Goal: Task Accomplishment & Management: Use online tool/utility

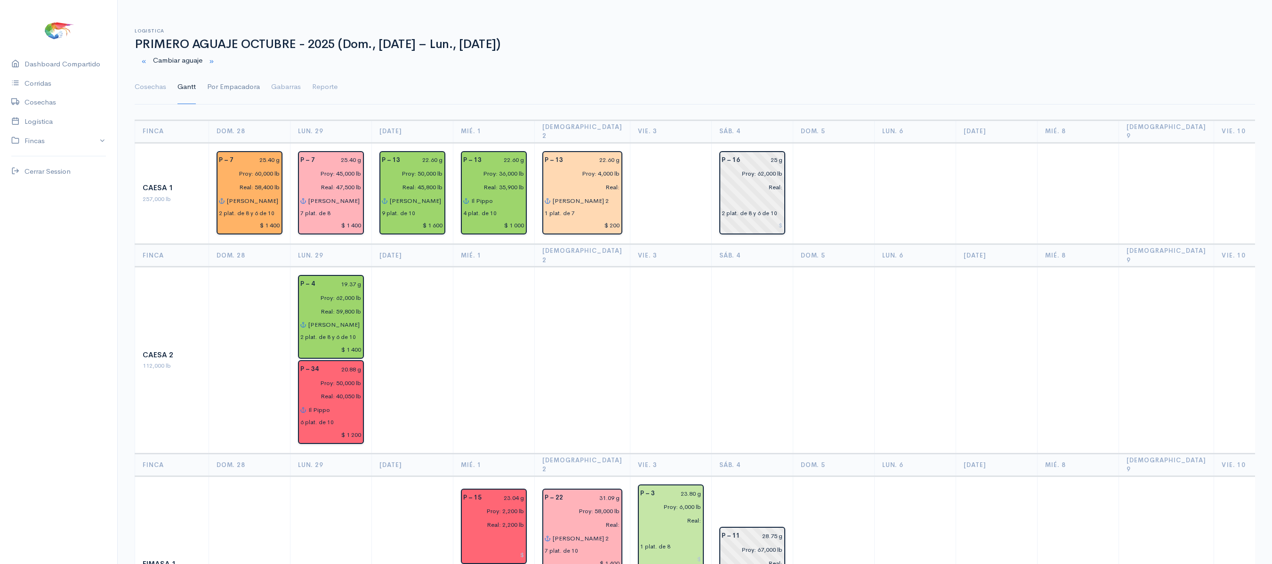
click at [234, 89] on link "Por Empacadora" at bounding box center [233, 87] width 53 height 34
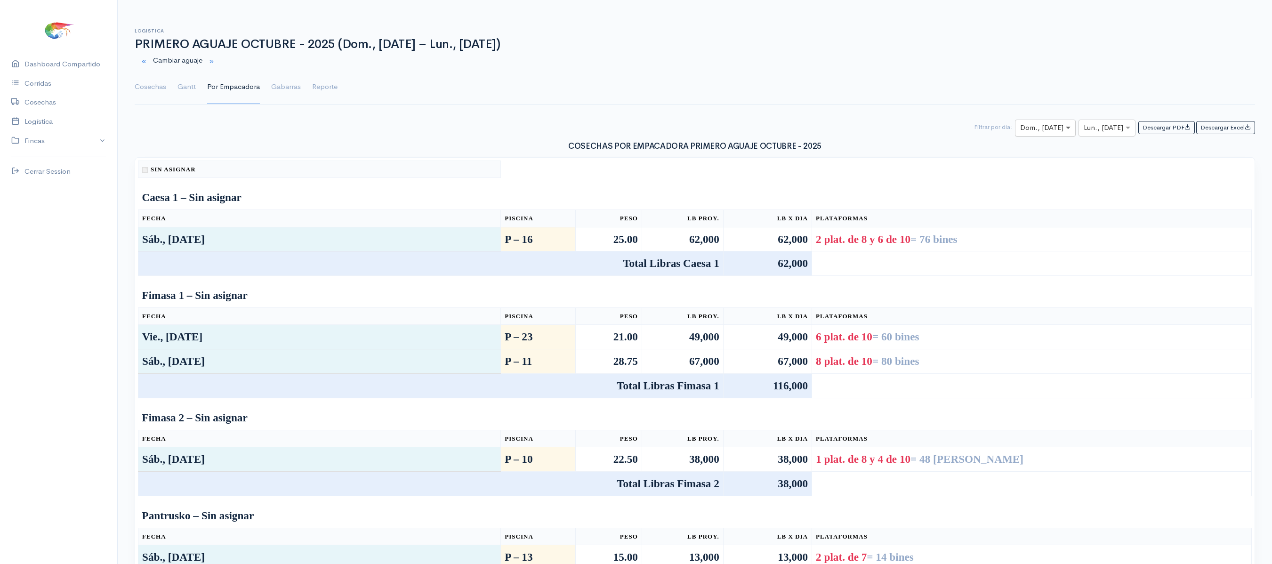
click at [1063, 133] on span at bounding box center [1069, 127] width 12 height 11
type input "3"
click at [1052, 163] on div "Vie., [DATE]" at bounding box center [1037, 165] width 63 height 18
click at [1091, 132] on input "text" at bounding box center [1099, 128] width 30 height 12
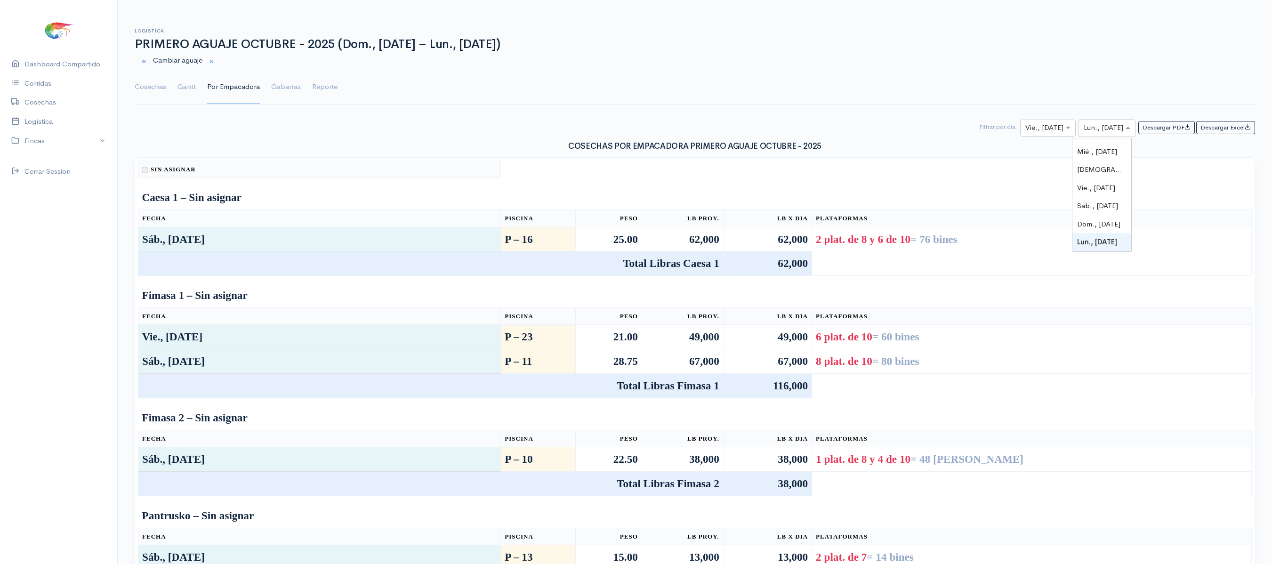
type input "3"
click at [1101, 165] on span "Vie., [DATE]" at bounding box center [1096, 165] width 38 height 9
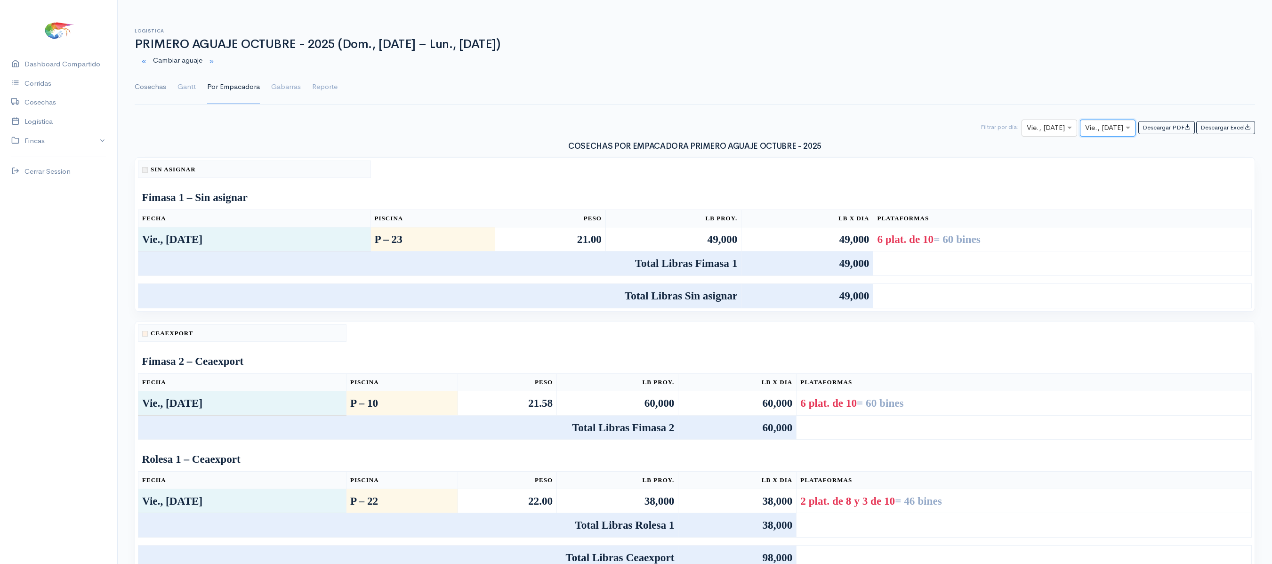
click at [153, 77] on link "Cosechas" at bounding box center [151, 87] width 32 height 34
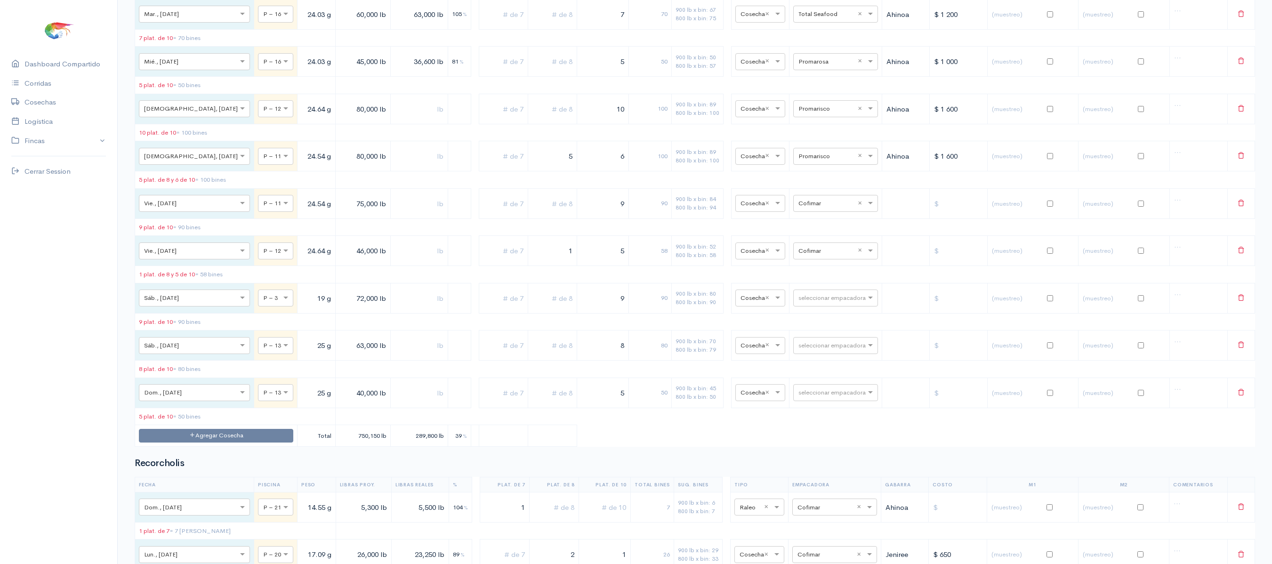
scroll to position [2146, 0]
click at [799, 255] on input "text" at bounding box center [826, 249] width 57 height 10
type input "expor"
click at [837, 255] on input "text" at bounding box center [826, 249] width 57 height 10
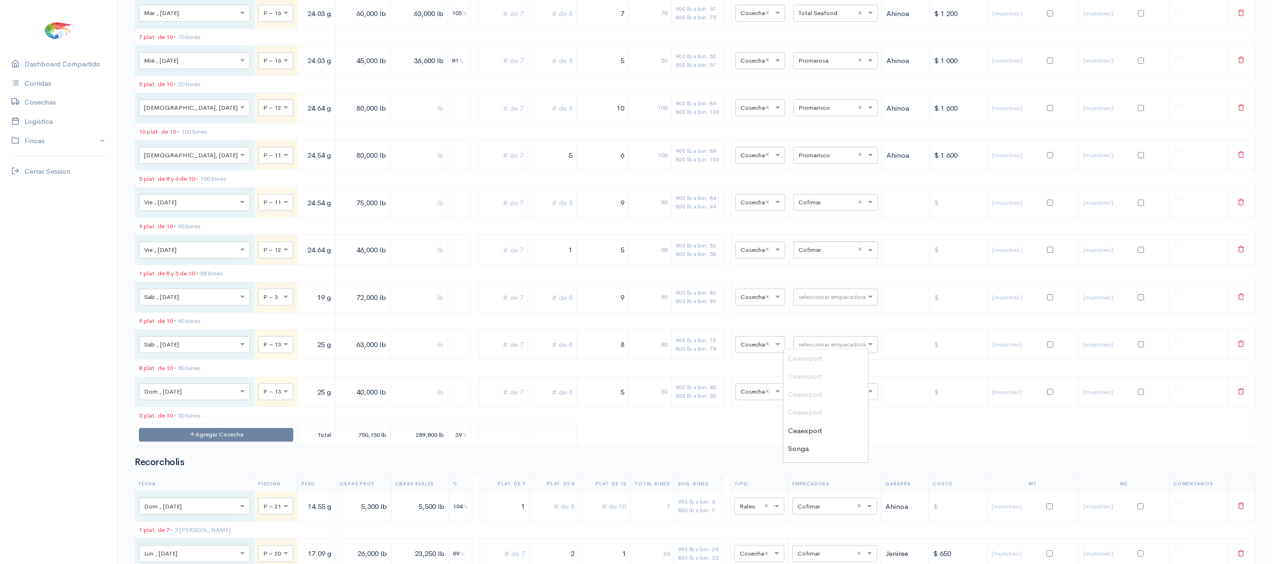
scroll to position [145, 0]
drag, startPoint x: 837, startPoint y: 337, endPoint x: 842, endPoint y: 345, distance: 8.9
click at [842, 255] on input "text" at bounding box center [826, 249] width 57 height 10
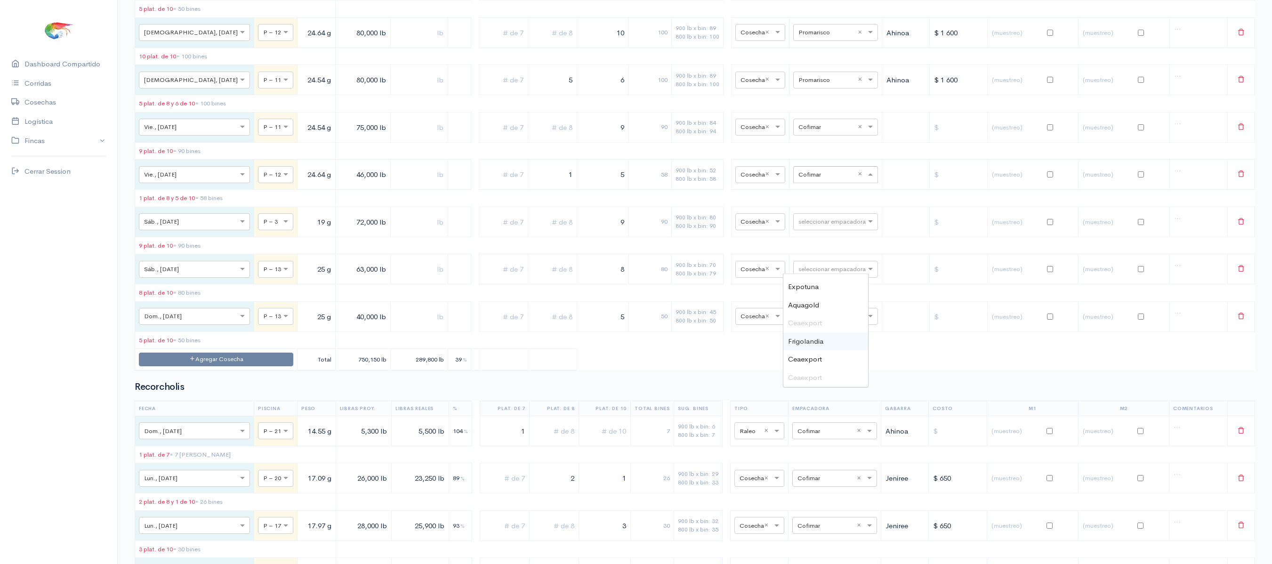
scroll to position [2224, 0]
click at [716, 368] on table "Fecha Piscina Peso Libras Proy. Libras Reales % Plat. de 7 Plat. de 8 Plat. de …" at bounding box center [695, 50] width 1120 height 635
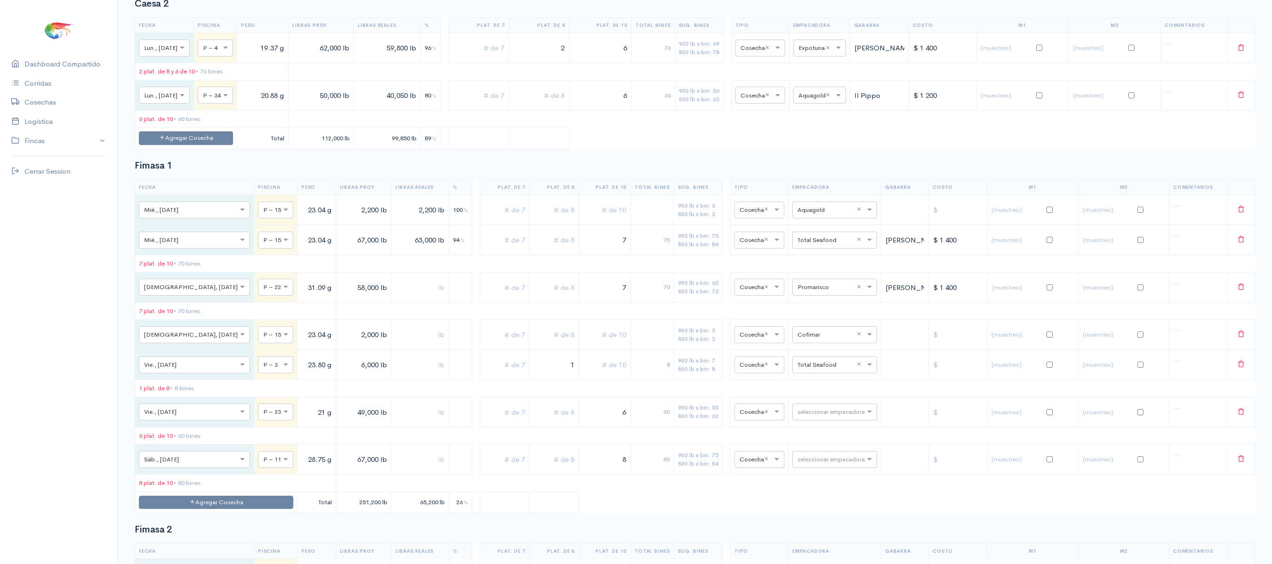
scroll to position [0, 0]
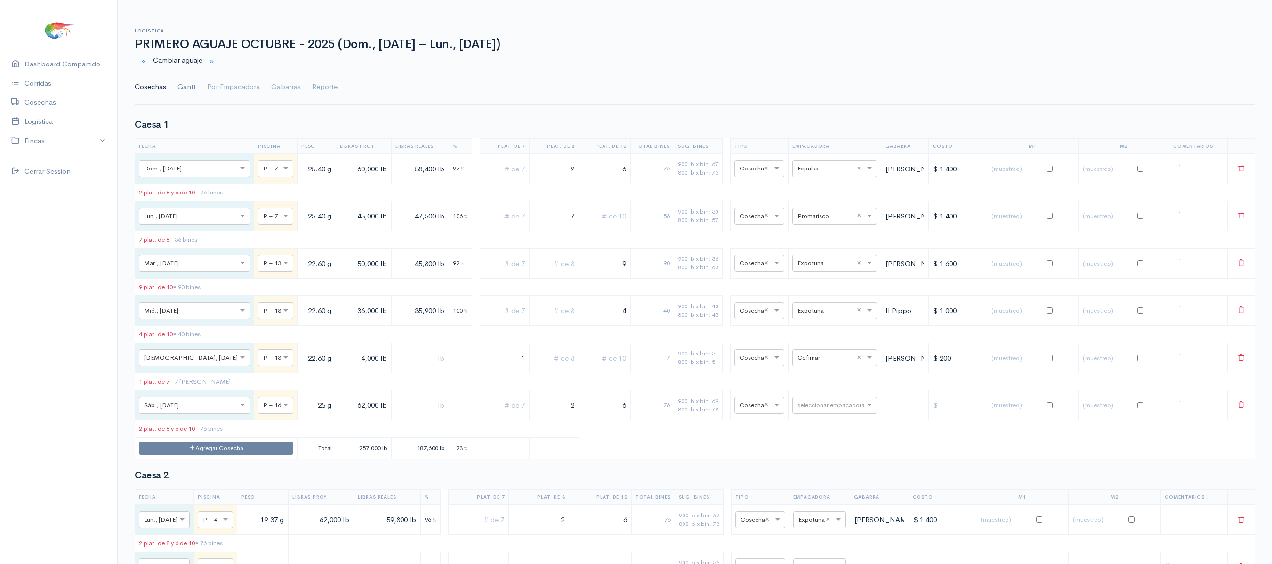
click at [185, 96] on link "Gantt" at bounding box center [186, 87] width 18 height 34
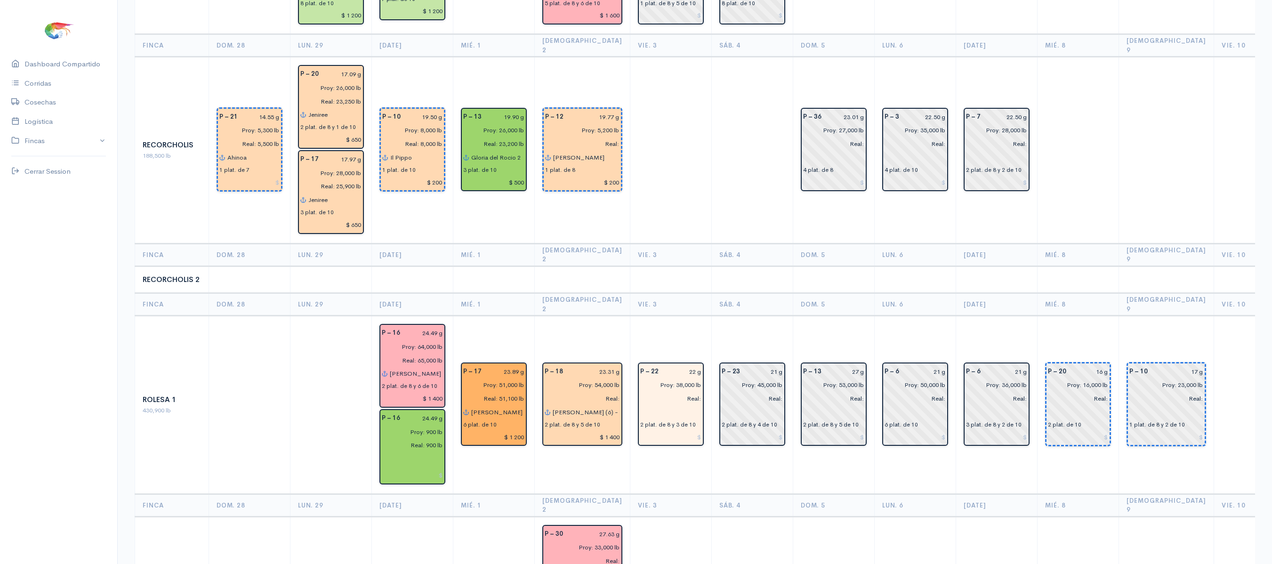
scroll to position [1306, 0]
click at [673, 366] on input "22 g" at bounding box center [682, 373] width 37 height 14
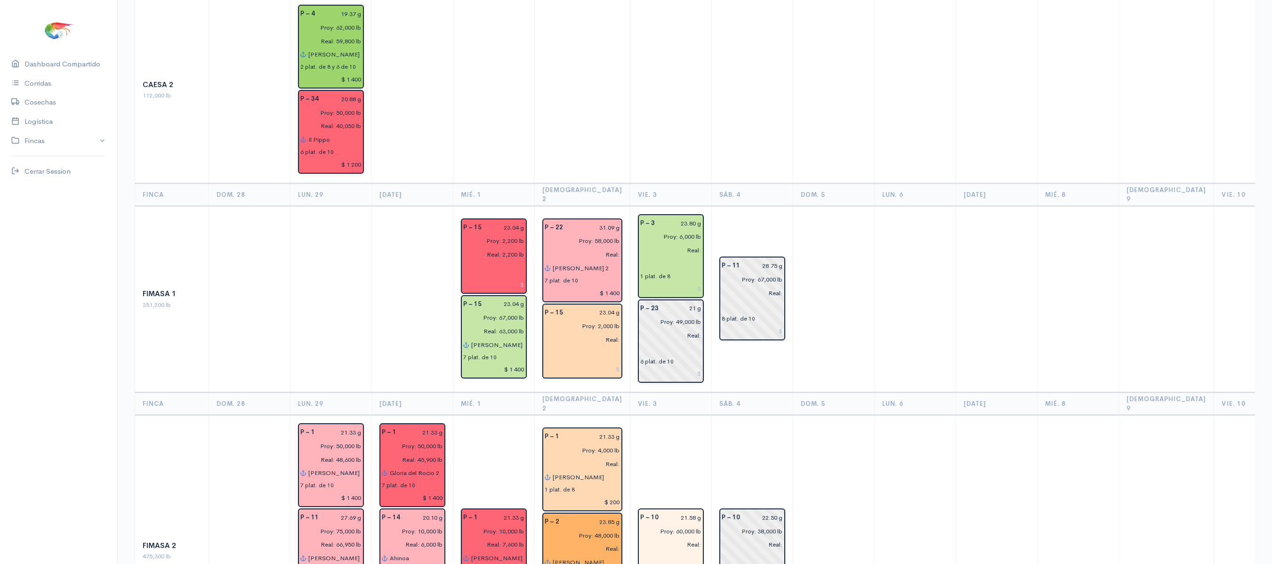
scroll to position [269, 0]
type input "21.38 g"
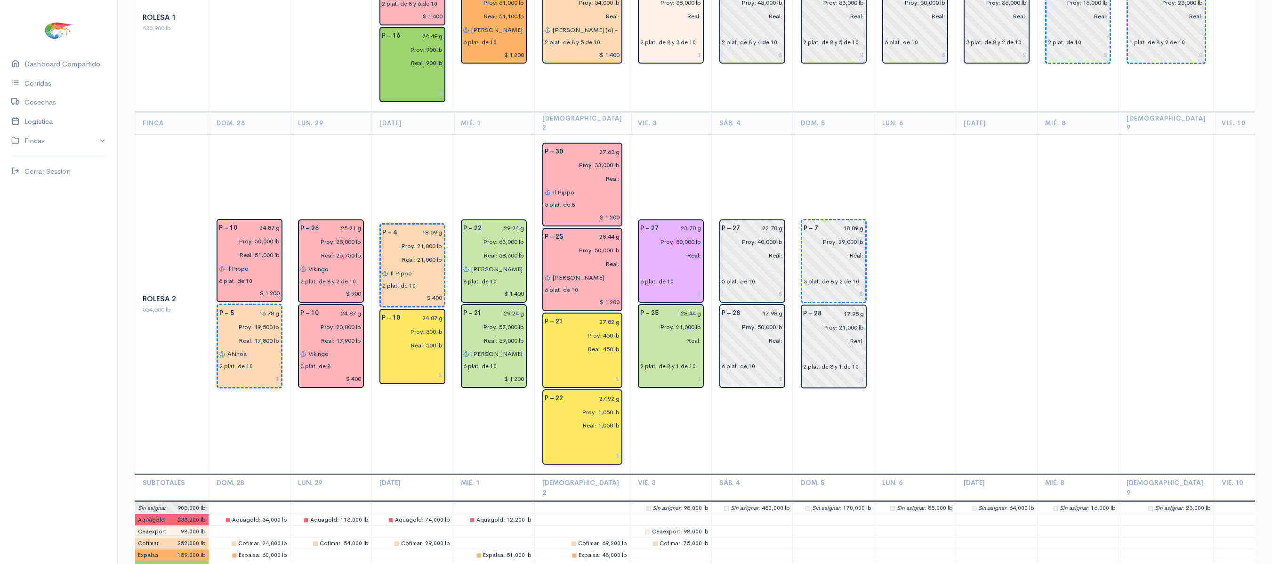
scroll to position [1688, 0]
click at [739, 364] on td "P – 27 22.78 g Proy: 40,000 lb Real: 5 plat. de 10 P – 28 17.98 g Proy: 50,000 …" at bounding box center [751, 305] width 81 height 340
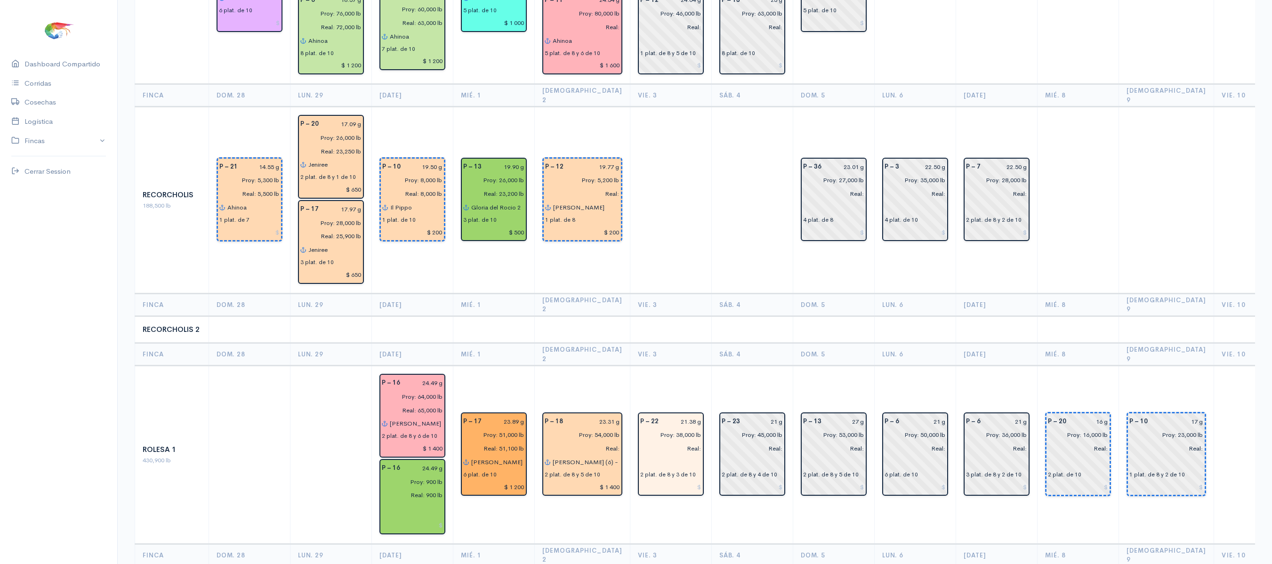
scroll to position [948, 0]
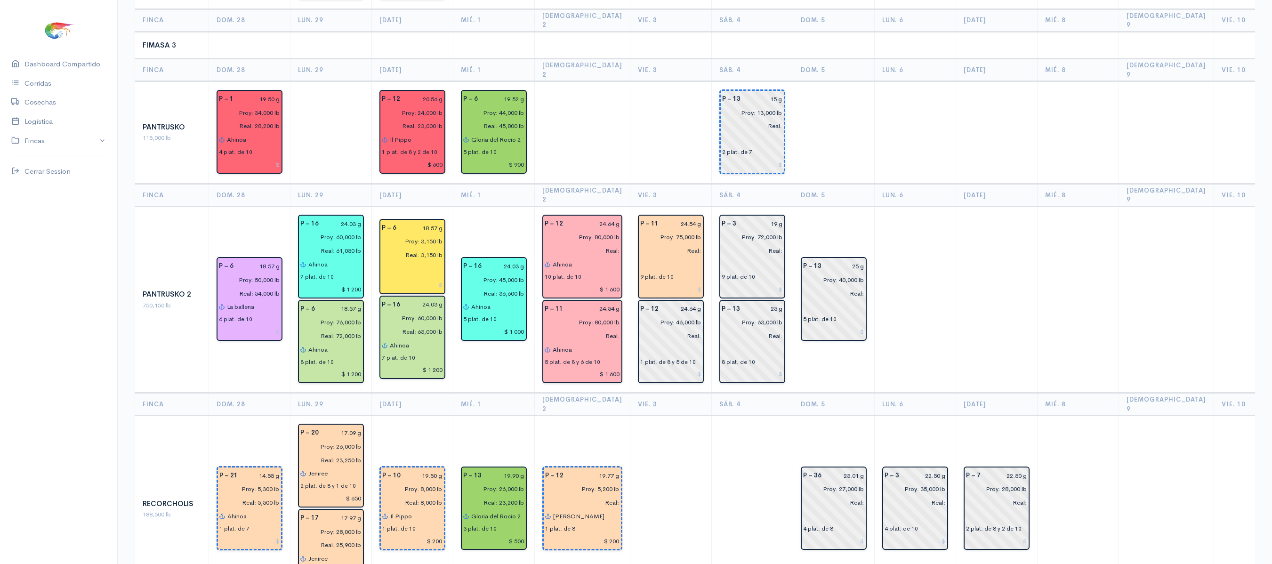
click at [711, 416] on td at bounding box center [751, 509] width 81 height 187
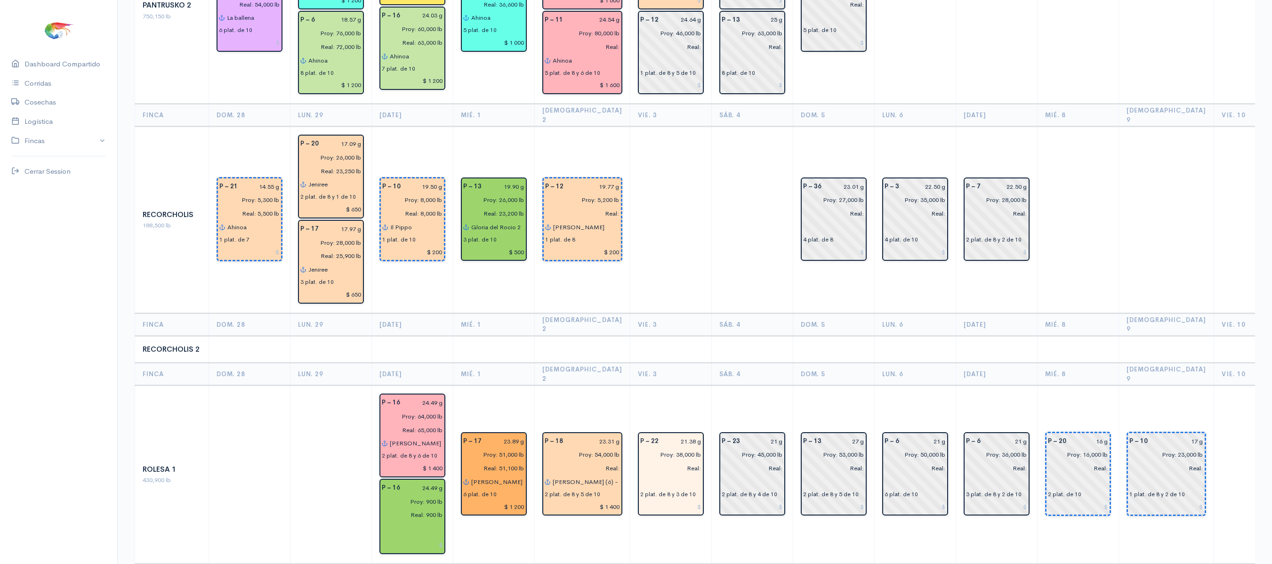
scroll to position [1236, 0]
drag, startPoint x: 684, startPoint y: 315, endPoint x: 652, endPoint y: 298, distance: 36.2
click at [652, 386] on td "P – 22 21.38 g Proy: 38,000 lb Real: 2 plat. de 8 y 3 de 10" at bounding box center [670, 475] width 81 height 178
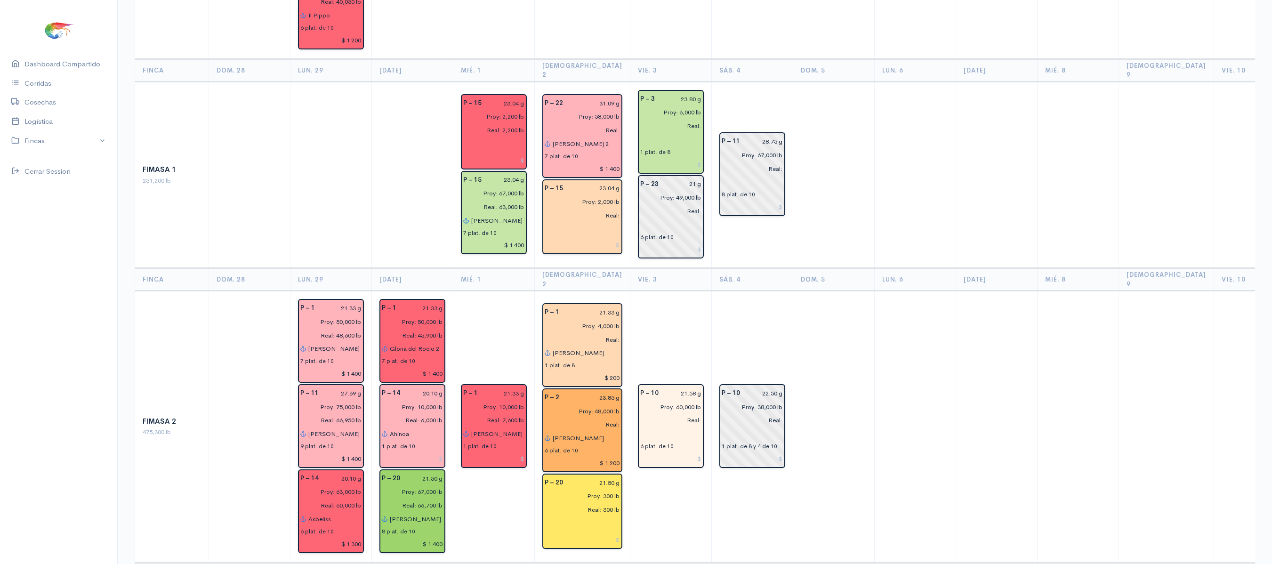
scroll to position [0, 0]
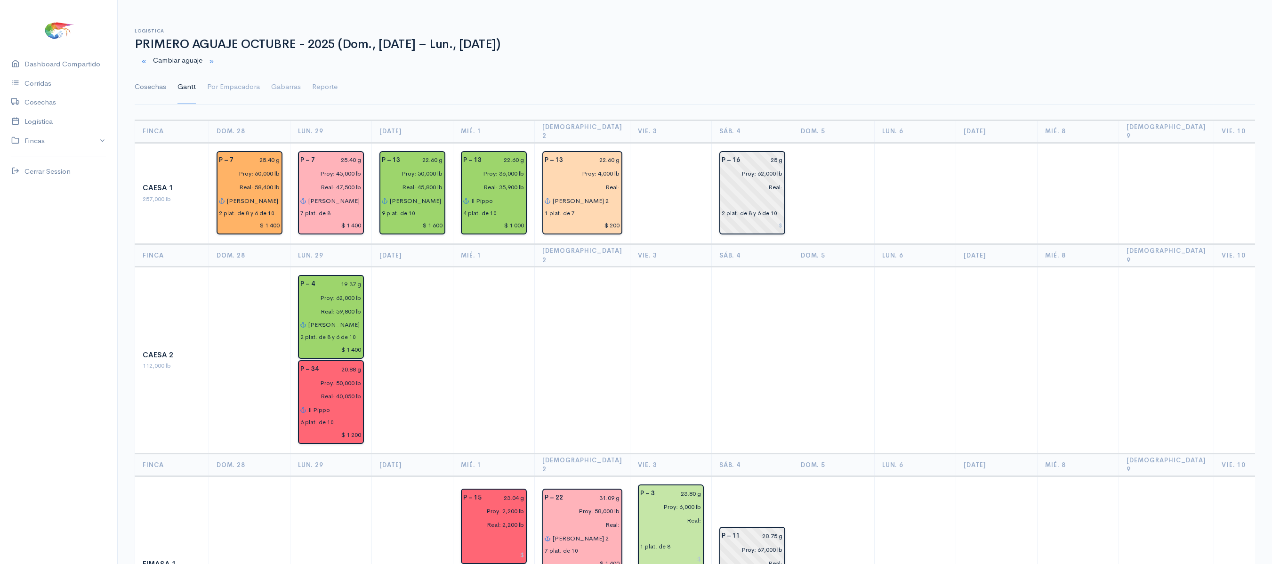
click at [143, 96] on link "Cosechas" at bounding box center [151, 87] width 32 height 34
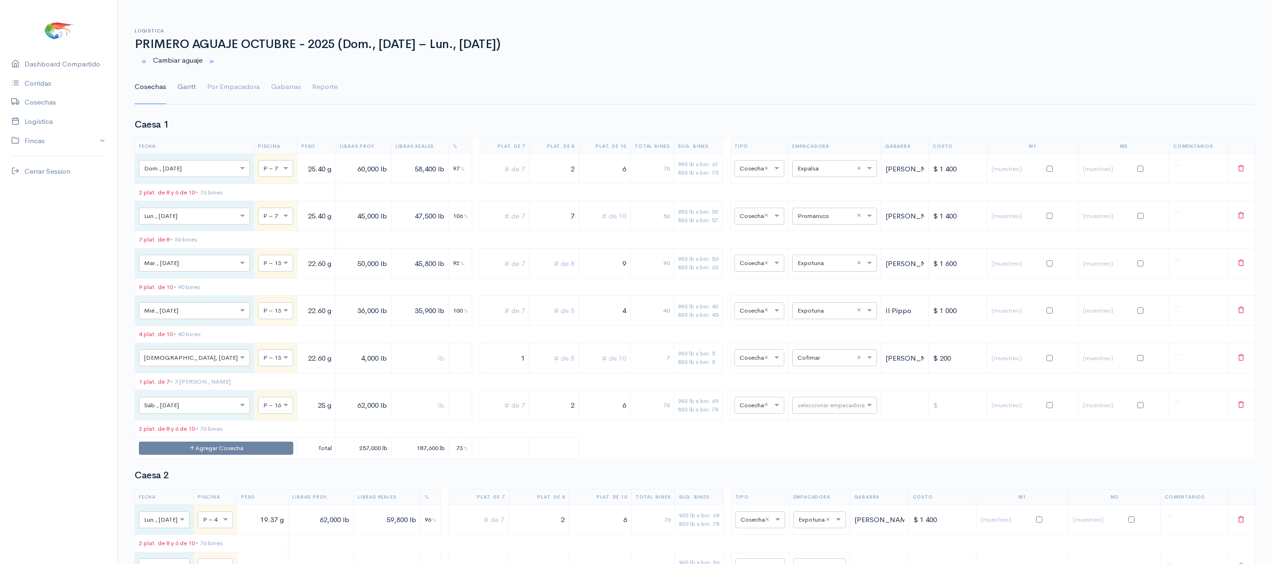
click at [178, 90] on link "Gantt" at bounding box center [186, 87] width 18 height 34
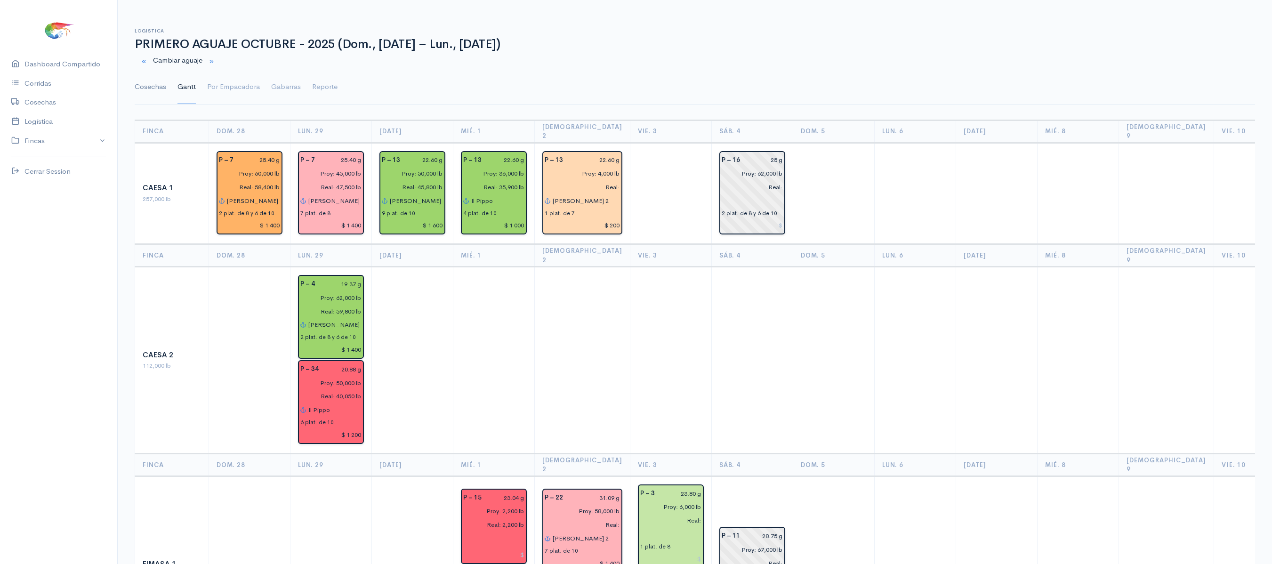
click at [150, 86] on link "Cosechas" at bounding box center [151, 87] width 32 height 34
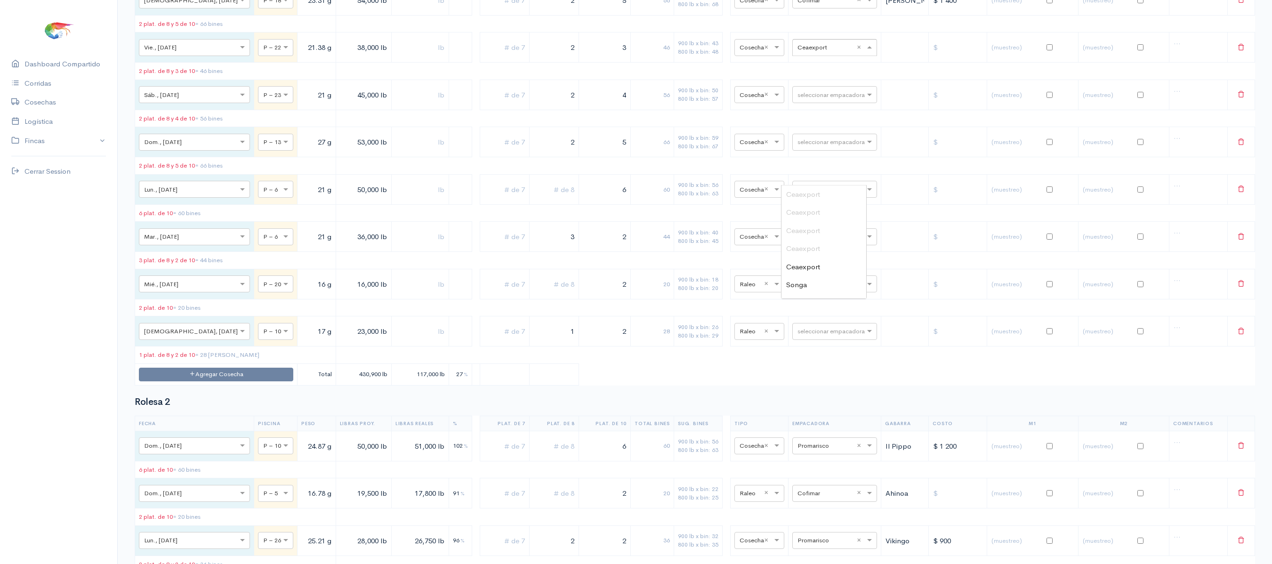
scroll to position [377, 0]
click at [806, 52] on input "text" at bounding box center [825, 47] width 57 height 10
drag, startPoint x: 539, startPoint y: 183, endPoint x: 641, endPoint y: 169, distance: 103.5
click at [641, 63] on tr "× Vie., [DATE] × P – 22 21.38 g 38,000 lb 2 3 46 900 lb x bin: 43 800 lb x bin:…" at bounding box center [695, 47] width 1120 height 30
drag, startPoint x: 596, startPoint y: 169, endPoint x: 714, endPoint y: 180, distance: 118.1
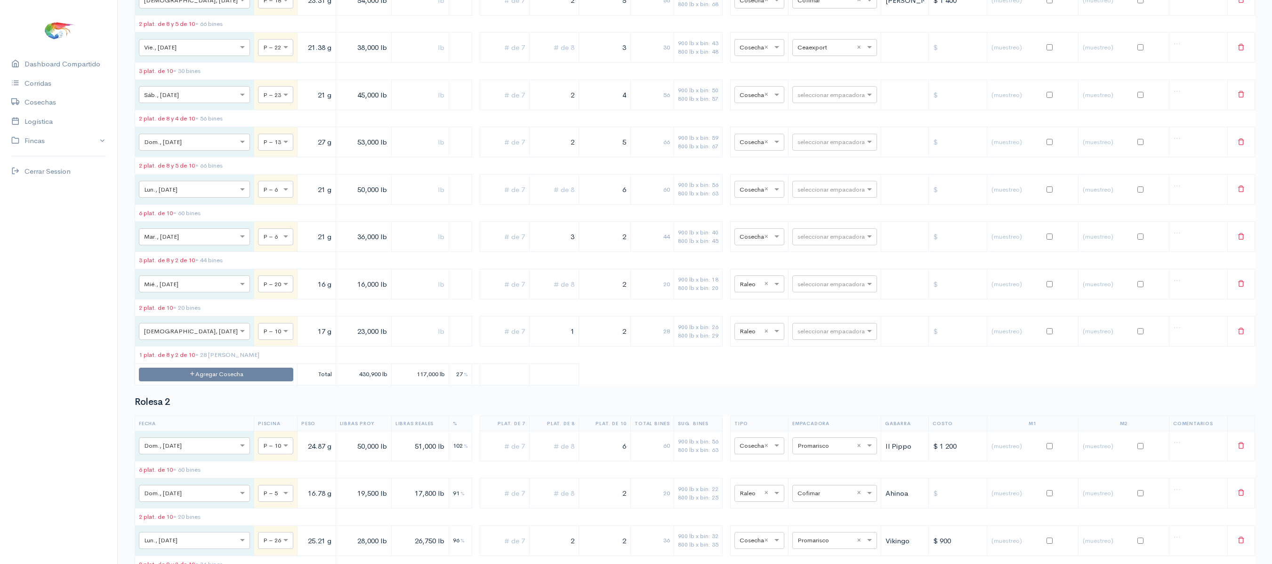
click at [714, 63] on tr "× Vie., [DATE] × P – 22 21.38 g 38,000 lb 3 30 900 lb x bin: 43 800 lb x bin: 4…" at bounding box center [695, 47] width 1120 height 30
drag, startPoint x: 606, startPoint y: 168, endPoint x: 708, endPoint y: 166, distance: 101.7
click at [708, 63] on tr "× Vie., [DATE] × P – 22 21.38 g 38,000 lb 3 30 900 lb x bin: 43 800 lb x bin: 4…" at bounding box center [695, 47] width 1120 height 30
drag, startPoint x: 602, startPoint y: 172, endPoint x: 699, endPoint y: 174, distance: 97.0
click at [699, 63] on tr "× Vie., [DATE] × P – 22 21.38 g 38,000 lb 3 30 900 lb x bin: 43 800 lb x bin: 4…" at bounding box center [695, 47] width 1120 height 30
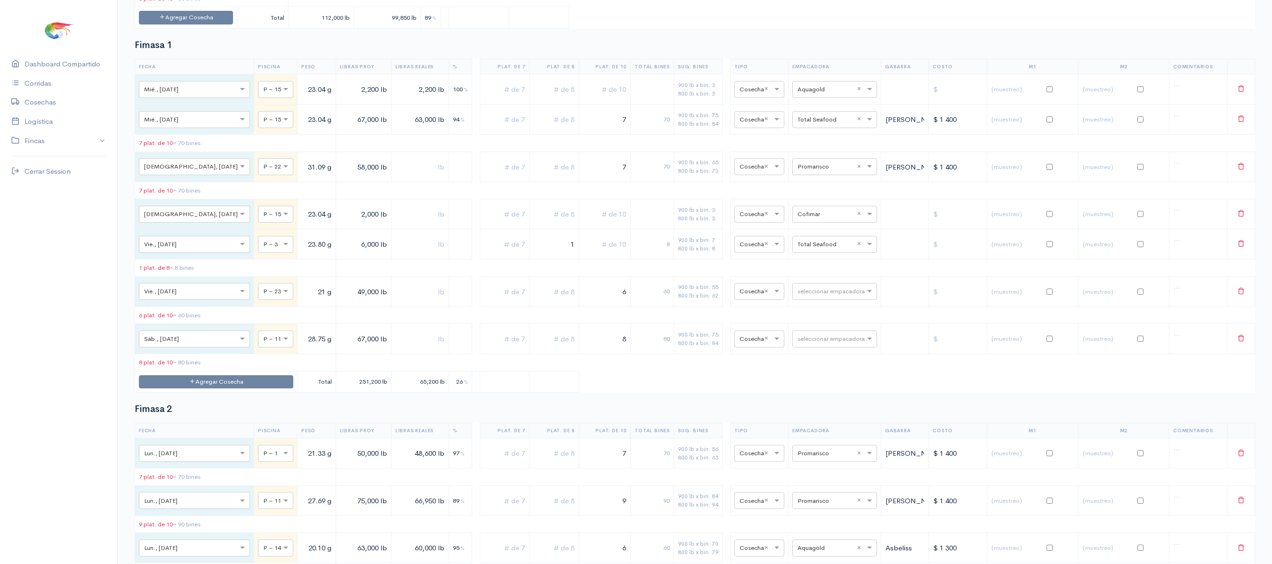
scroll to position [0, 0]
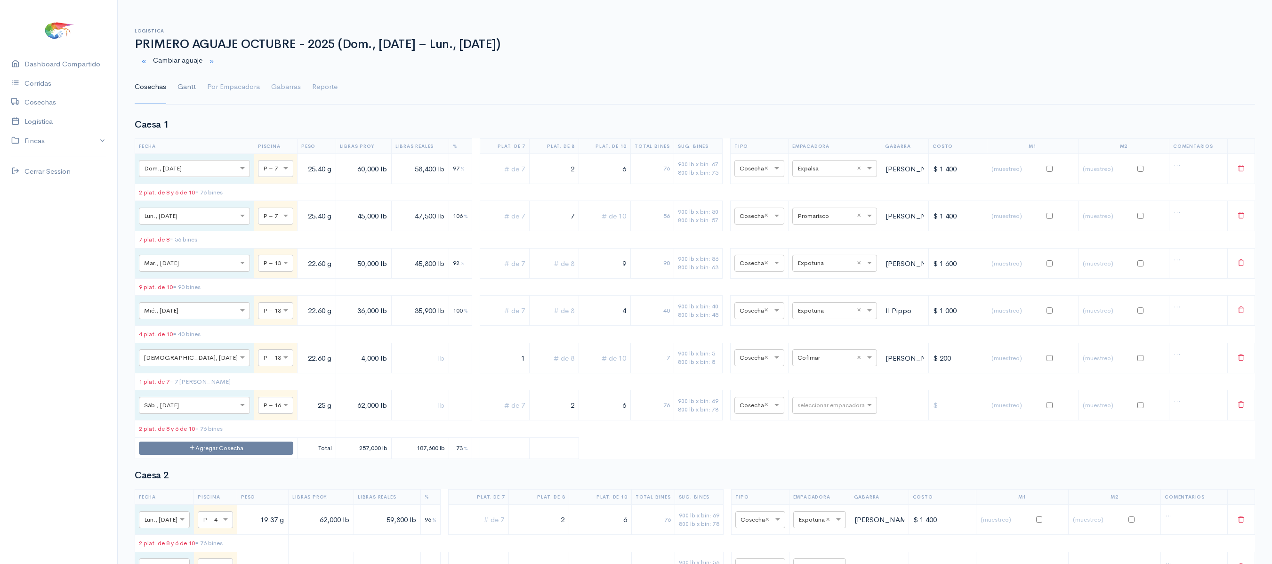
type input "4"
click at [182, 80] on link "Gantt" at bounding box center [186, 87] width 18 height 34
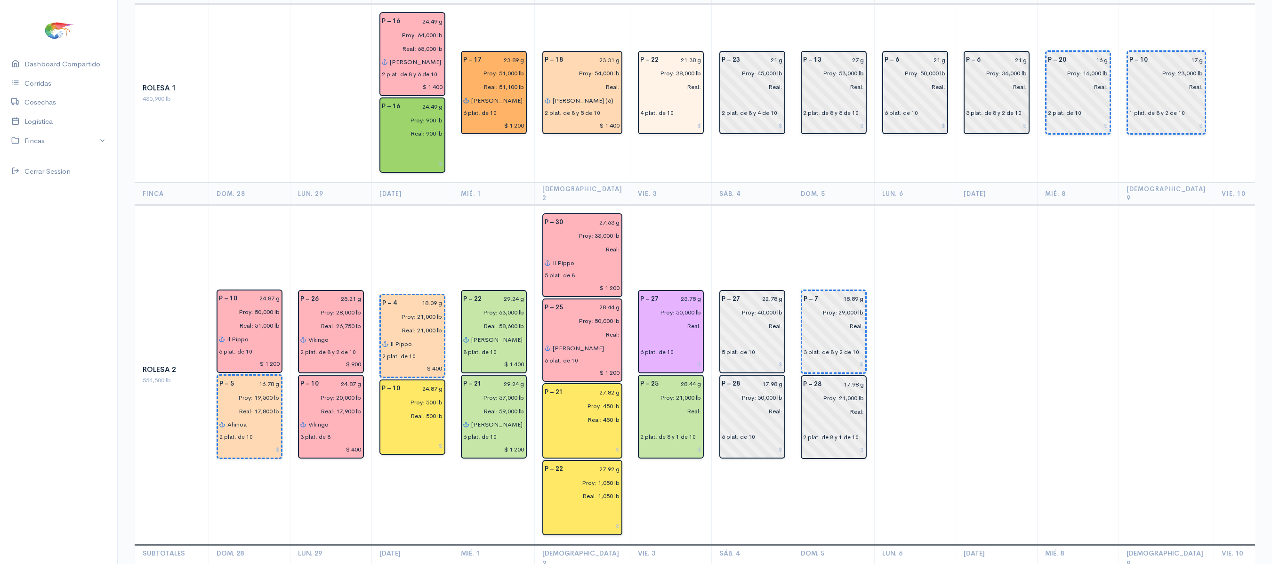
scroll to position [1690, 0]
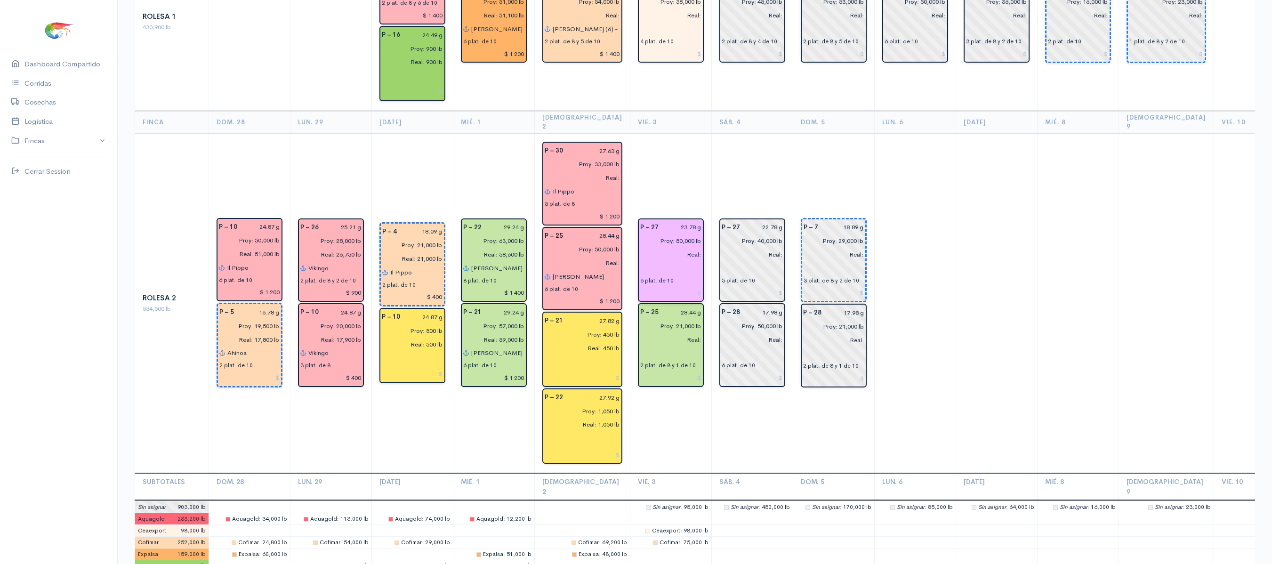
click at [670, 221] on input "23.78 g" at bounding box center [682, 228] width 37 height 14
click at [678, 221] on input "22.78 g" at bounding box center [682, 228] width 37 height 14
type input "22.71 g"
click at [646, 133] on td "P – 27 22.71 g Proy: 50,000 lb Real: 6 plat. de 10 P – 25 28.44 g Proy: 21,000 …" at bounding box center [670, 303] width 81 height 340
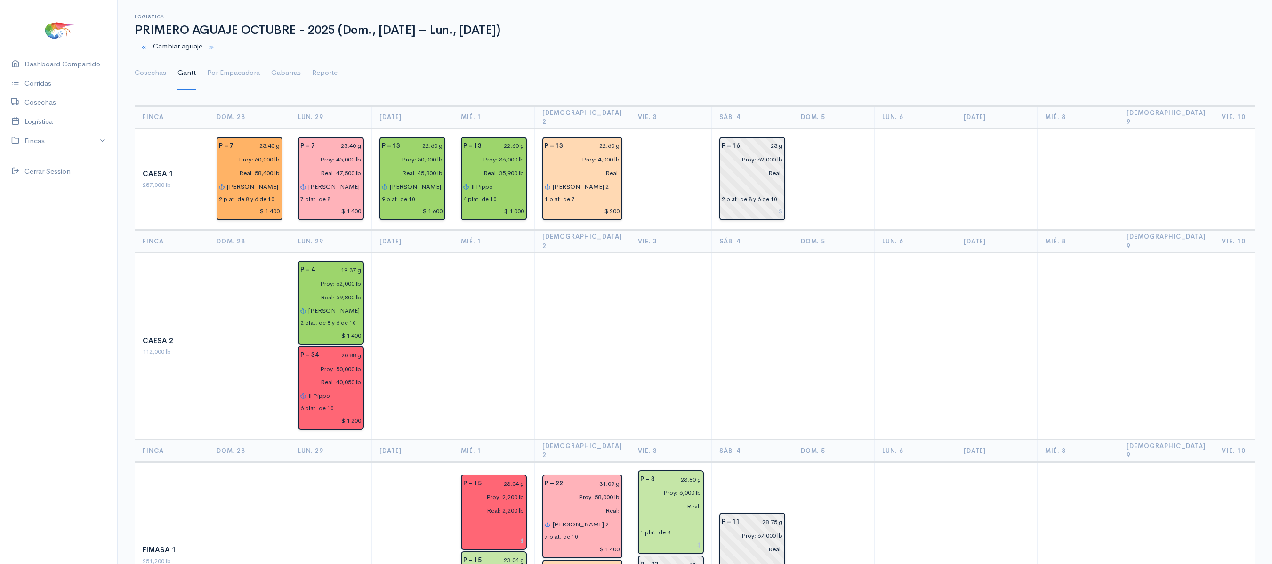
scroll to position [0, 0]
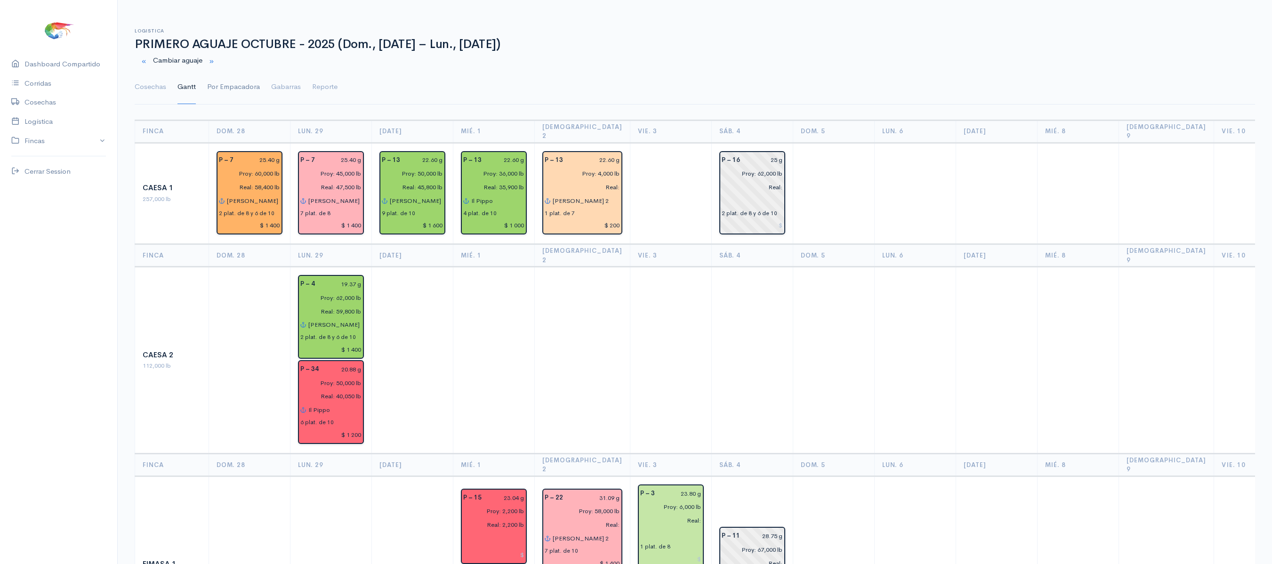
click at [235, 94] on link "Por Empacadora" at bounding box center [233, 87] width 53 height 34
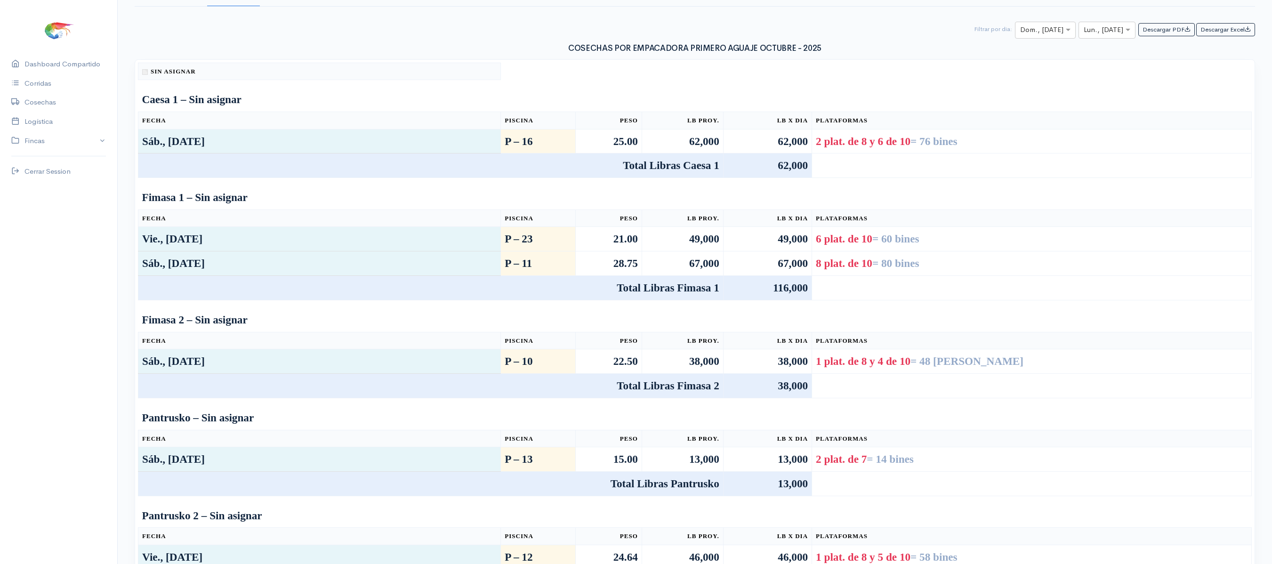
scroll to position [99, 0]
click at [1020, 35] on input "text" at bounding box center [1036, 30] width 33 height 12
type input "3"
click at [1034, 56] on div "Mar., [DATE]" at bounding box center [1037, 49] width 63 height 18
click at [1034, 31] on input "text" at bounding box center [1037, 30] width 31 height 12
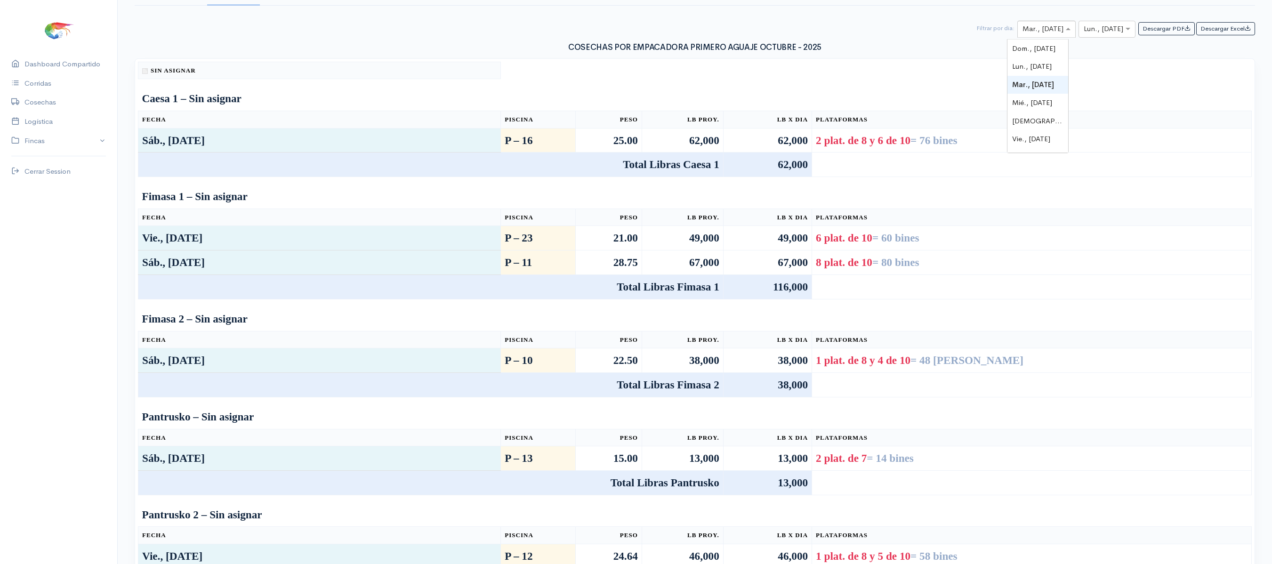
type input "3"
click at [1042, 64] on span "Vie., [DATE]" at bounding box center [1031, 66] width 38 height 9
click at [1102, 29] on input "text" at bounding box center [1099, 30] width 30 height 12
type input "3"
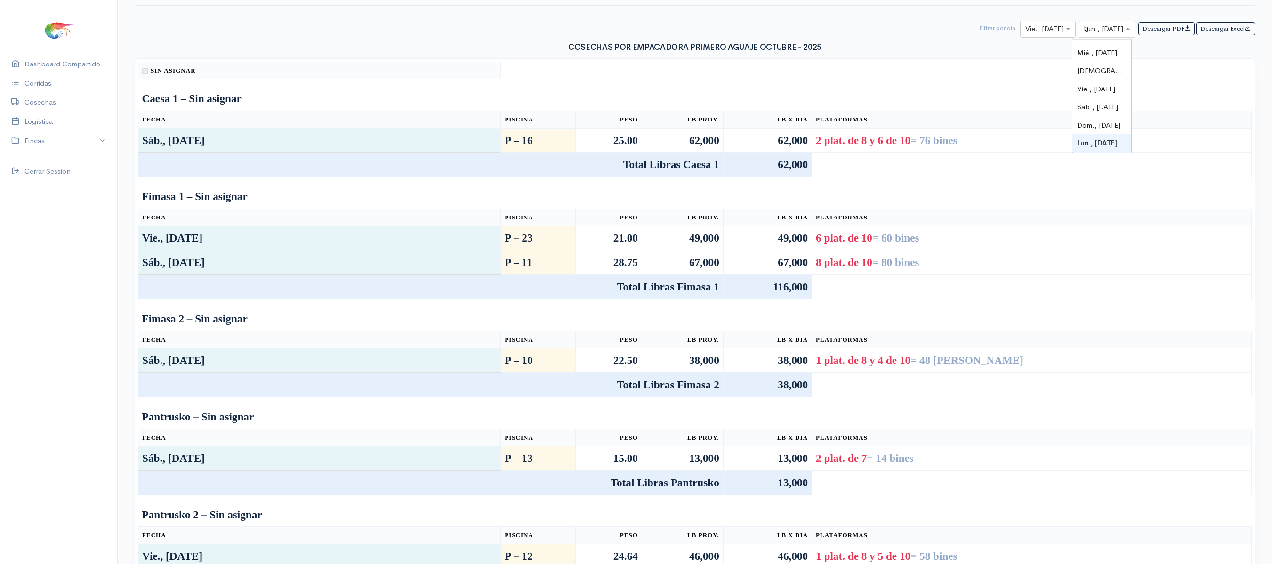
scroll to position [0, 0]
click at [1100, 59] on div "Vie., [DATE]" at bounding box center [1101, 66] width 59 height 18
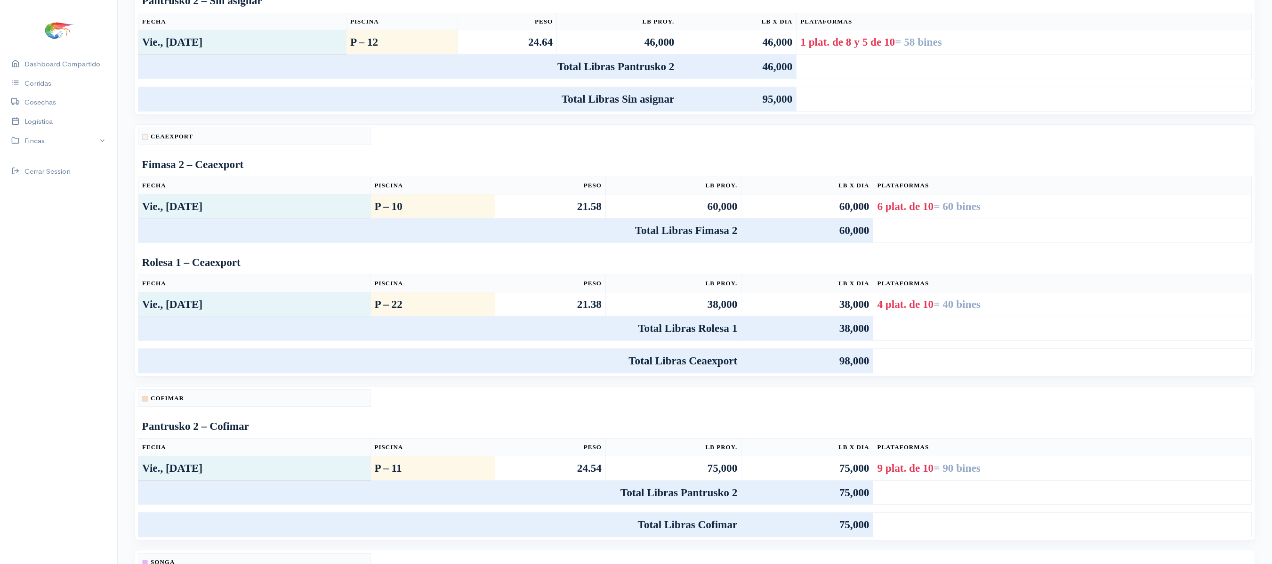
scroll to position [297, 0]
click at [857, 559] on div "Sin asignar Fimasa 1 – Sin asignar Fecha Piscina Peso [PERSON_NAME]. Lb x Dia P…" at bounding box center [695, 417] width 1132 height 1113
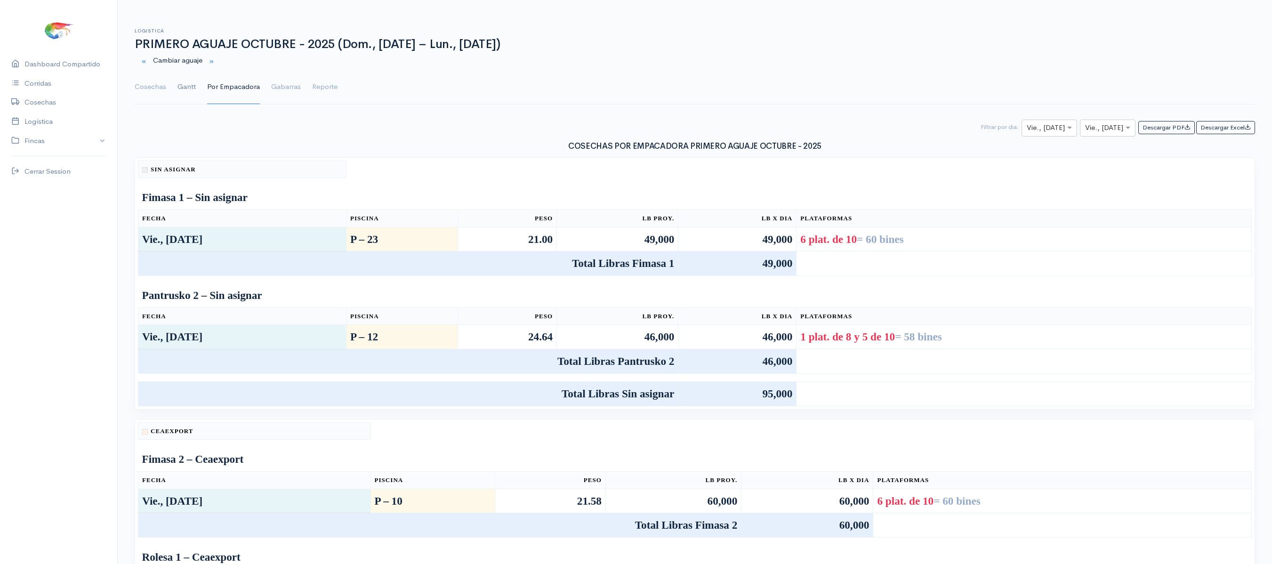
click at [188, 89] on link "Gantt" at bounding box center [186, 87] width 18 height 34
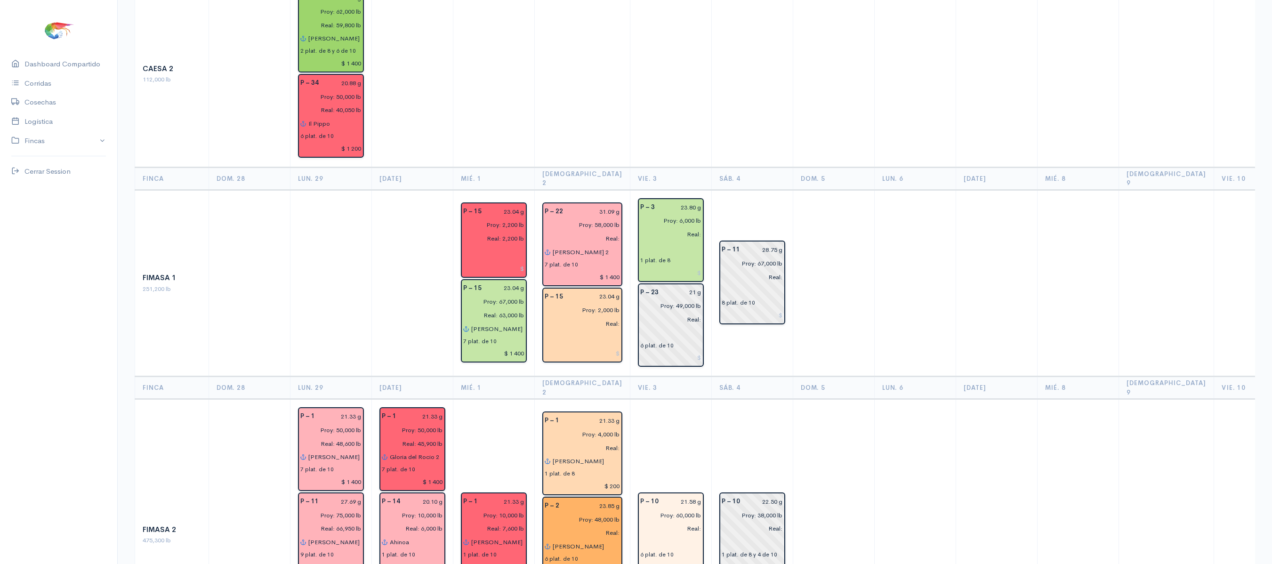
scroll to position [0, 59]
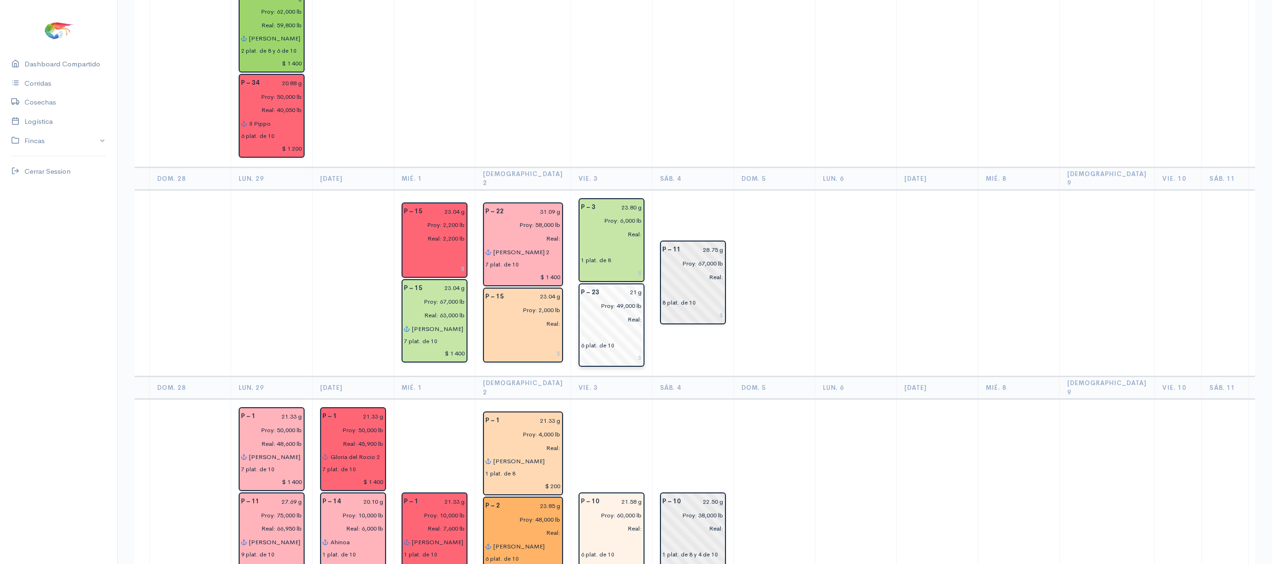
click at [620, 286] on input "21 g" at bounding box center [623, 293] width 37 height 14
type input "22.26 g"
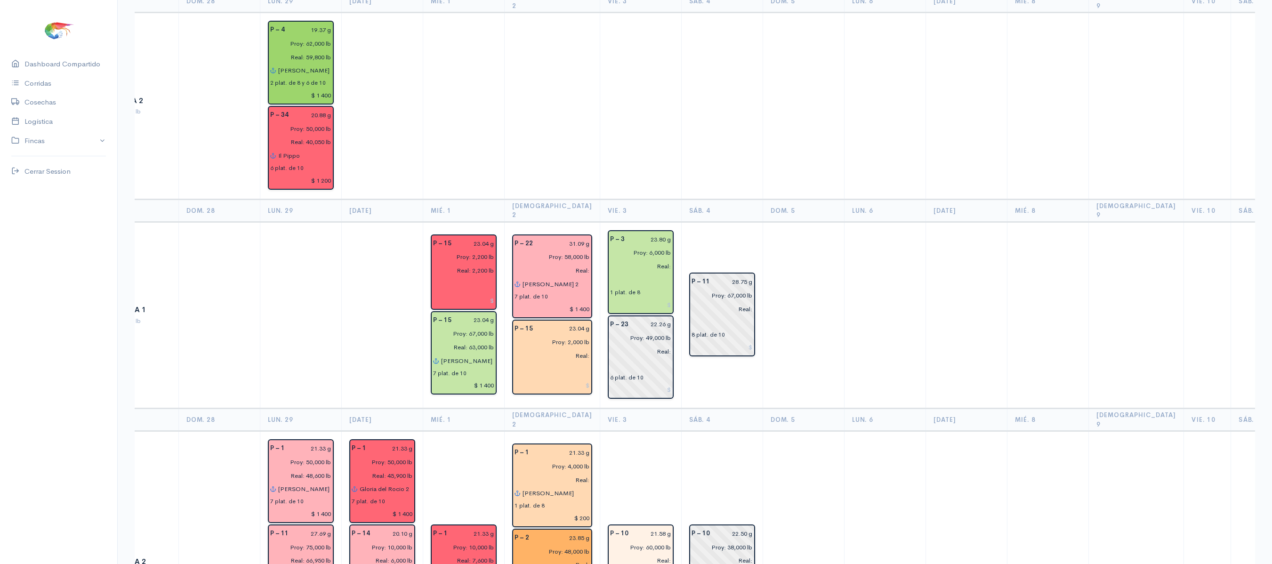
scroll to position [0, 0]
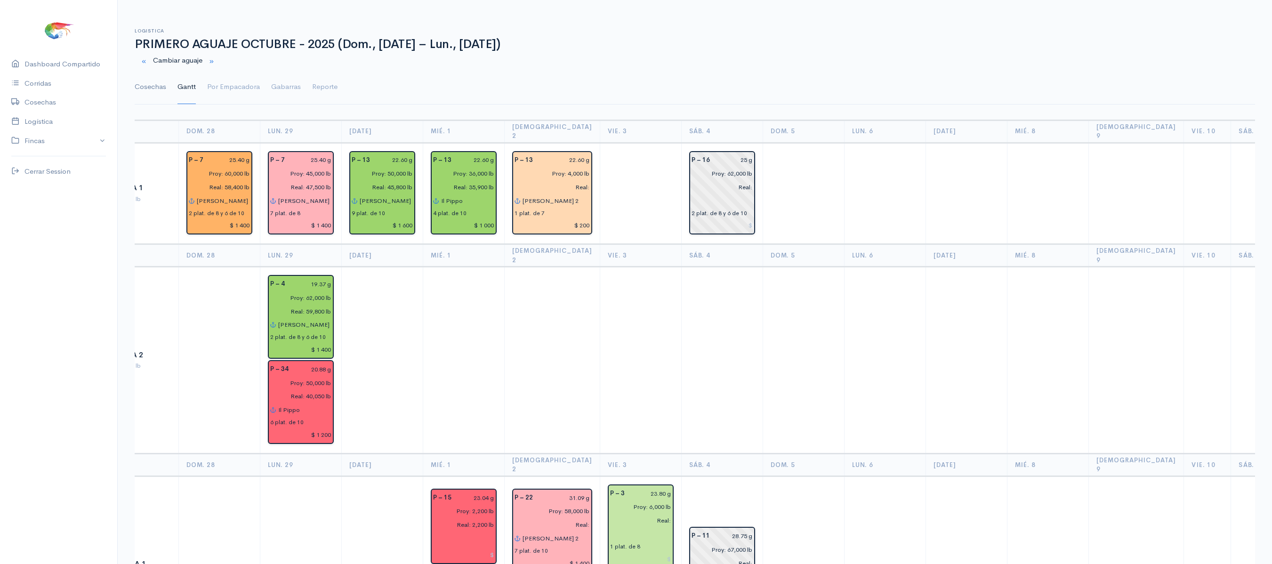
click at [151, 92] on link "Cosechas" at bounding box center [151, 87] width 32 height 34
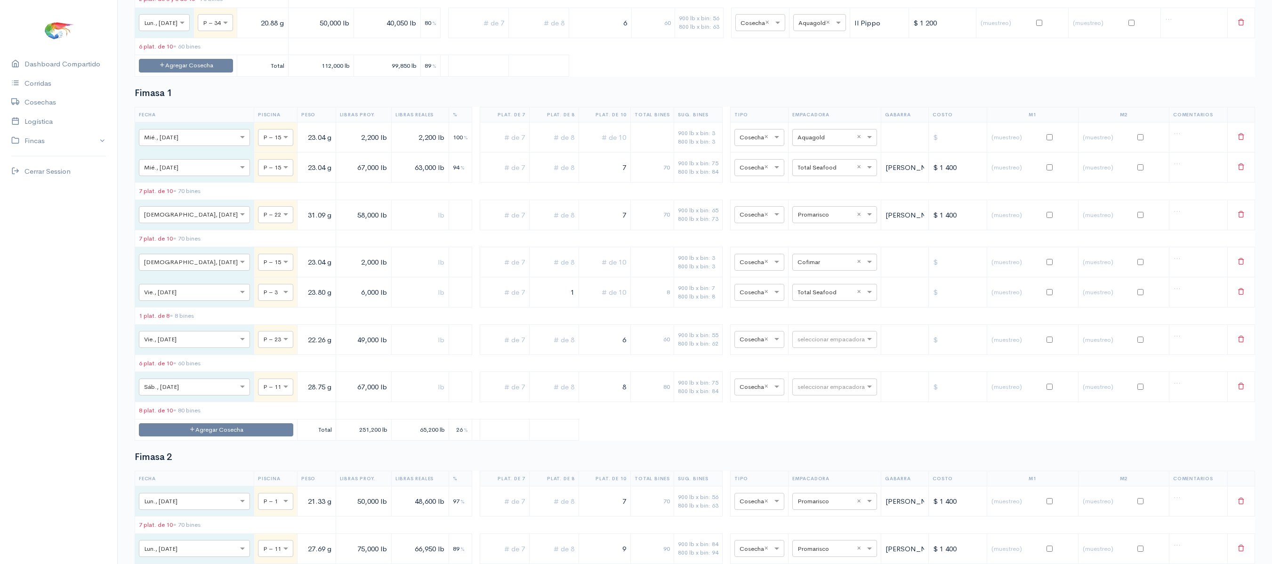
scroll to position [550, 0]
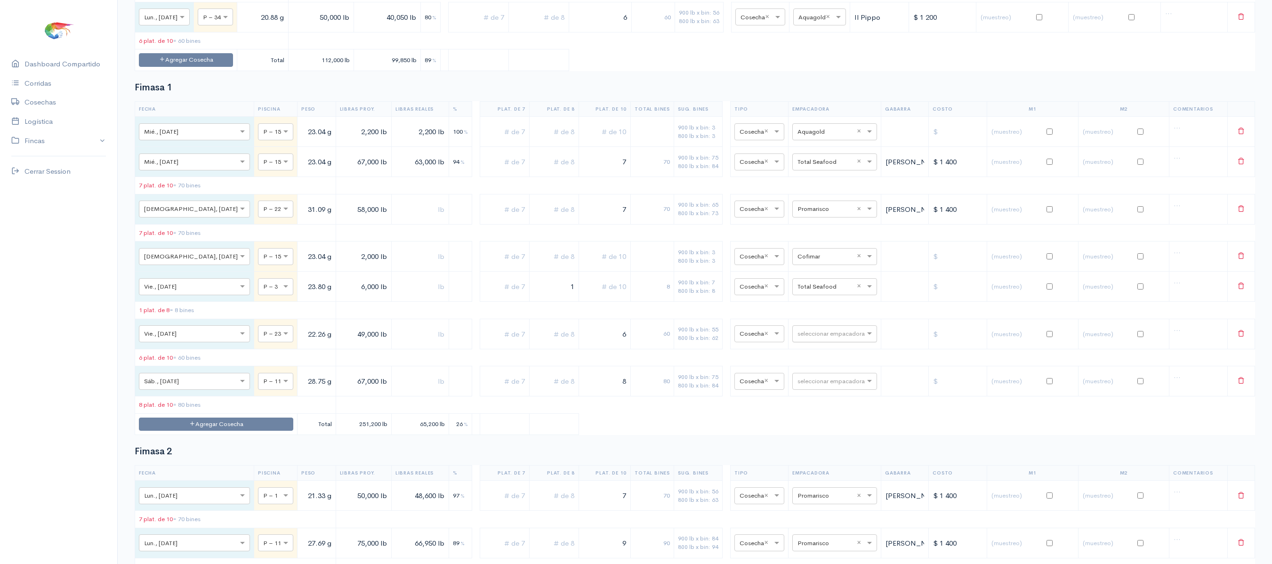
click at [804, 338] on input "text" at bounding box center [825, 333] width 57 height 10
type input "song"
click at [813, 381] on div "Songa" at bounding box center [822, 383] width 85 height 18
click at [810, 381] on table "Fecha Piscina Peso Libras Proy. Libras Reales % Plat. de 7 Plat. de 8 Plat. de …" at bounding box center [695, 268] width 1120 height 334
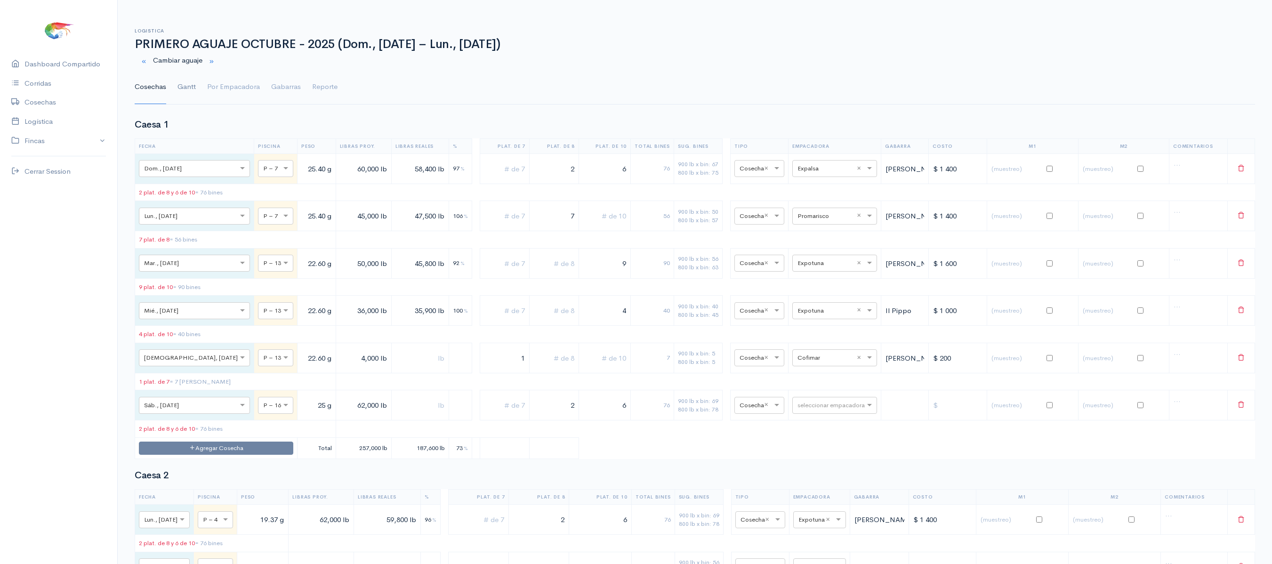
click at [193, 85] on link "Gantt" at bounding box center [186, 87] width 18 height 34
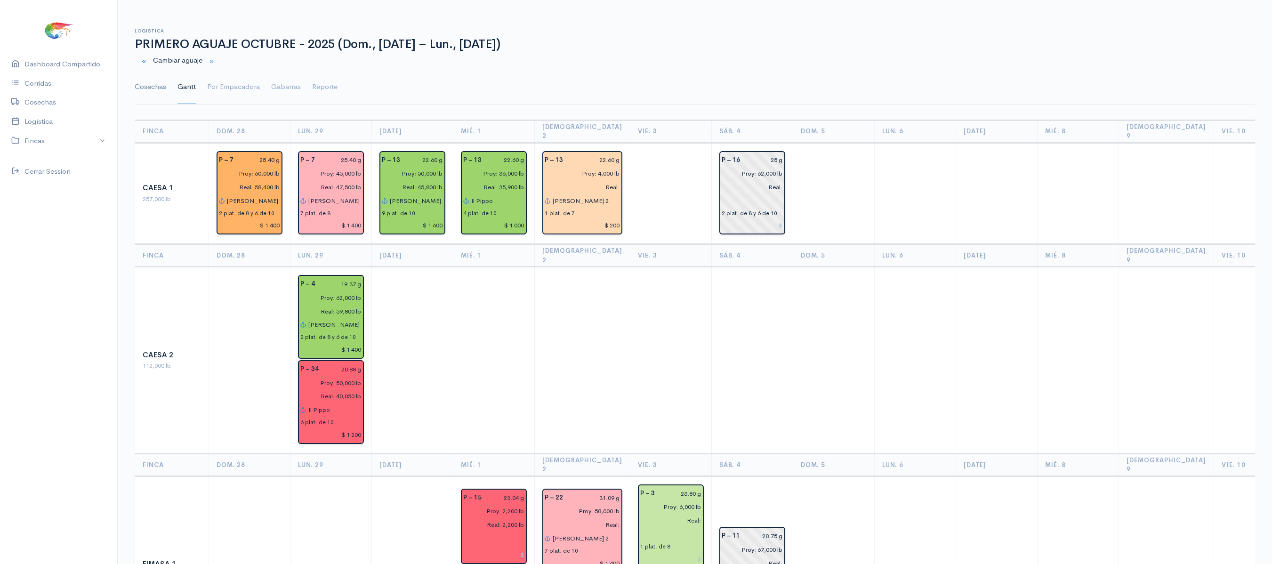
click at [142, 89] on link "Cosechas" at bounding box center [151, 87] width 32 height 34
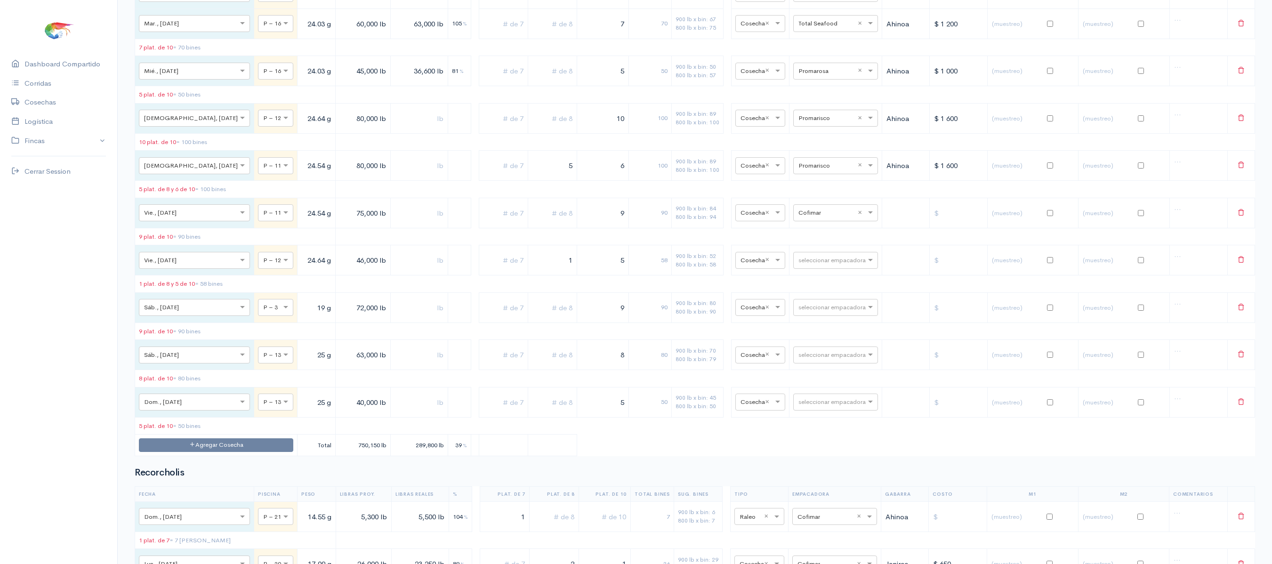
scroll to position [2133, 0]
click at [810, 267] on input "text" at bounding box center [826, 262] width 57 height 10
type input "expotu"
click at [835, 375] on div "Expotuna" at bounding box center [825, 371] width 85 height 18
click at [769, 318] on div "× Cosecha ×" at bounding box center [760, 309] width 50 height 17
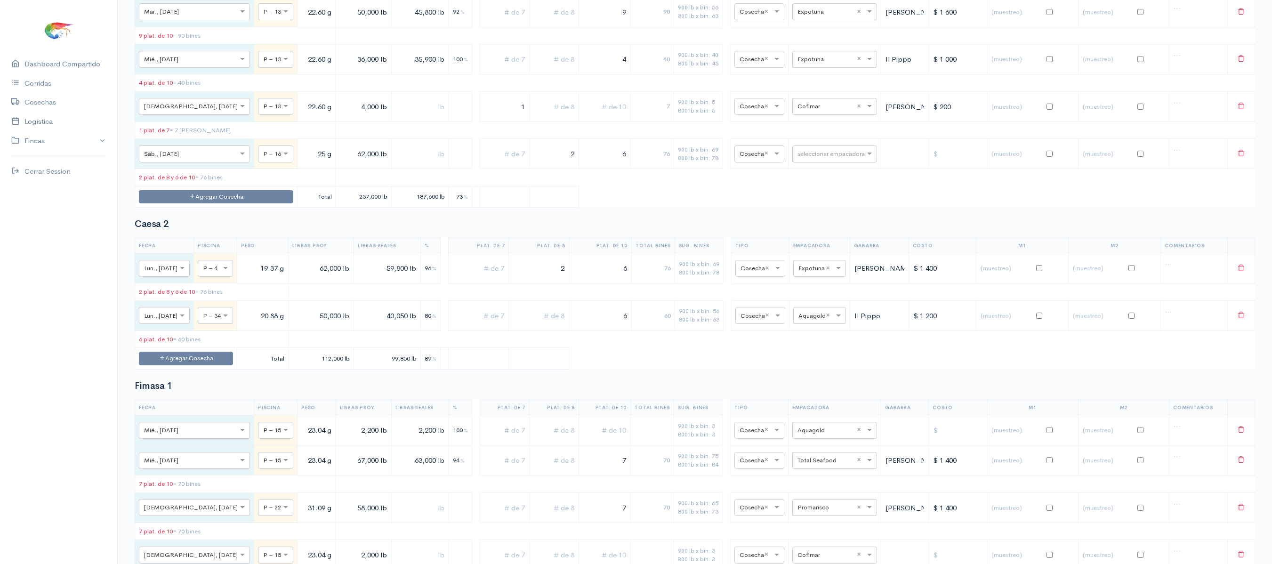
scroll to position [0, 0]
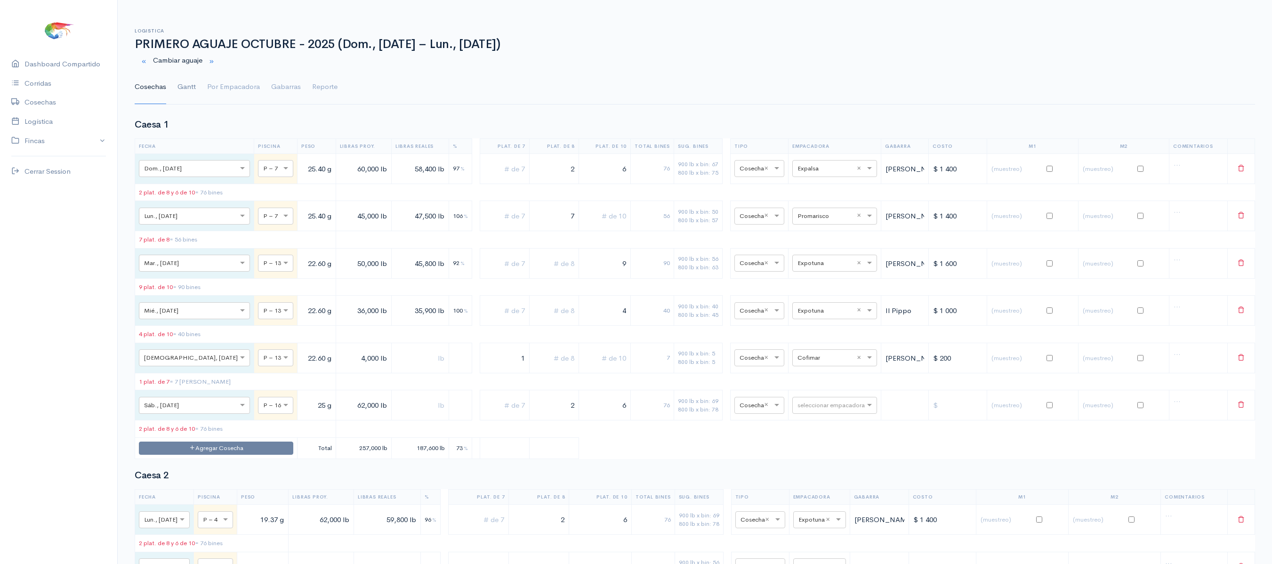
click at [182, 88] on link "Gantt" at bounding box center [186, 87] width 18 height 34
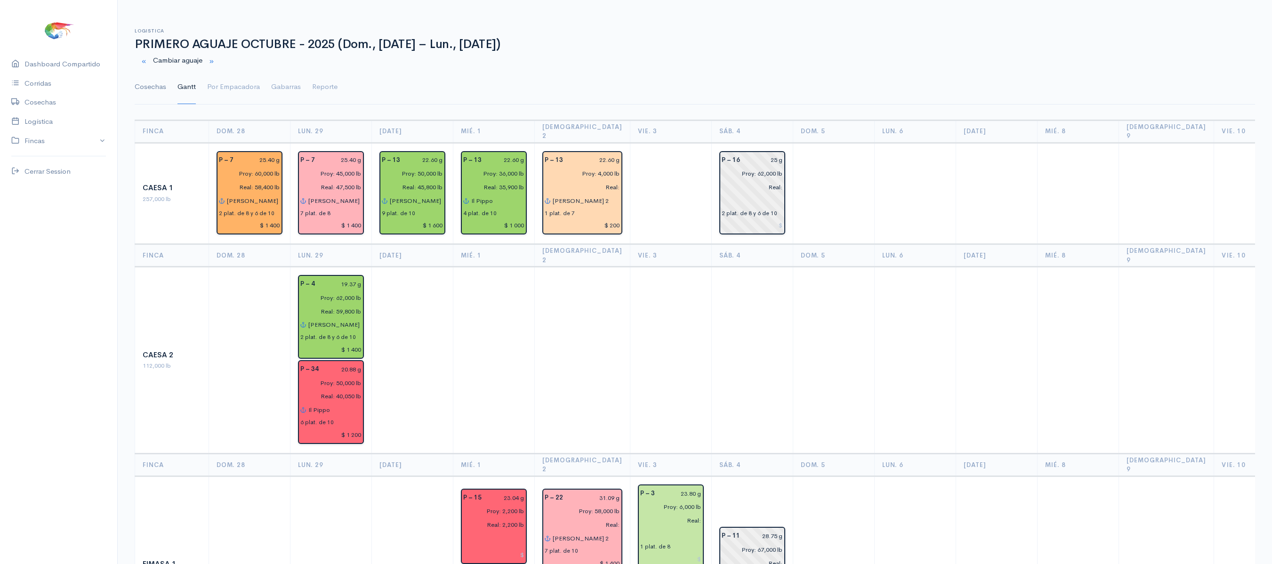
click at [140, 89] on link "Cosechas" at bounding box center [151, 87] width 32 height 34
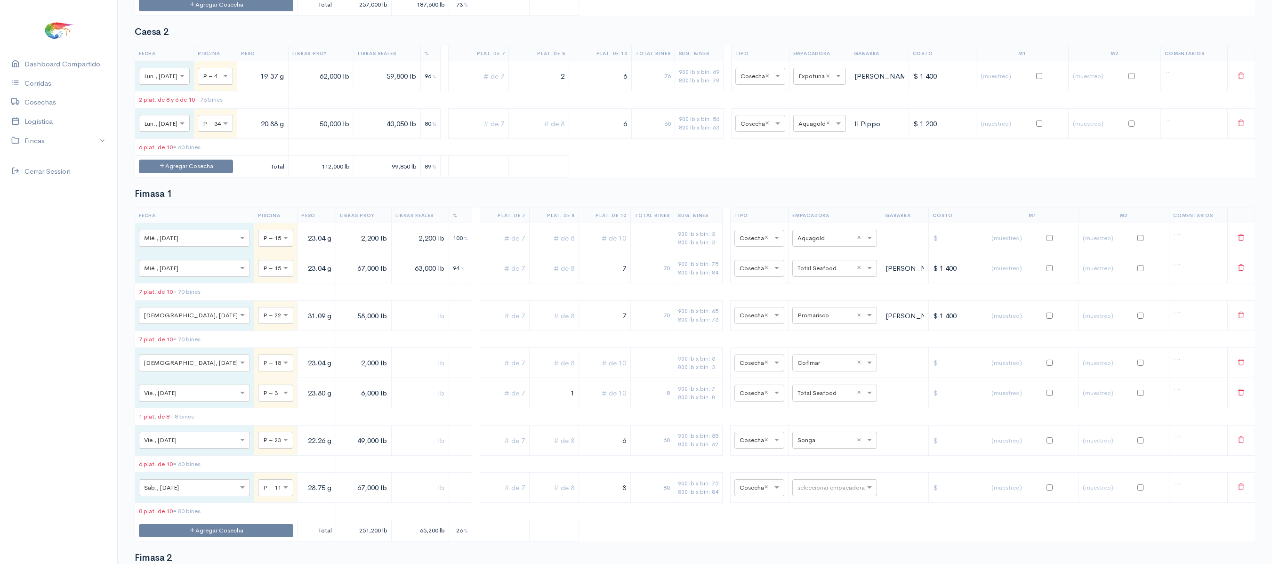
scroll to position [443, 0]
click at [803, 399] on input "text" at bounding box center [825, 393] width 57 height 10
type input "expo"
click at [820, 510] on div "Expotuna" at bounding box center [822, 513] width 85 height 18
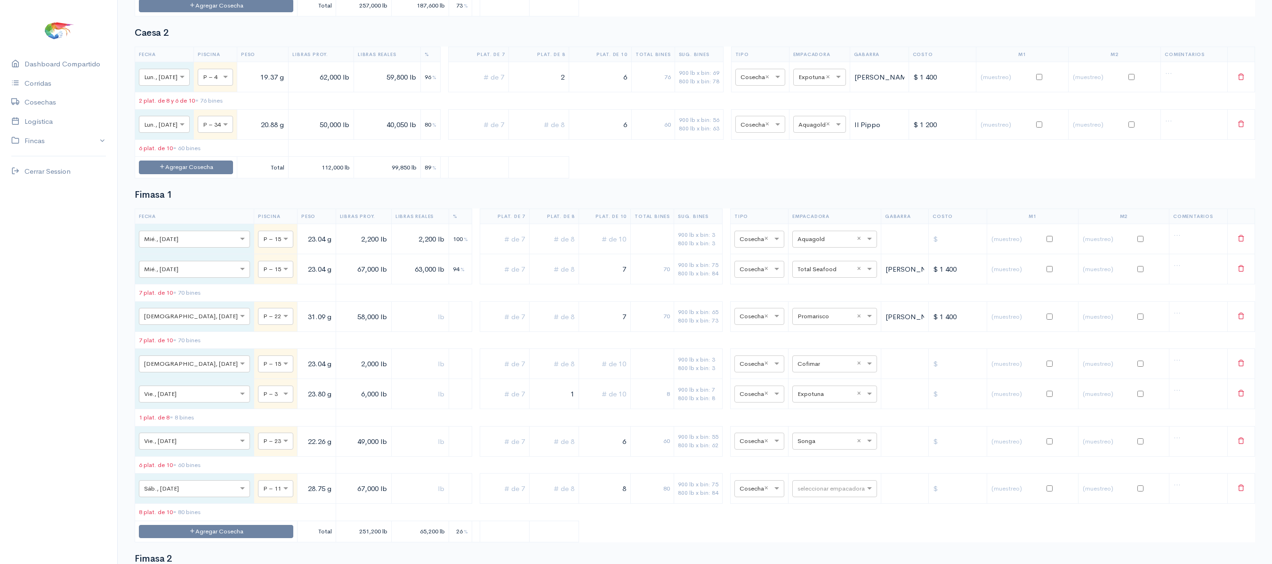
click at [625, 200] on h2 "Fimasa 1" at bounding box center [695, 195] width 1120 height 10
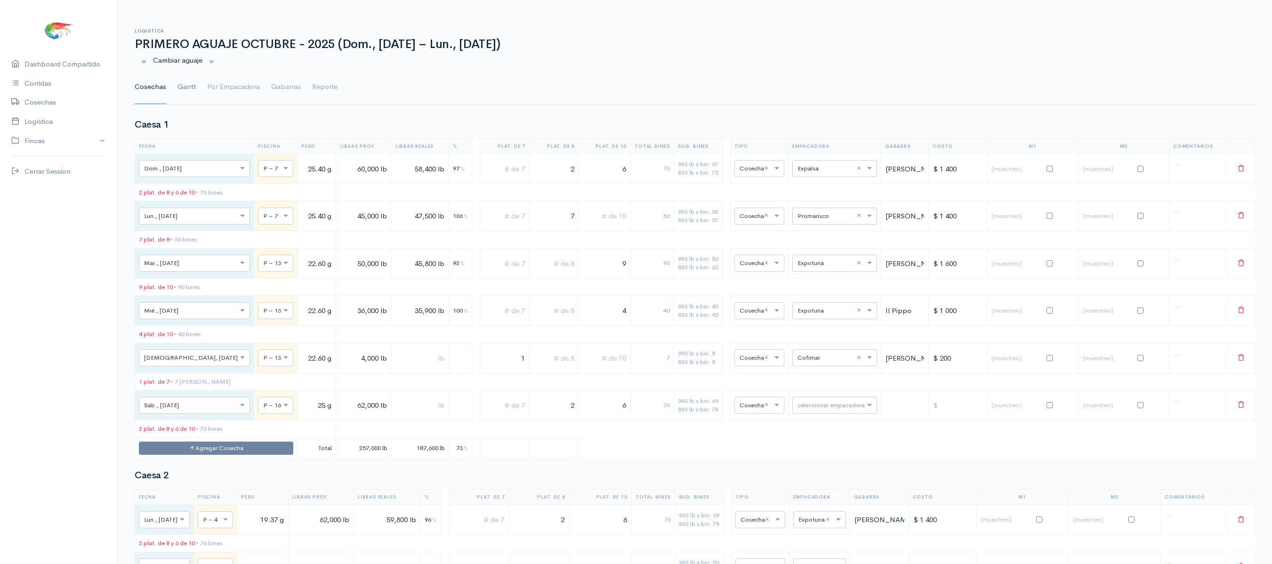
click at [188, 84] on link "Gantt" at bounding box center [186, 87] width 18 height 34
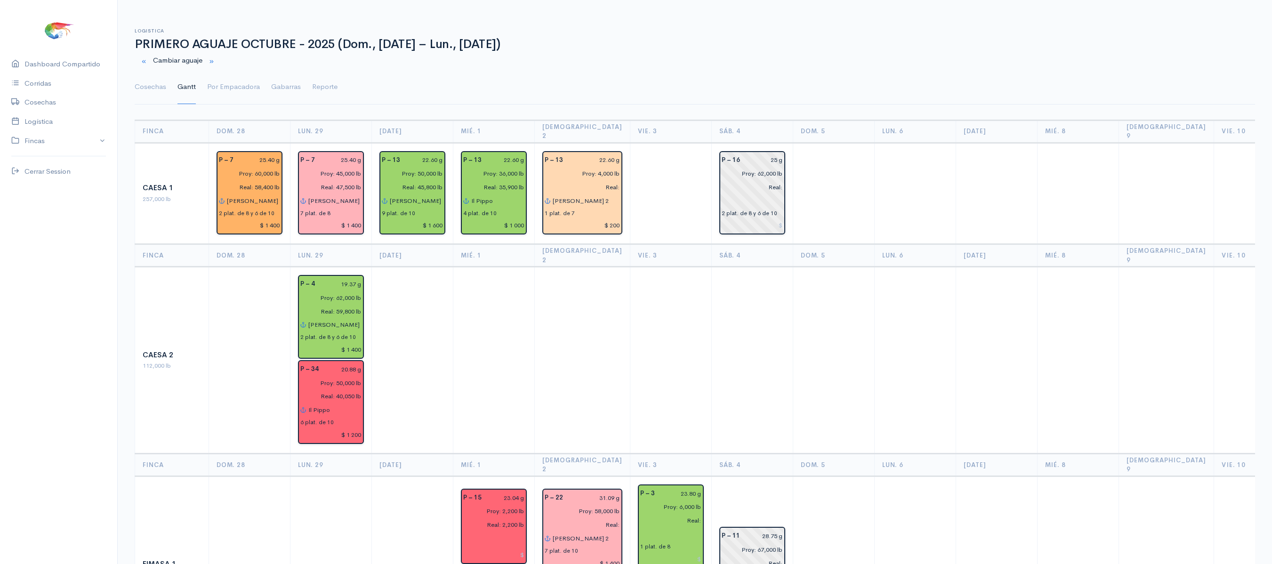
click at [579, 268] on td at bounding box center [583, 360] width 96 height 187
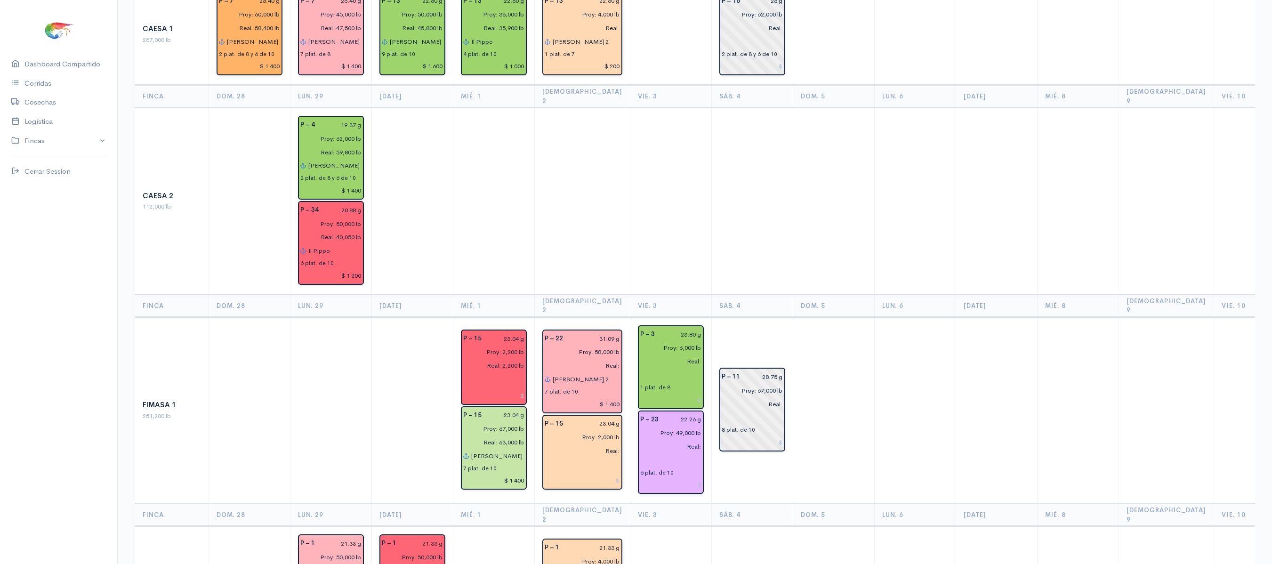
scroll to position [376, 0]
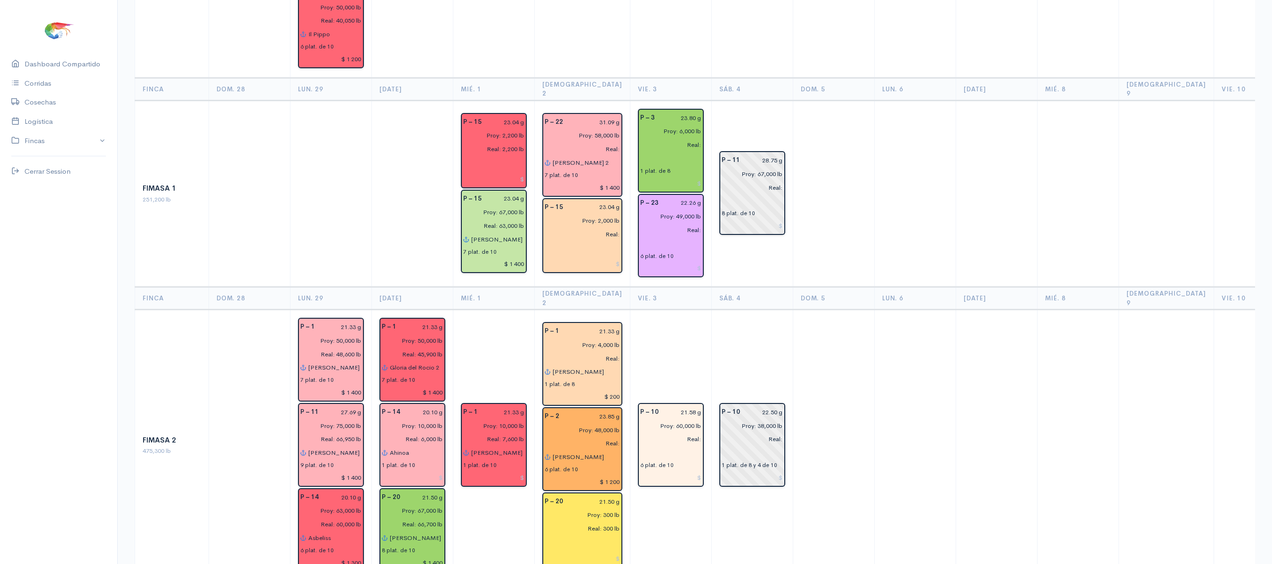
click at [845, 328] on td at bounding box center [833, 446] width 81 height 272
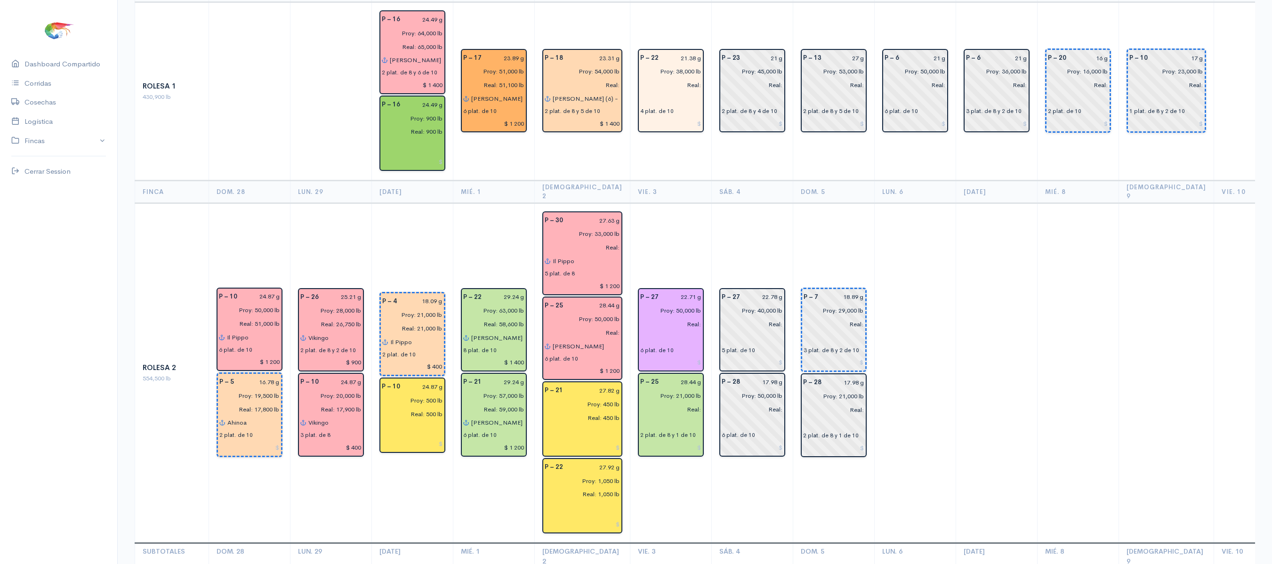
scroll to position [1621, 0]
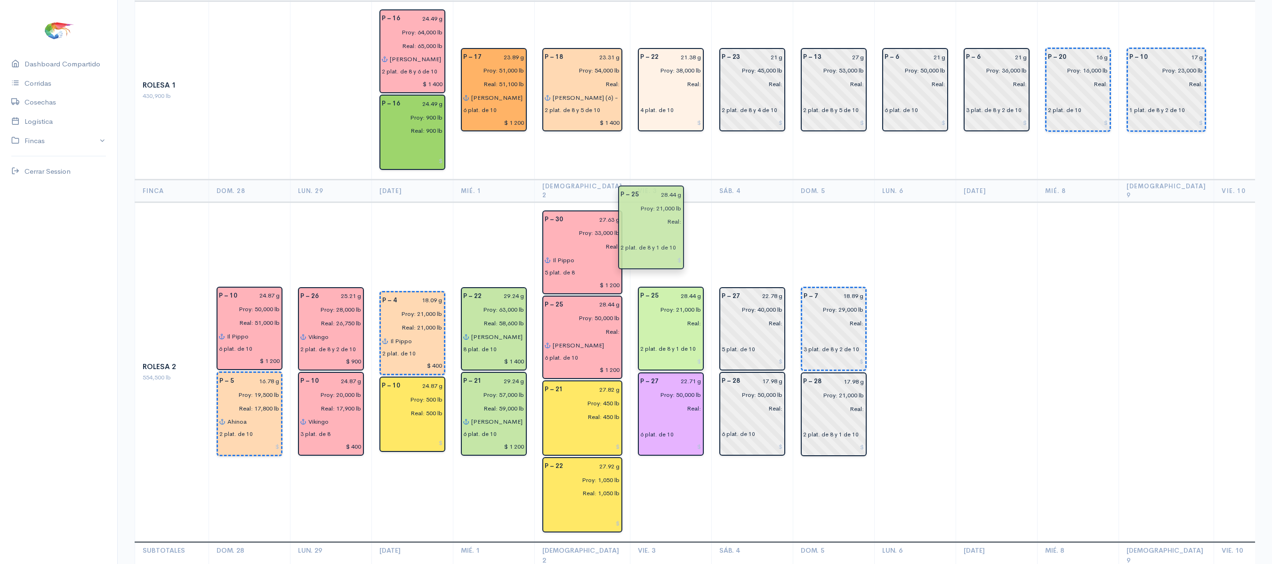
drag, startPoint x: 646, startPoint y: 302, endPoint x: 643, endPoint y: 216, distance: 86.7
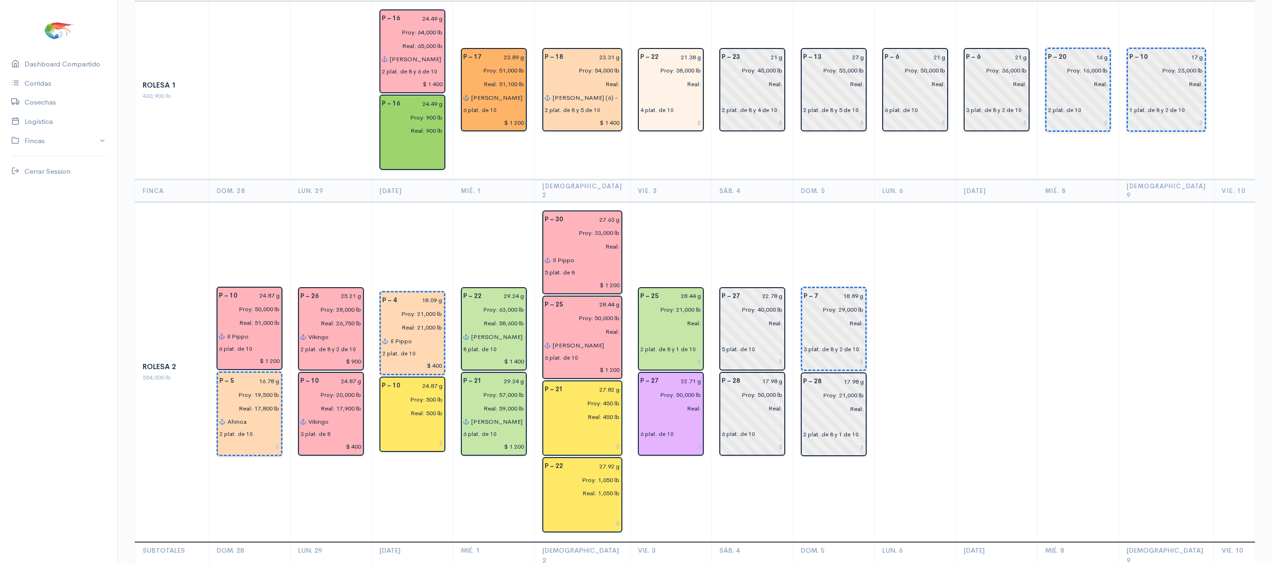
click at [663, 202] on td "P – 25 28.44 g Proy: 21,000 lb Real: 2 plat. de 8 y 1 de 10 P – 27 22.71 g Proy…" at bounding box center [670, 372] width 81 height 340
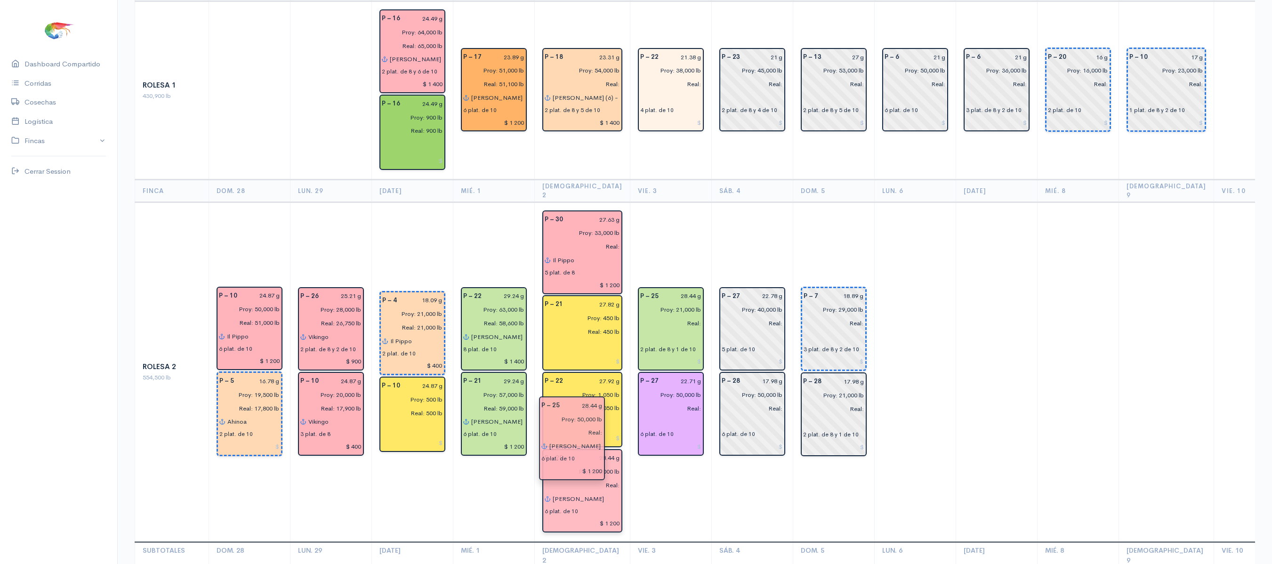
drag, startPoint x: 559, startPoint y: 217, endPoint x: 559, endPoint y: 424, distance: 206.2
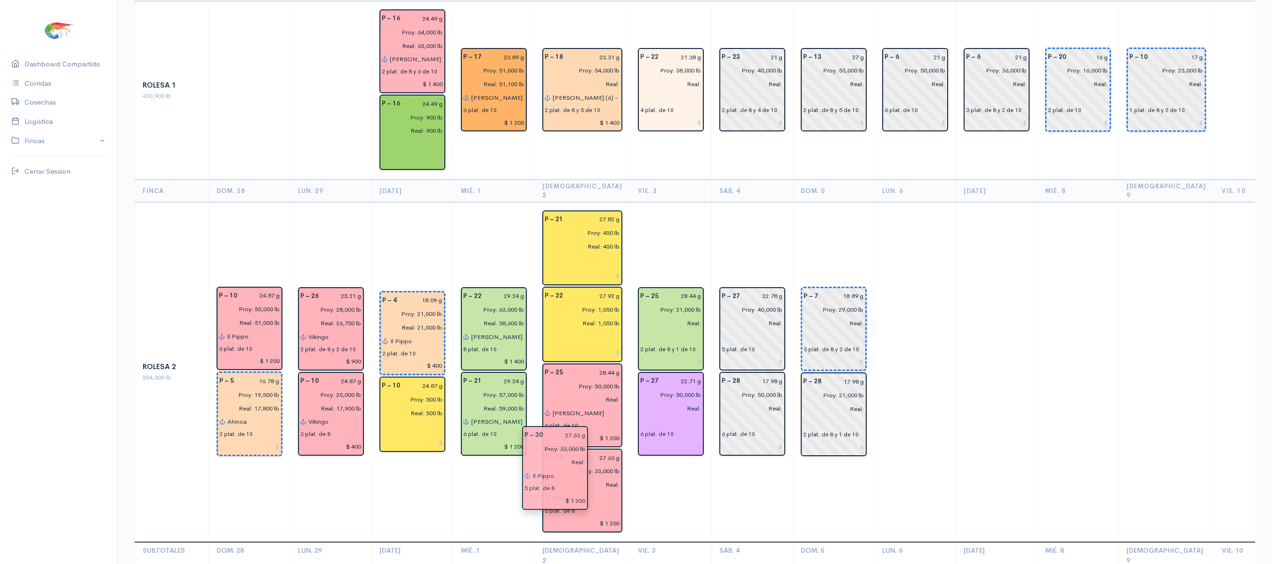
drag, startPoint x: 574, startPoint y: 196, endPoint x: 560, endPoint y: 502, distance: 306.3
click at [630, 414] on td "P – 25 28.44 g Proy: 21,000 lb Real: 2 plat. de 8 y 1 de 10 P – 27 22.71 g Proy…" at bounding box center [670, 372] width 81 height 340
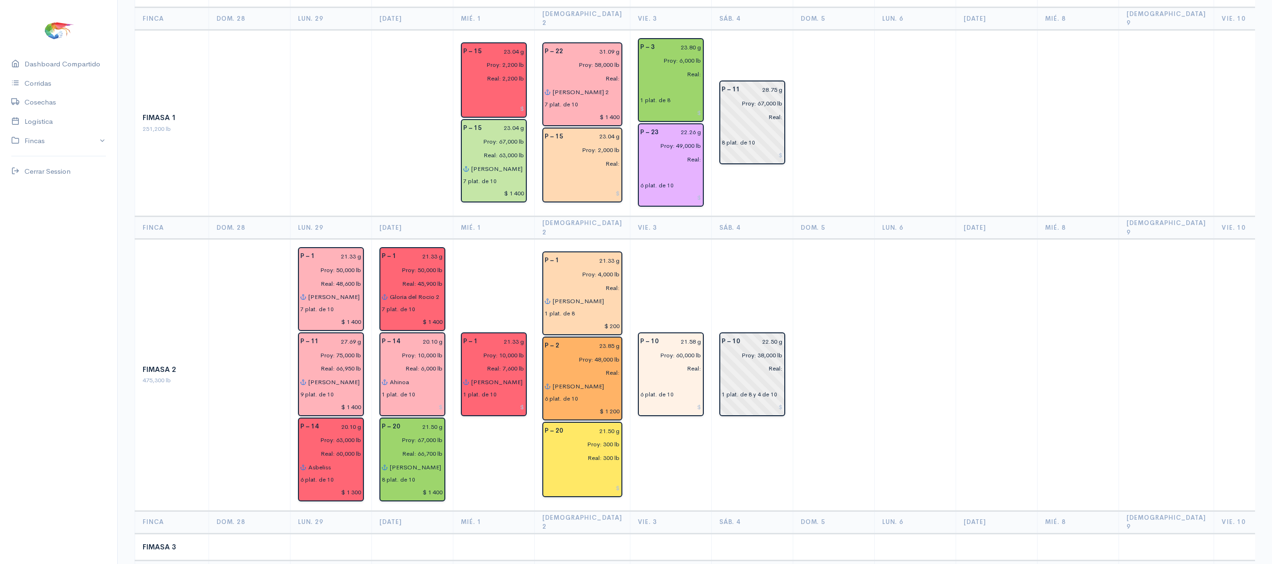
scroll to position [0, 0]
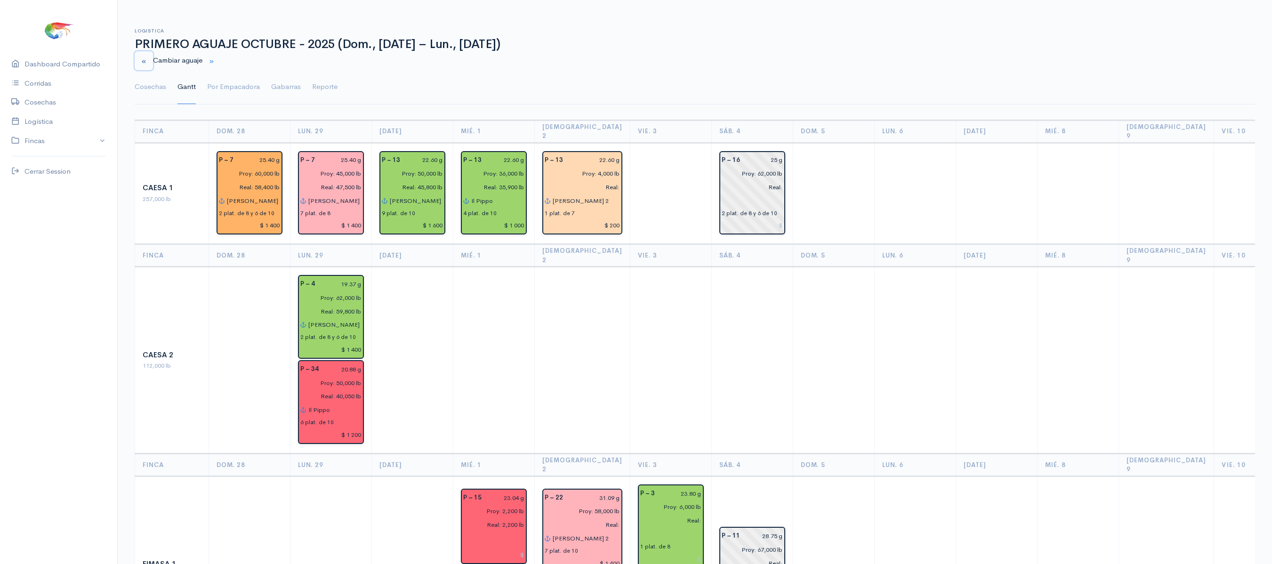
click at [145, 63] on small "button" at bounding box center [144, 61] width 6 height 6
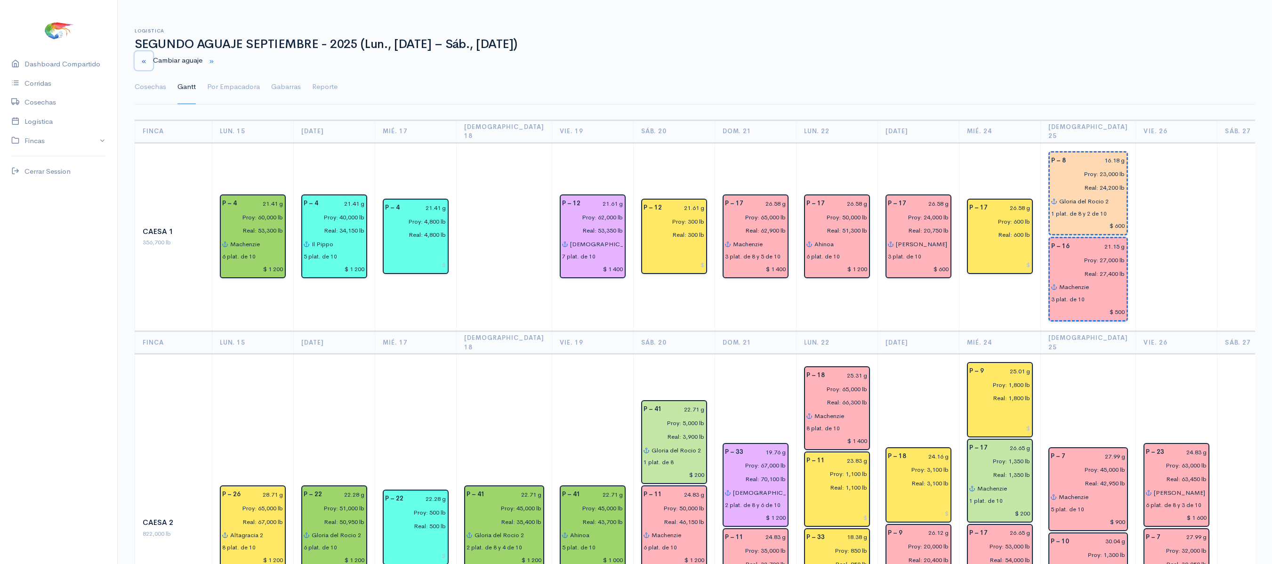
click at [139, 56] on button "button" at bounding box center [144, 60] width 18 height 19
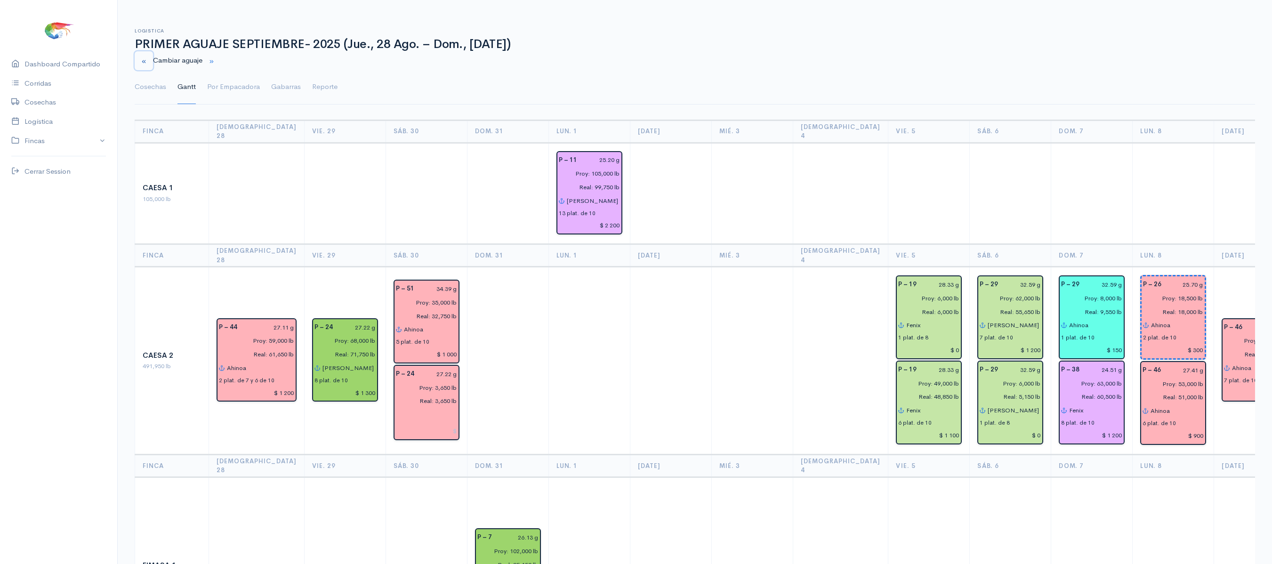
click at [139, 53] on button "button" at bounding box center [144, 60] width 18 height 19
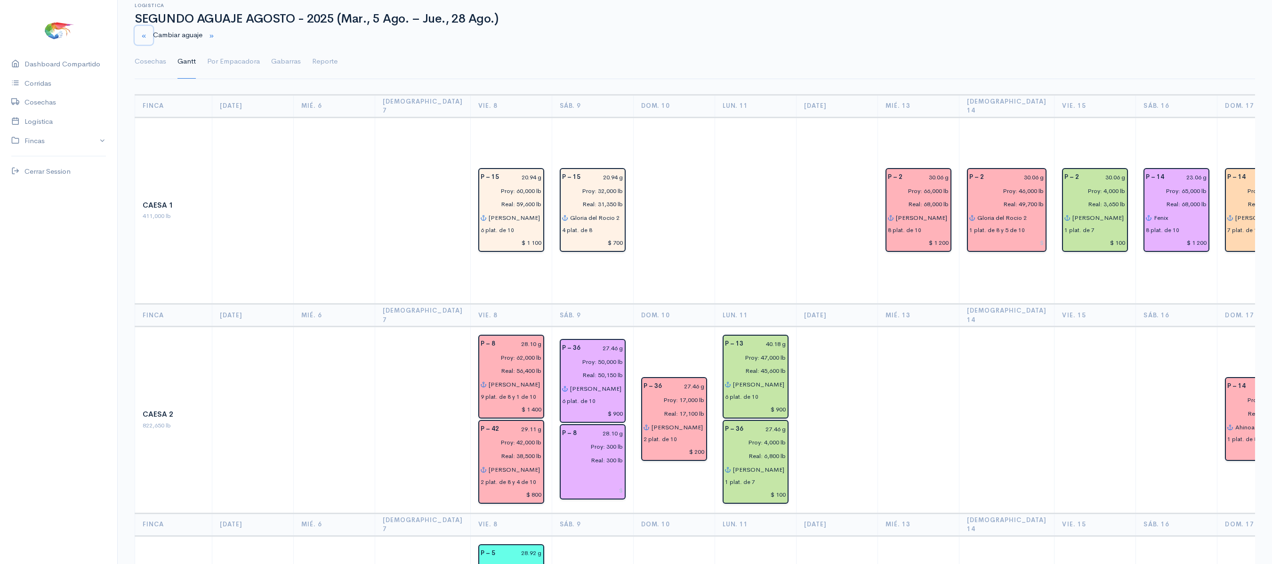
scroll to position [24, 0]
click at [147, 34] on small "button" at bounding box center [144, 37] width 6 height 6
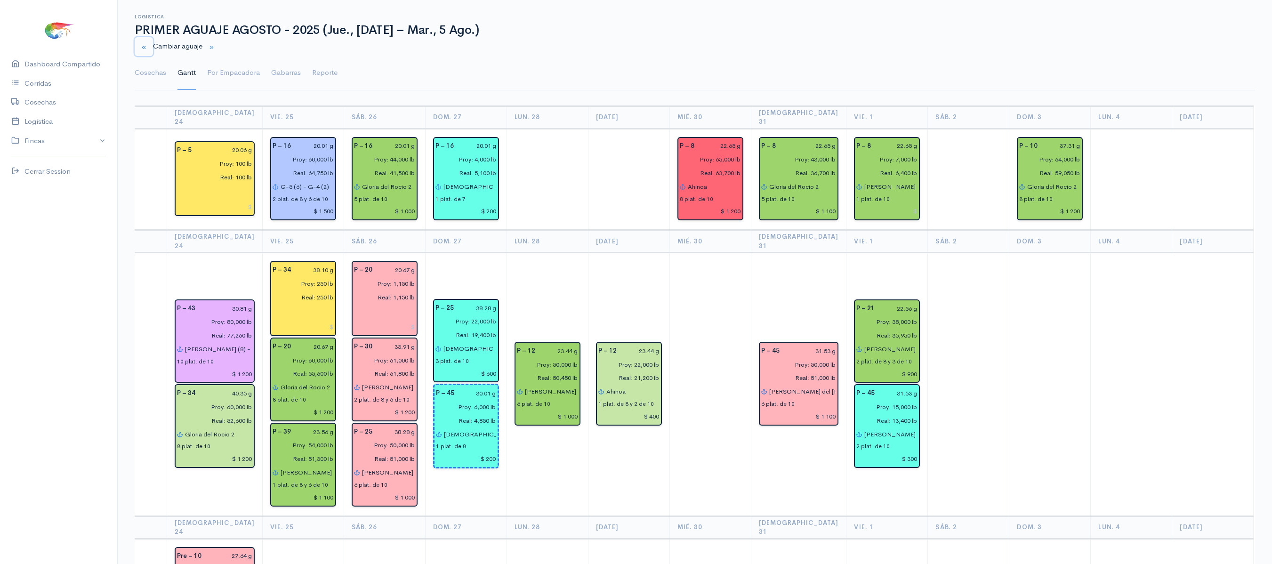
scroll to position [0, 0]
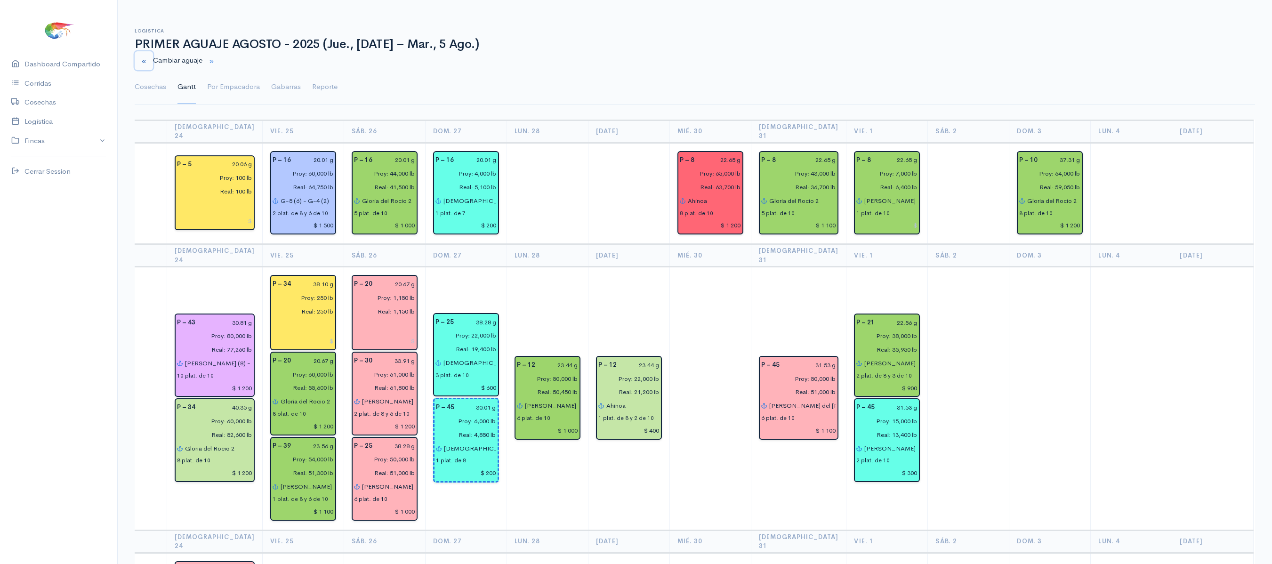
click at [145, 58] on small "button" at bounding box center [144, 61] width 6 height 6
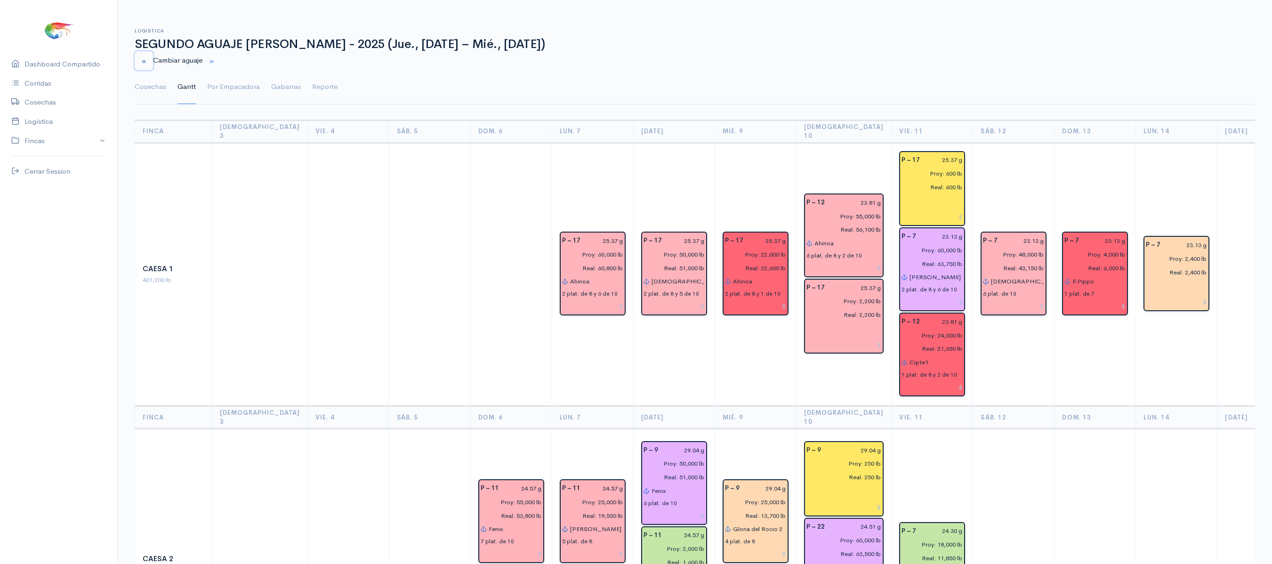
click at [149, 61] on button "button" at bounding box center [144, 60] width 18 height 19
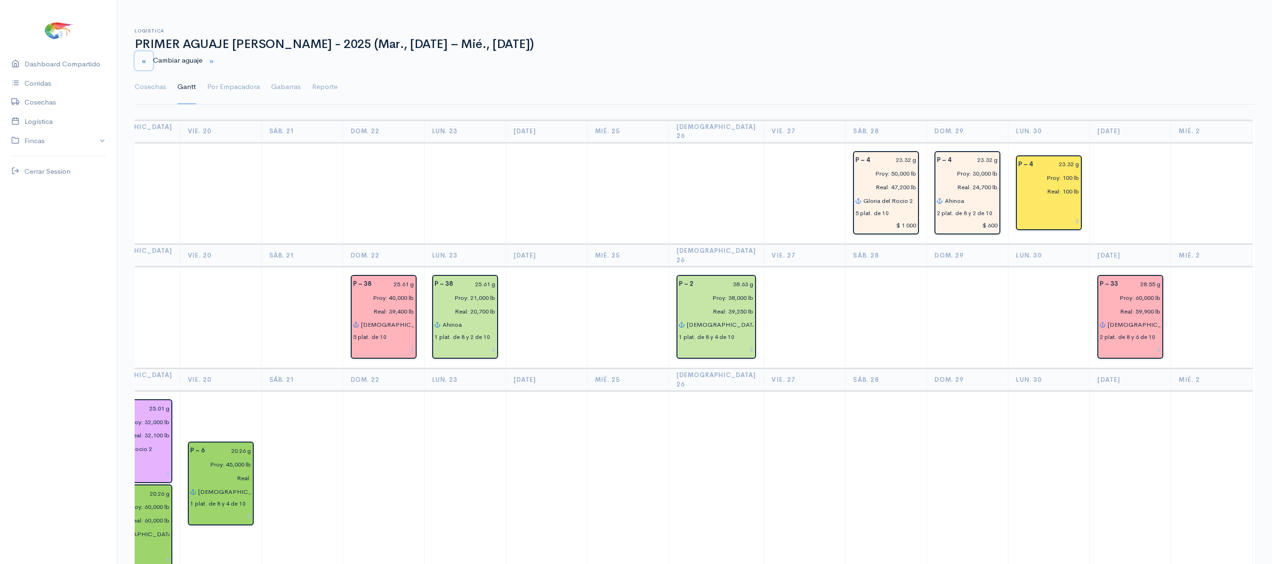
click at [139, 55] on button "button" at bounding box center [144, 60] width 18 height 19
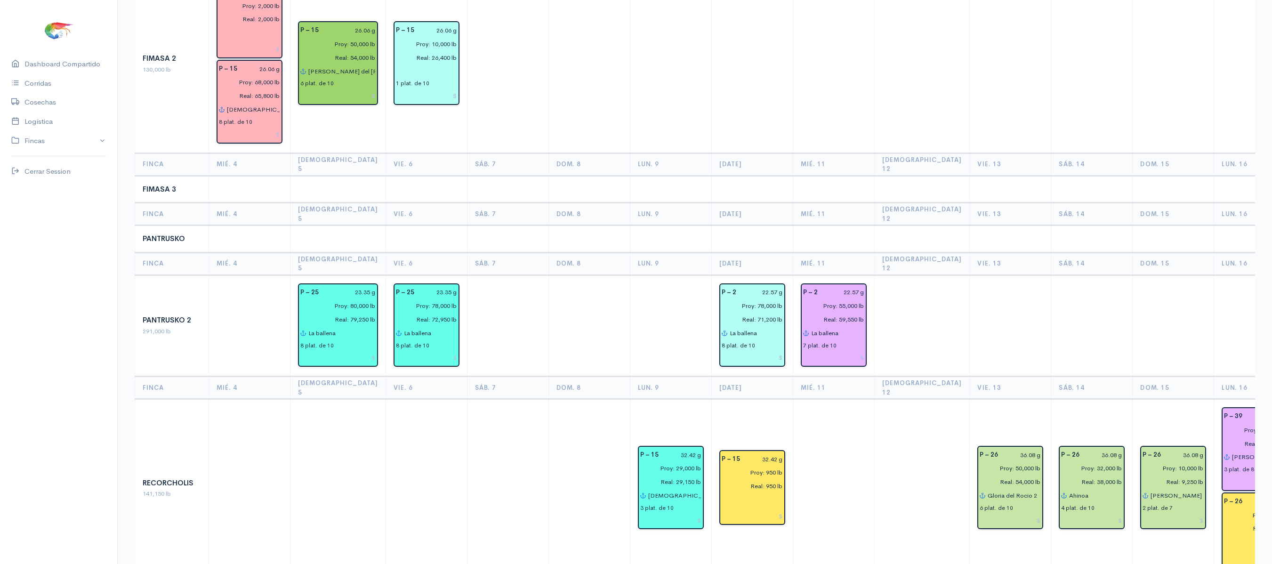
scroll to position [771, 0]
click at [884, 376] on th "[DEMOGRAPHIC_DATA] 12" at bounding box center [922, 387] width 96 height 23
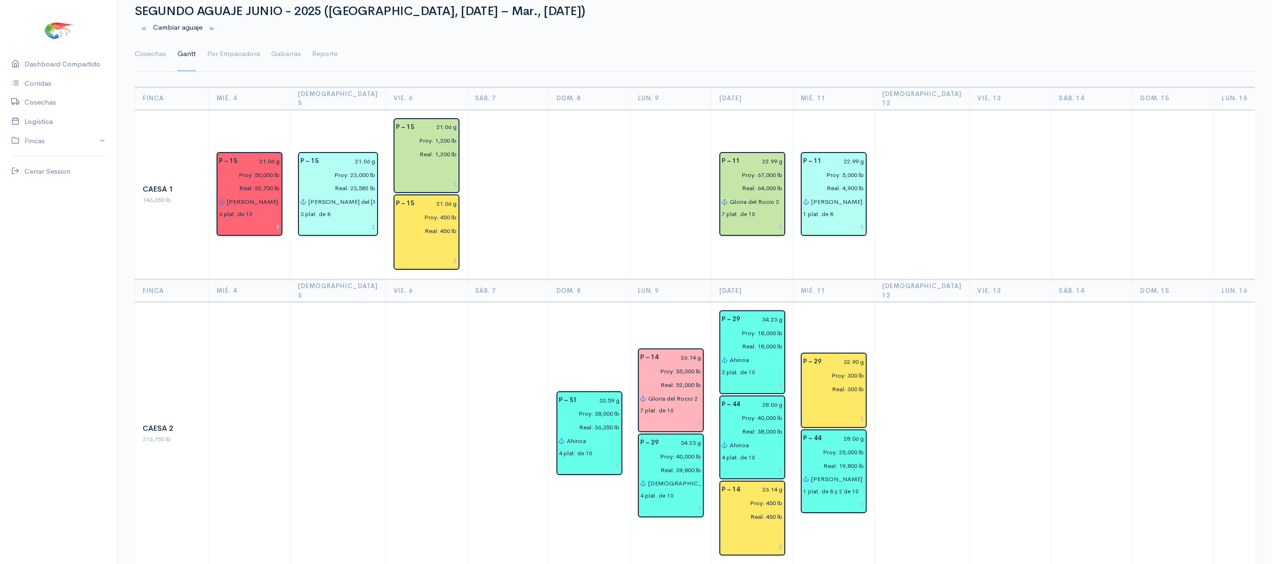
scroll to position [0, 0]
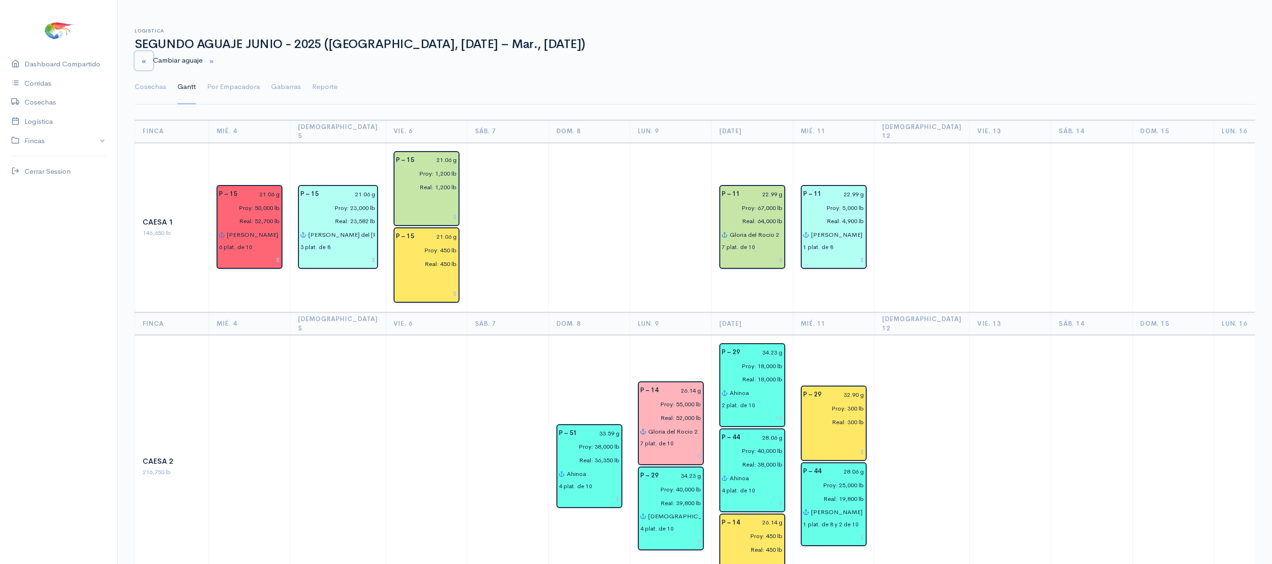
click at [149, 56] on button "button" at bounding box center [144, 60] width 18 height 19
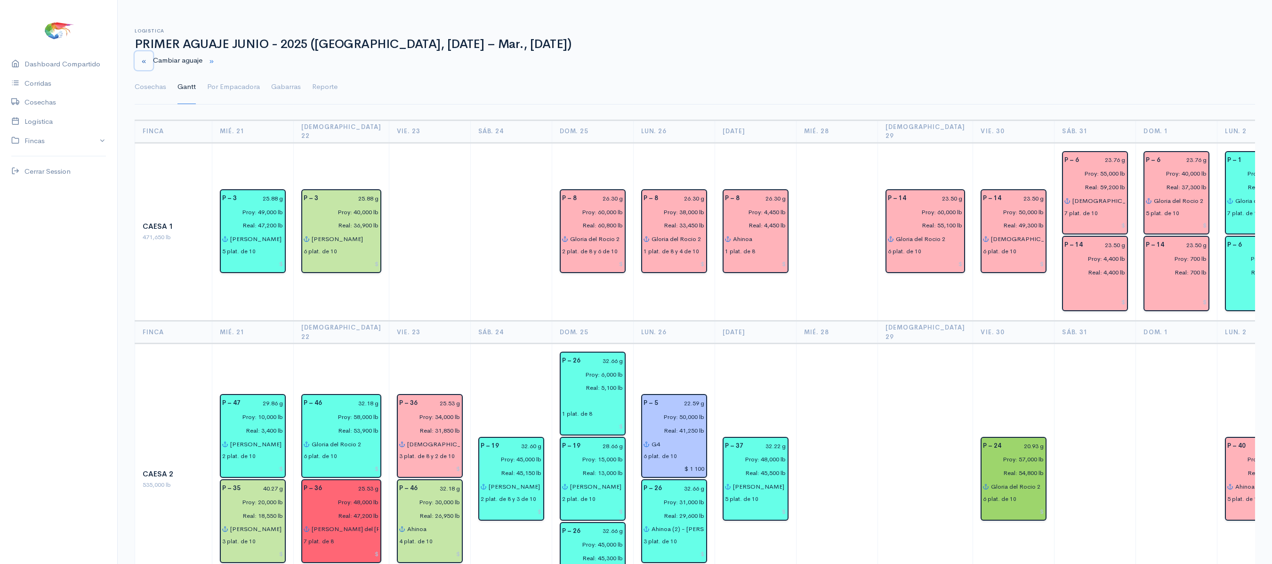
click at [137, 61] on button "button" at bounding box center [144, 60] width 18 height 19
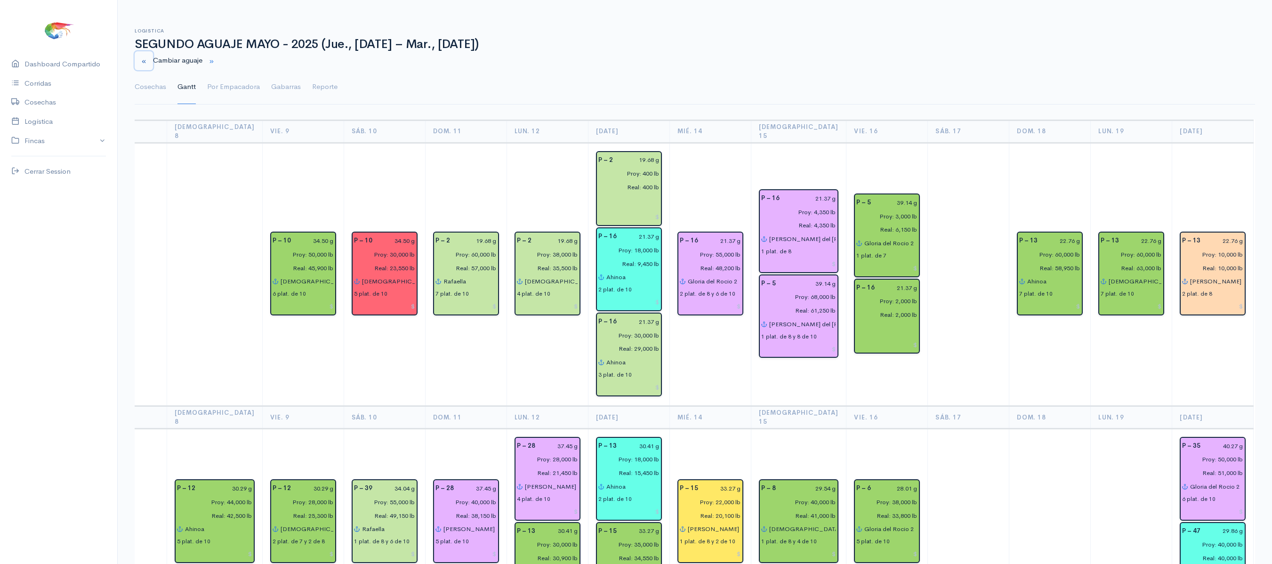
click at [137, 56] on button "button" at bounding box center [144, 60] width 18 height 19
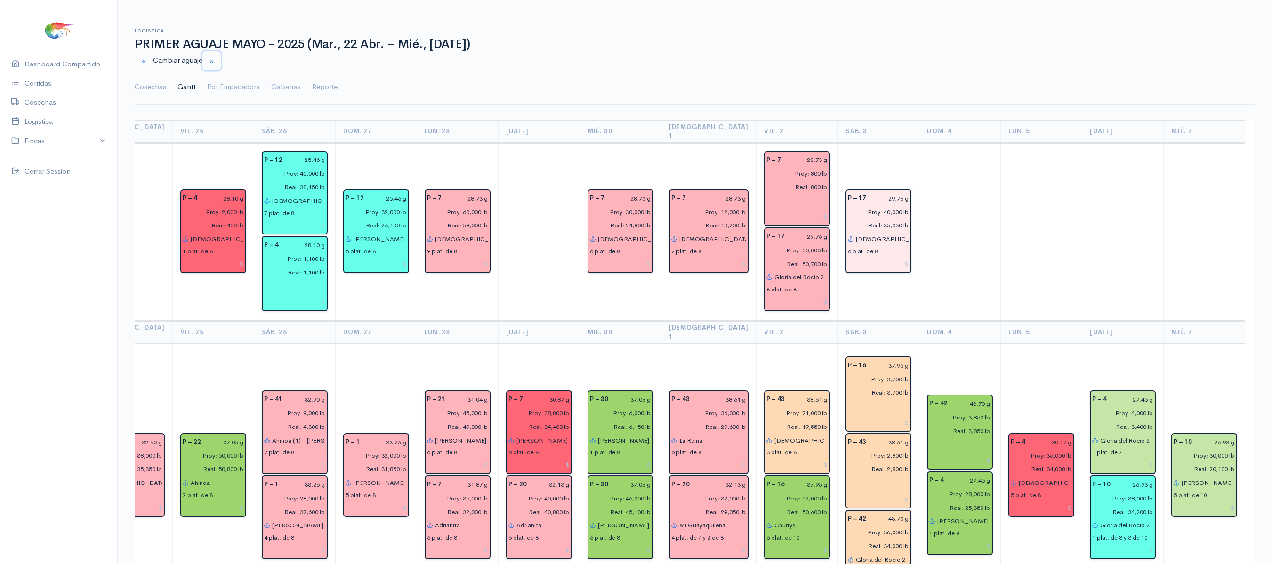
click at [215, 58] on small "button" at bounding box center [212, 61] width 6 height 6
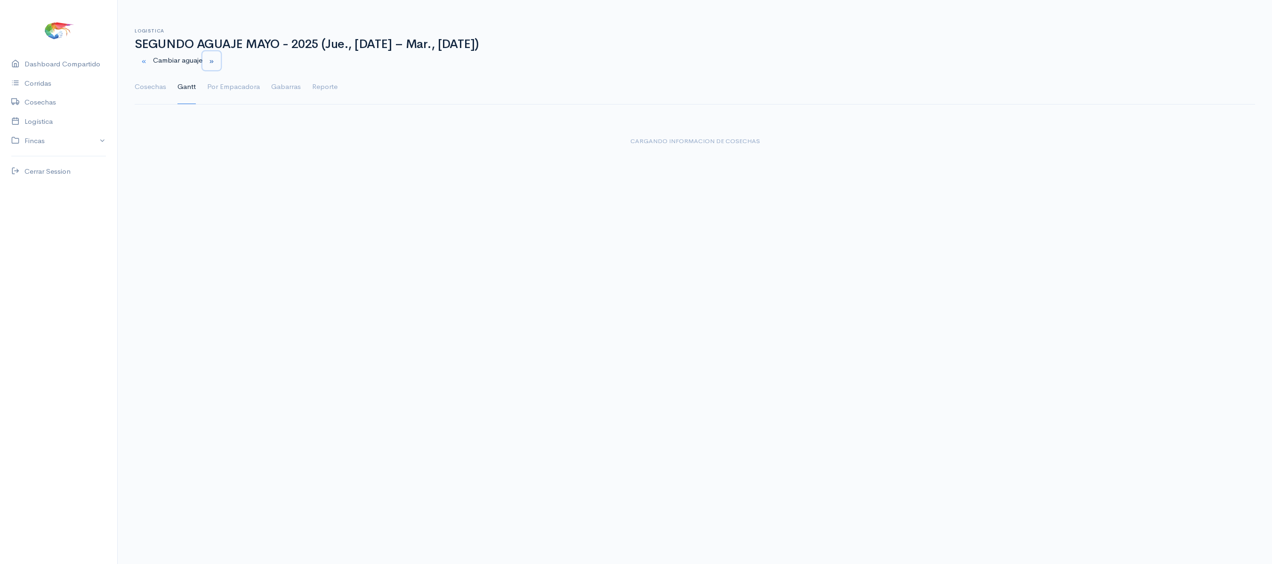
click at [215, 58] on small "button" at bounding box center [212, 61] width 6 height 6
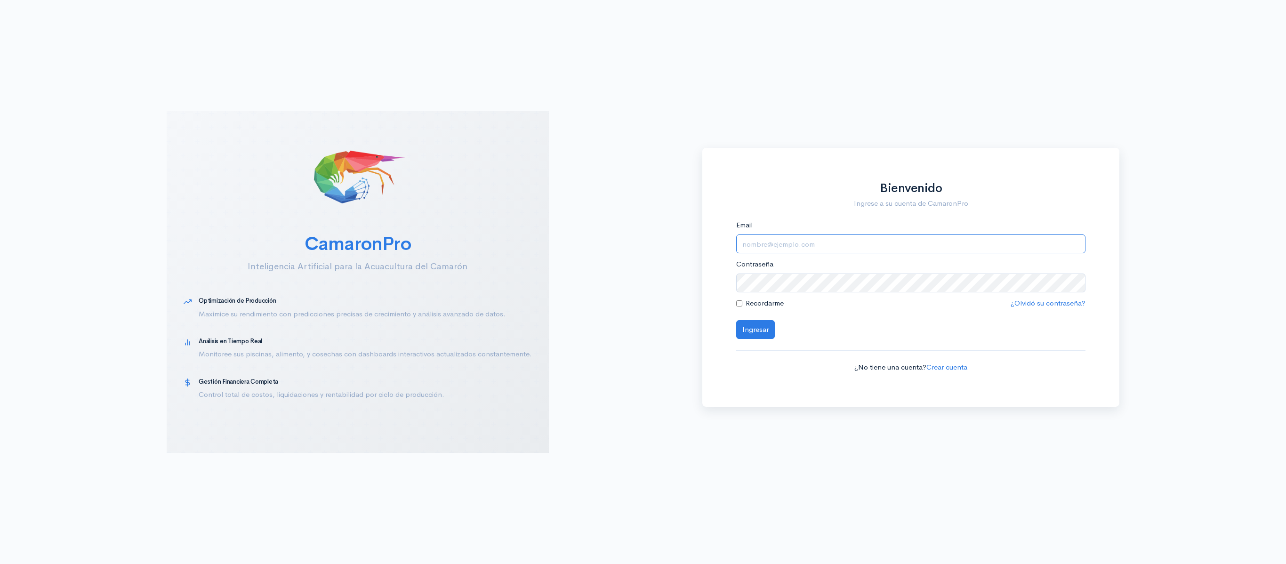
click at [838, 249] on input "Email" at bounding box center [911, 243] width 350 height 19
type input "logistica@segesa.com.ec"
click at [736, 320] on button "Ingresar" at bounding box center [755, 329] width 39 height 19
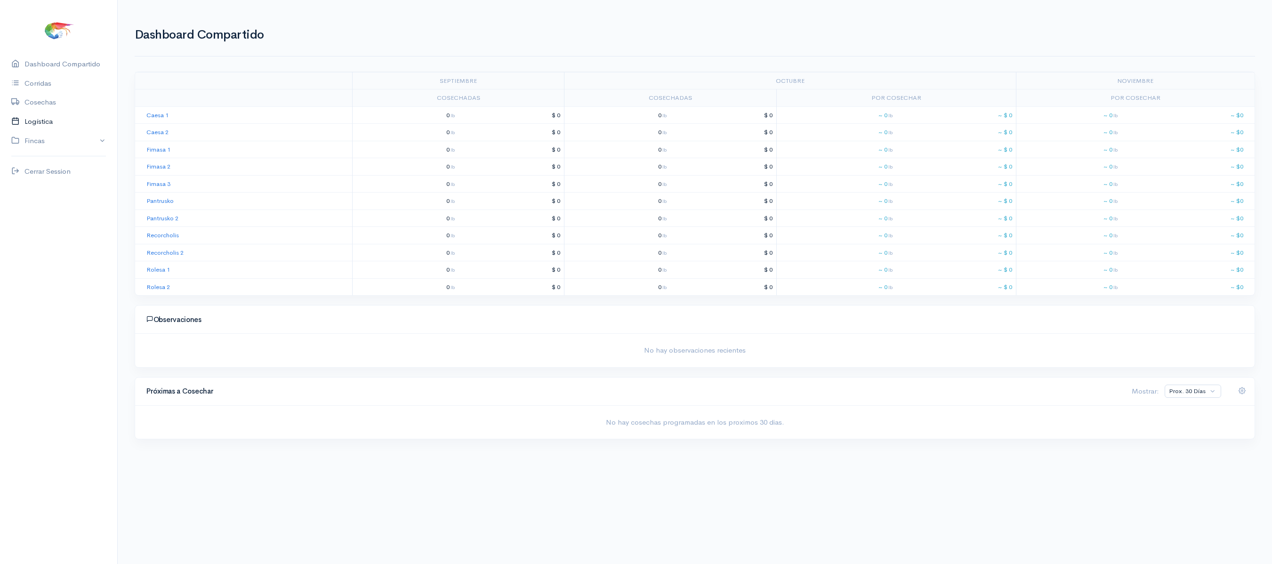
click at [52, 121] on link "Logística" at bounding box center [58, 121] width 117 height 19
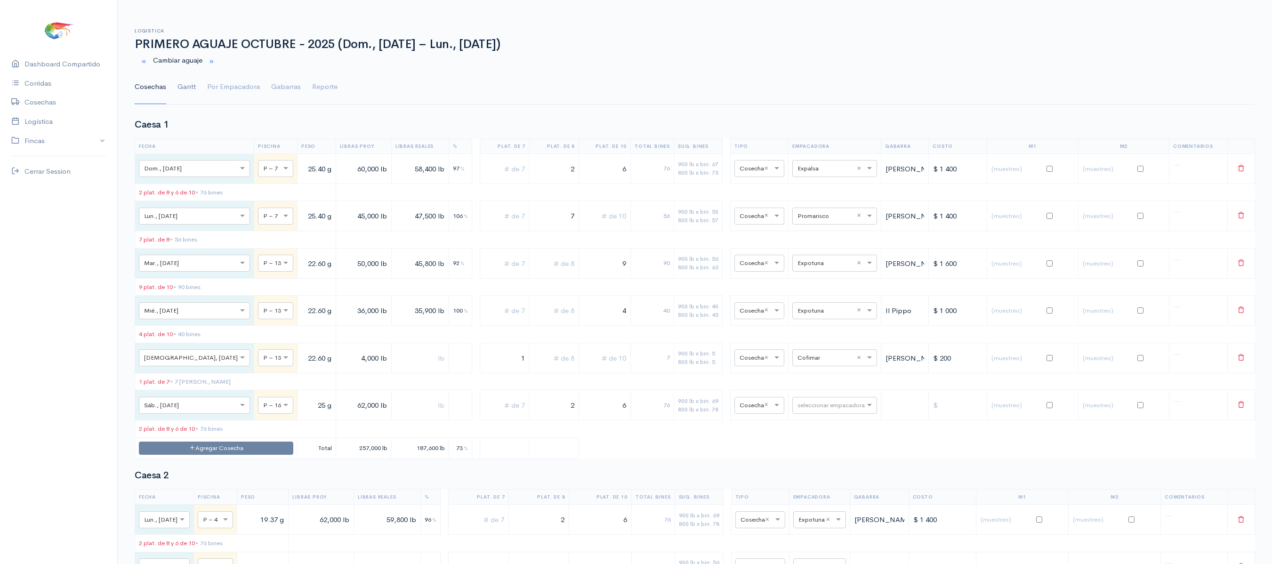
click at [182, 83] on link "Gantt" at bounding box center [186, 87] width 18 height 34
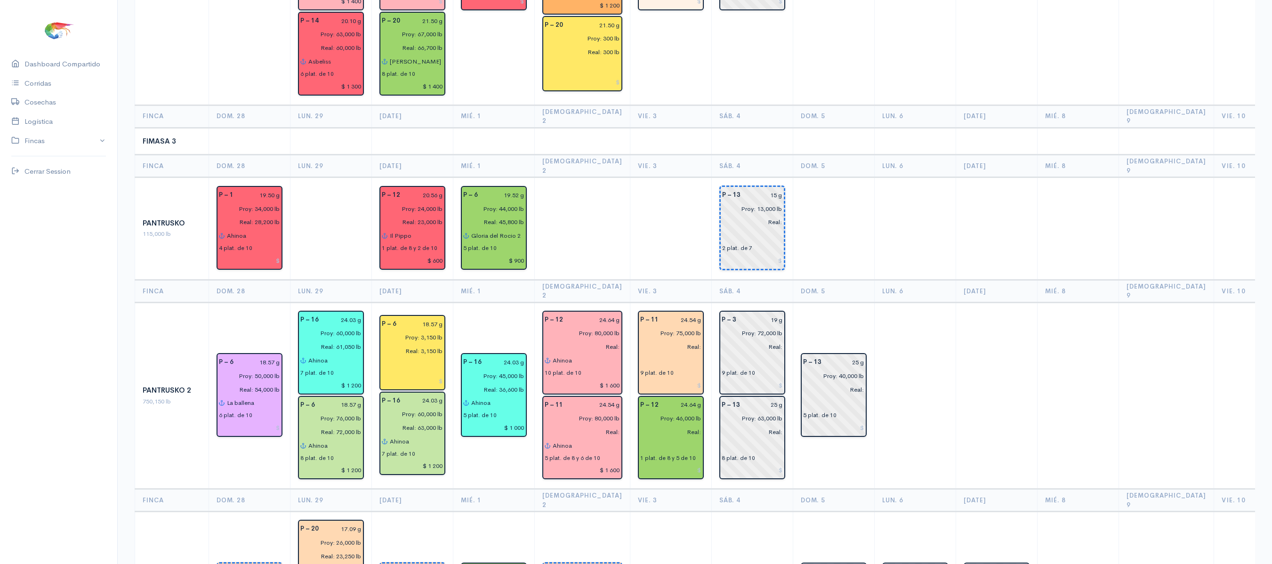
scroll to position [853, 0]
click at [645, 353] on input "text" at bounding box center [670, 360] width 61 height 14
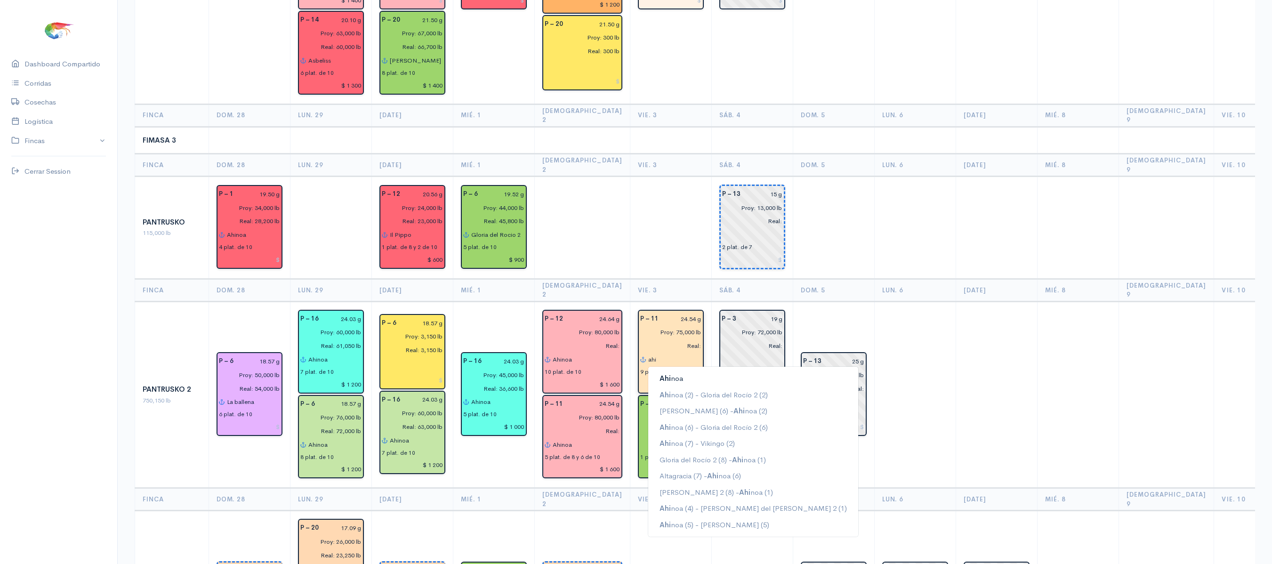
click at [660, 374] on span "Ahi" at bounding box center [665, 378] width 11 height 9
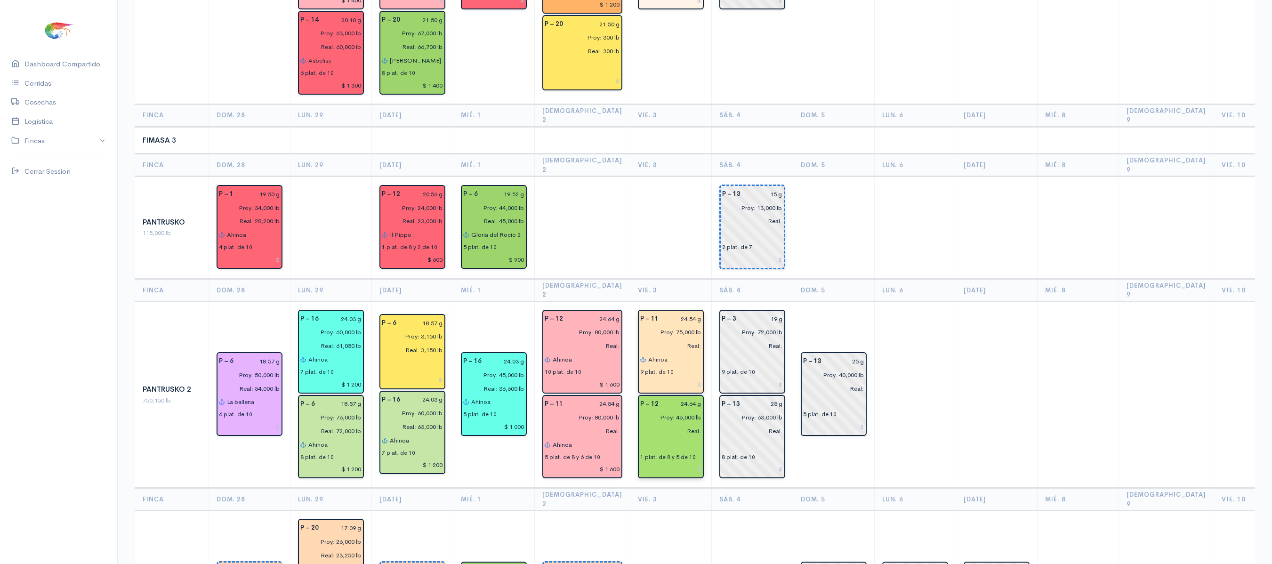
type input "Ahinoa"
click at [640, 438] on input "text" at bounding box center [670, 445] width 61 height 14
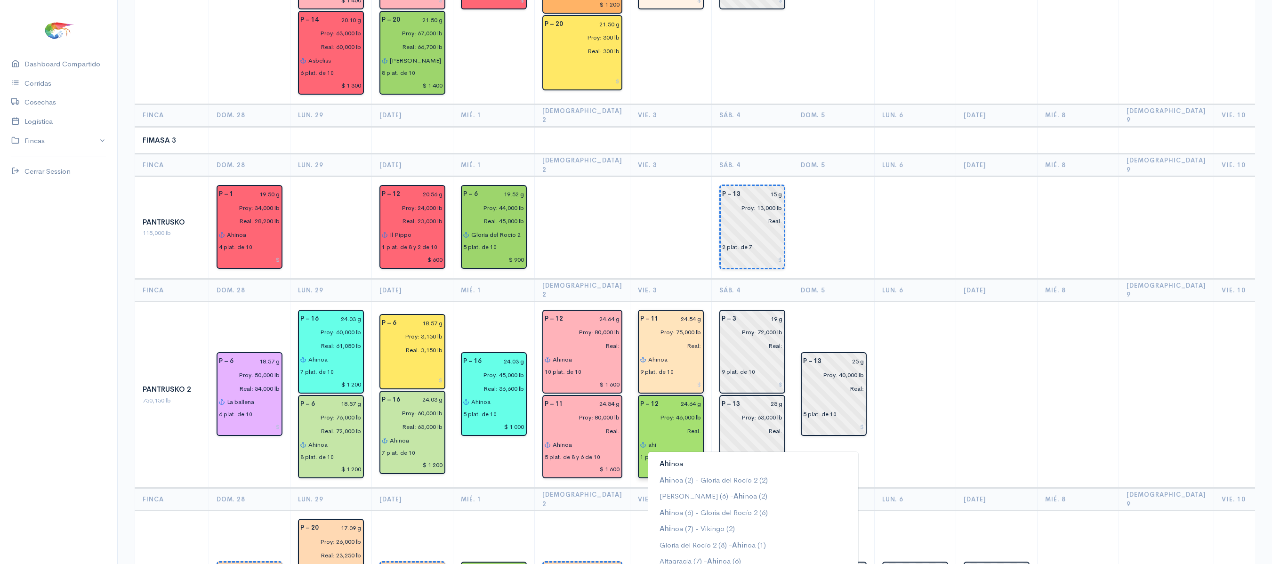
click at [648, 456] on button "Ahi noa" at bounding box center [753, 464] width 210 height 16
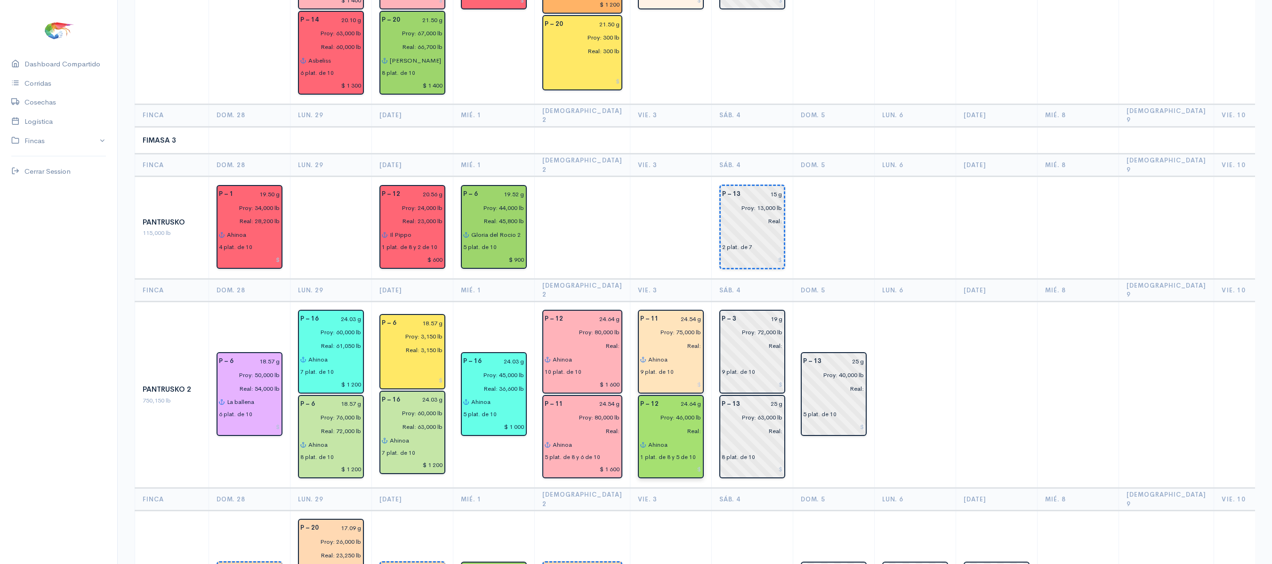
type input "Ahinoa"
click at [649, 177] on td at bounding box center [670, 228] width 81 height 103
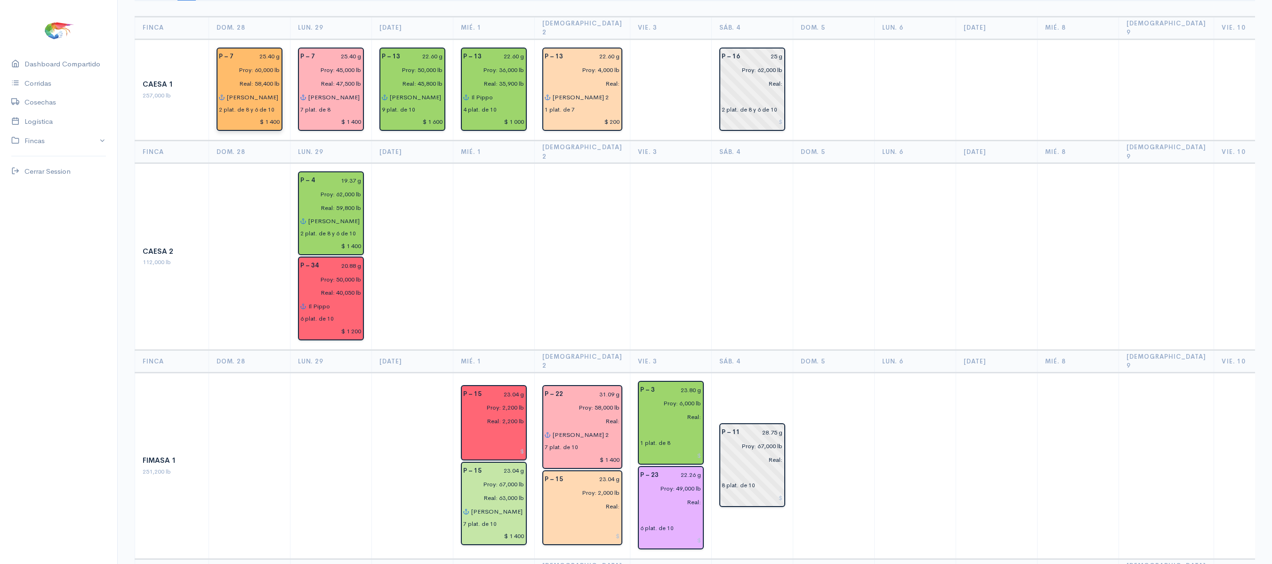
scroll to position [0, 0]
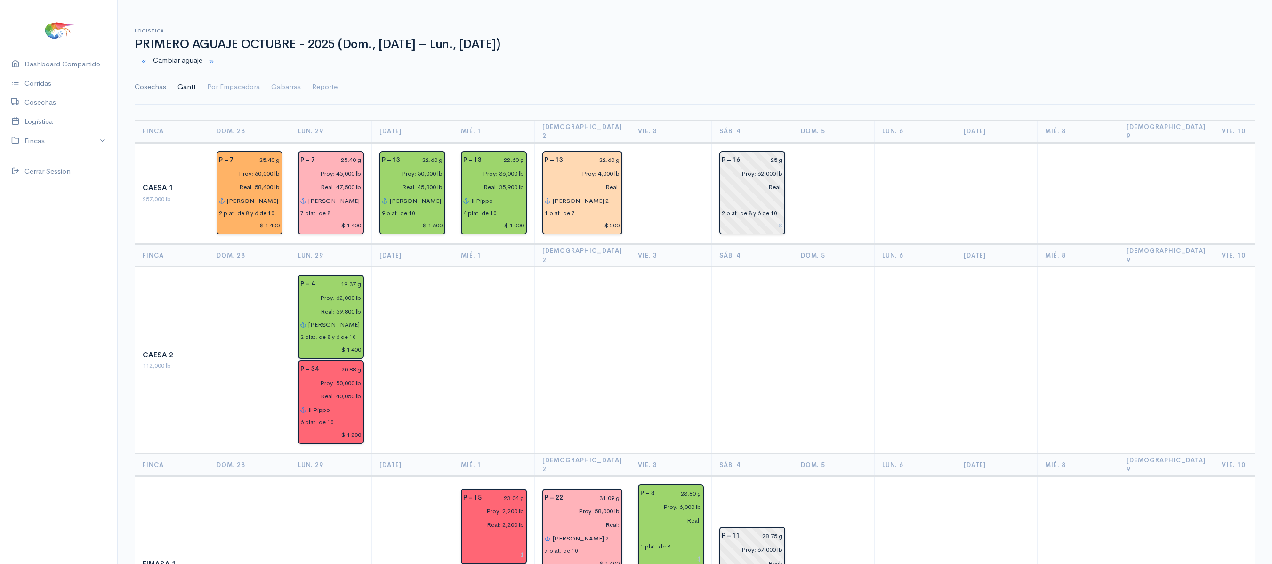
click at [135, 93] on link "Cosechas" at bounding box center [151, 87] width 32 height 34
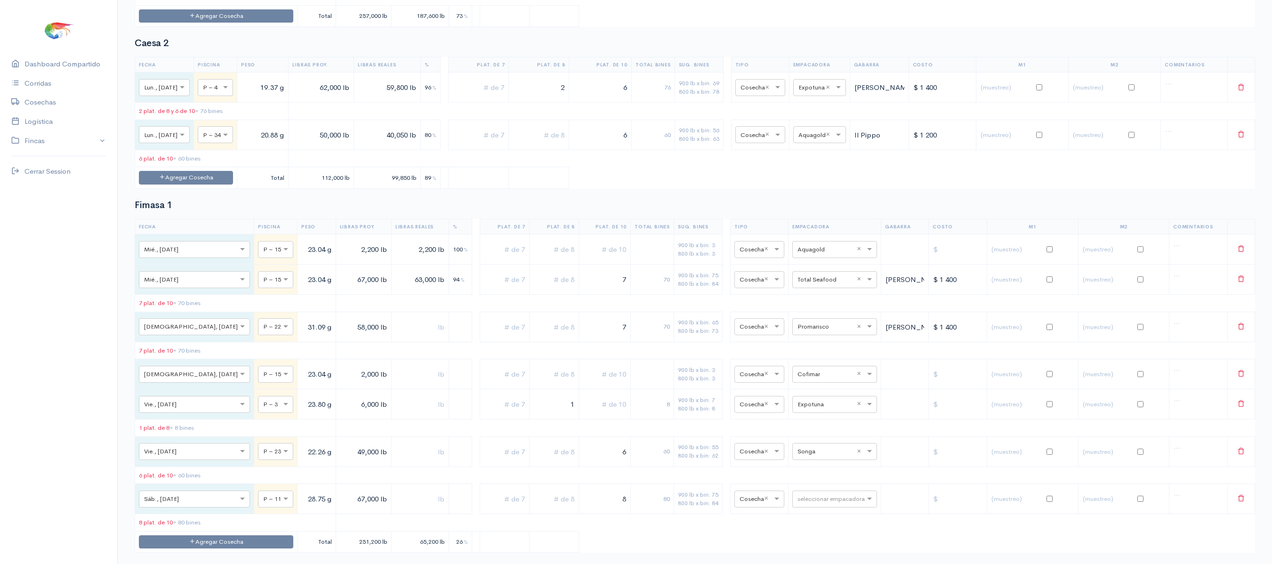
scroll to position [433, 0]
click at [813, 408] on input "text" at bounding box center [825, 403] width 57 height 10
type input "tota"
click at [807, 453] on span "Total Seafood" at bounding box center [807, 450] width 45 height 9
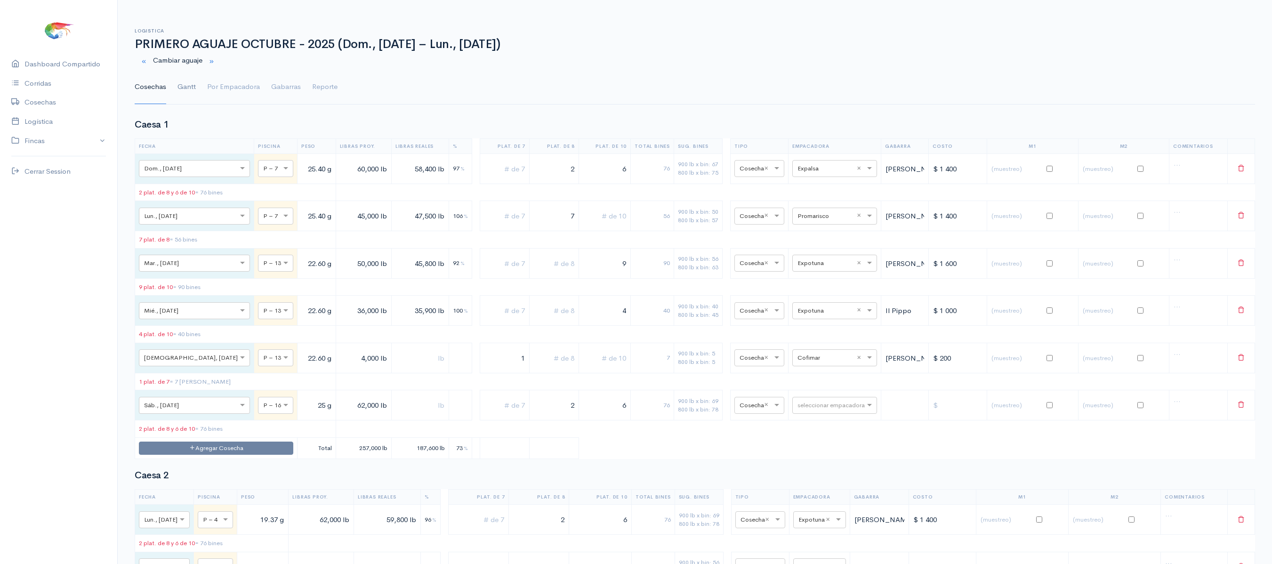
click at [184, 92] on link "Gantt" at bounding box center [186, 87] width 18 height 34
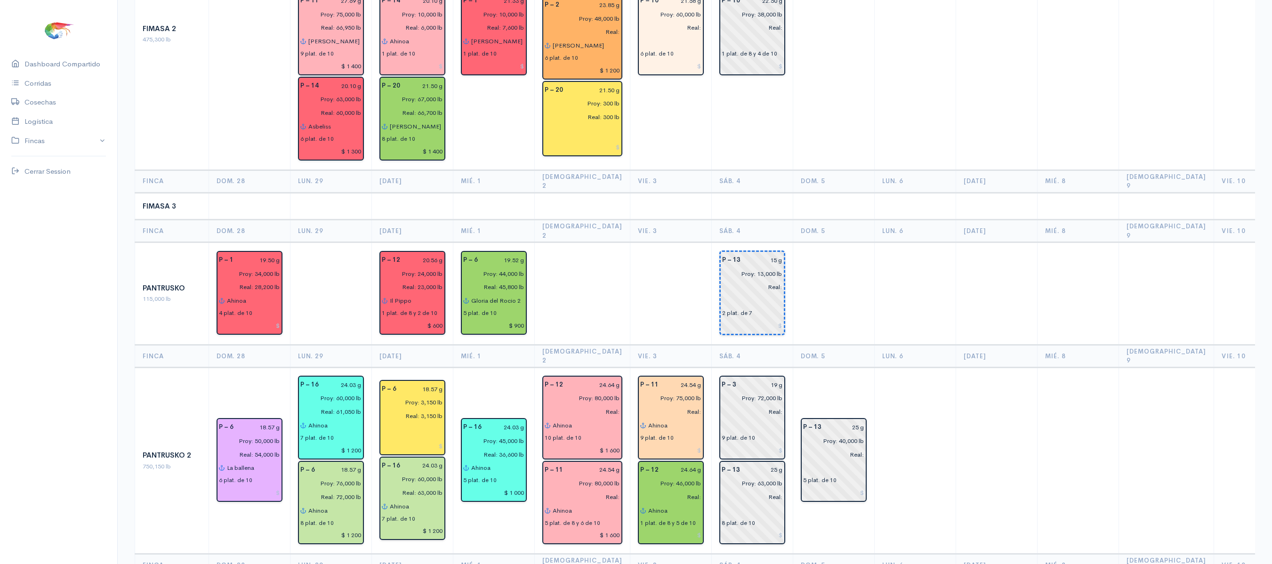
scroll to position [349, 0]
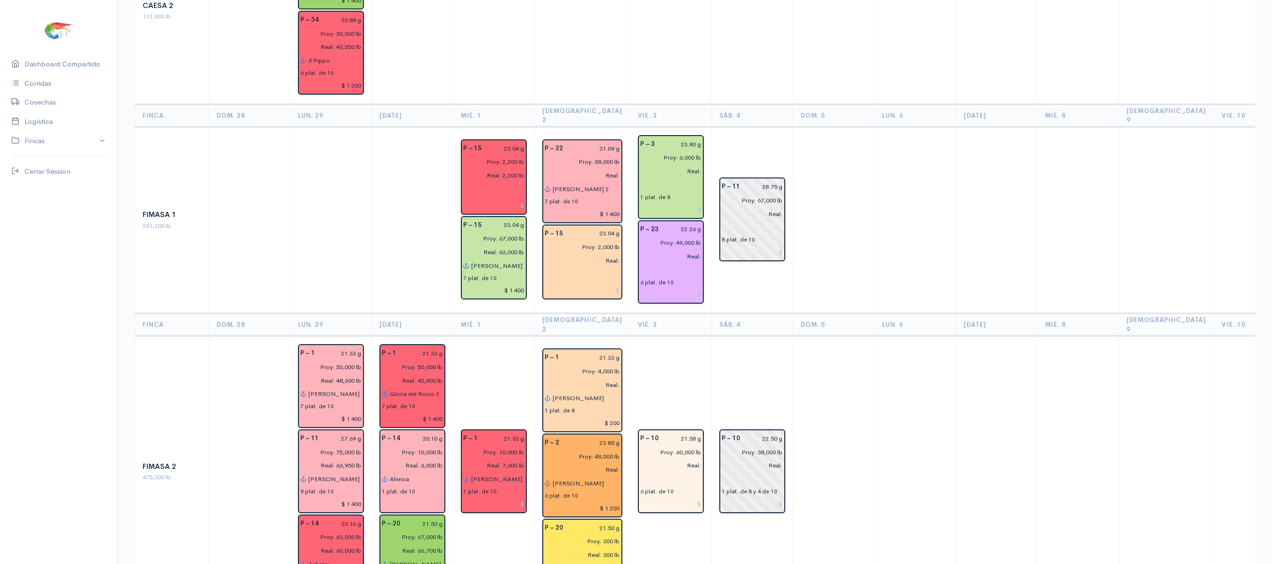
click at [657, 51] on td at bounding box center [670, 11] width 81 height 187
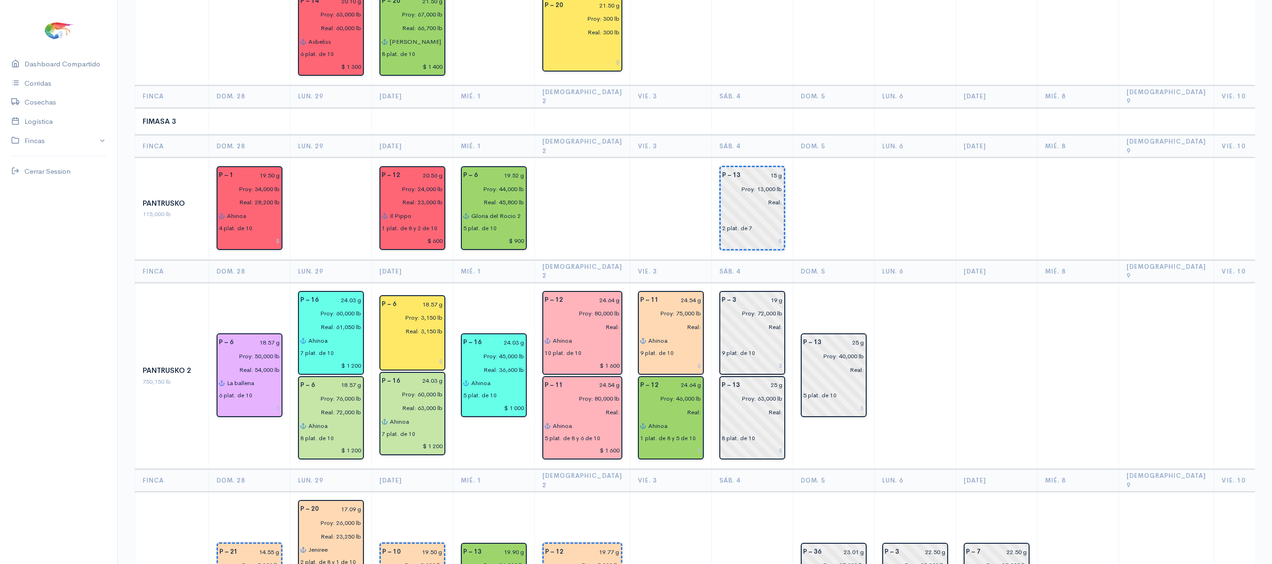
scroll to position [904, 0]
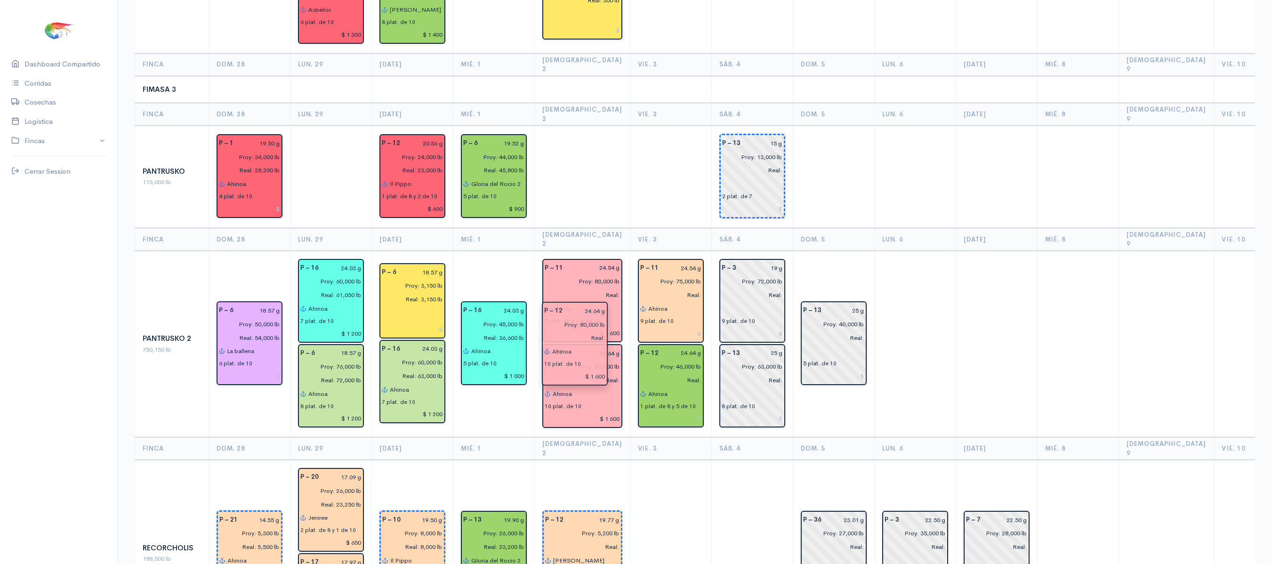
drag, startPoint x: 557, startPoint y: 251, endPoint x: 558, endPoint y: 367, distance: 115.8
click at [596, 228] on th "[DEMOGRAPHIC_DATA] 2" at bounding box center [583, 239] width 96 height 23
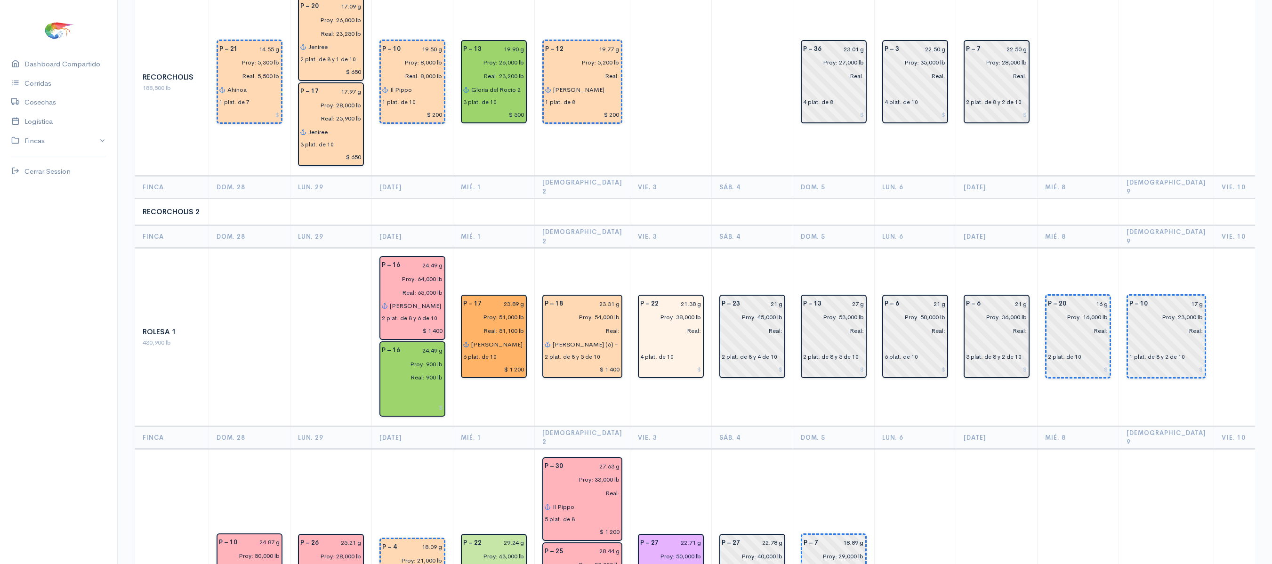
scroll to position [1387, 0]
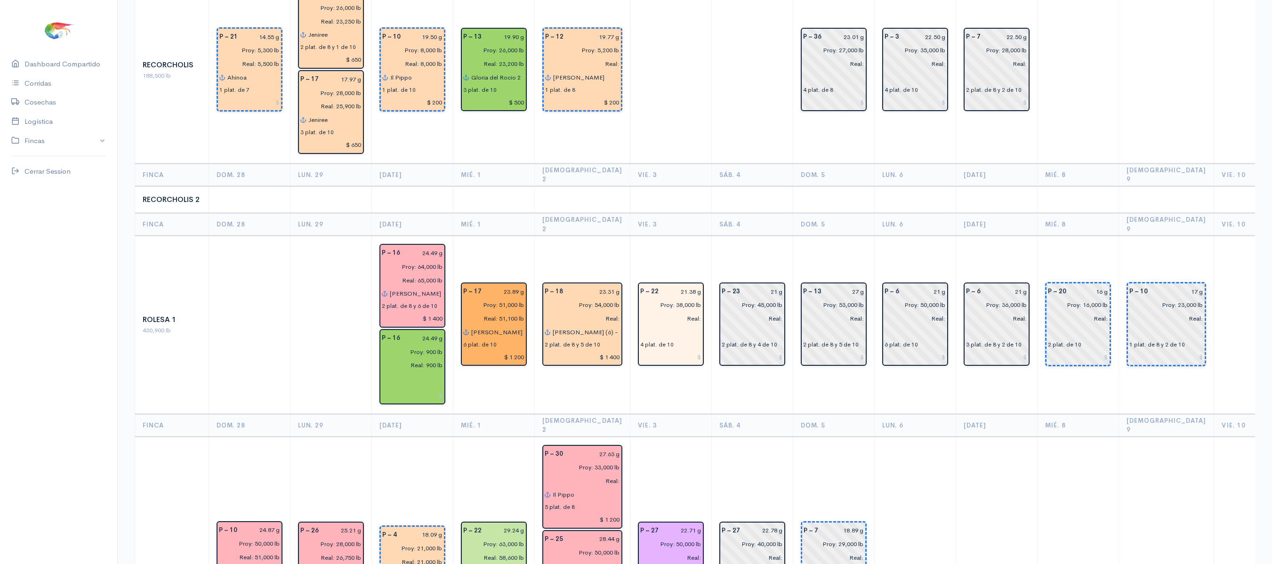
click at [660, 295] on td "P – 22 21.38 g Proy: 38,000 lb Real: 4 plat. de 10" at bounding box center [670, 325] width 81 height 178
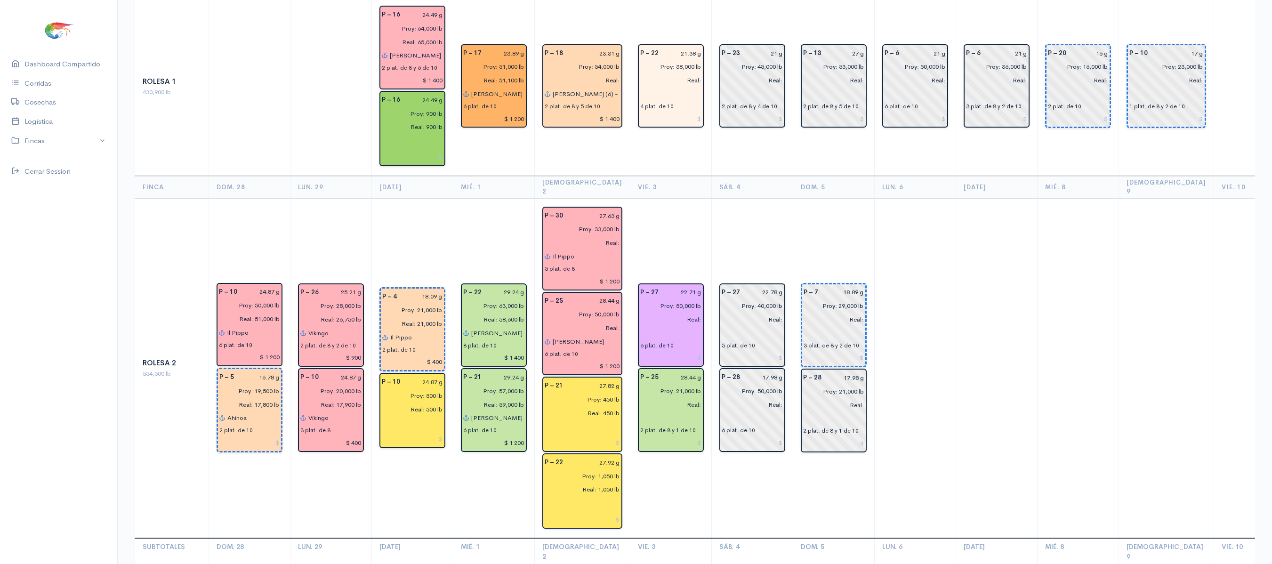
scroll to position [1626, 0]
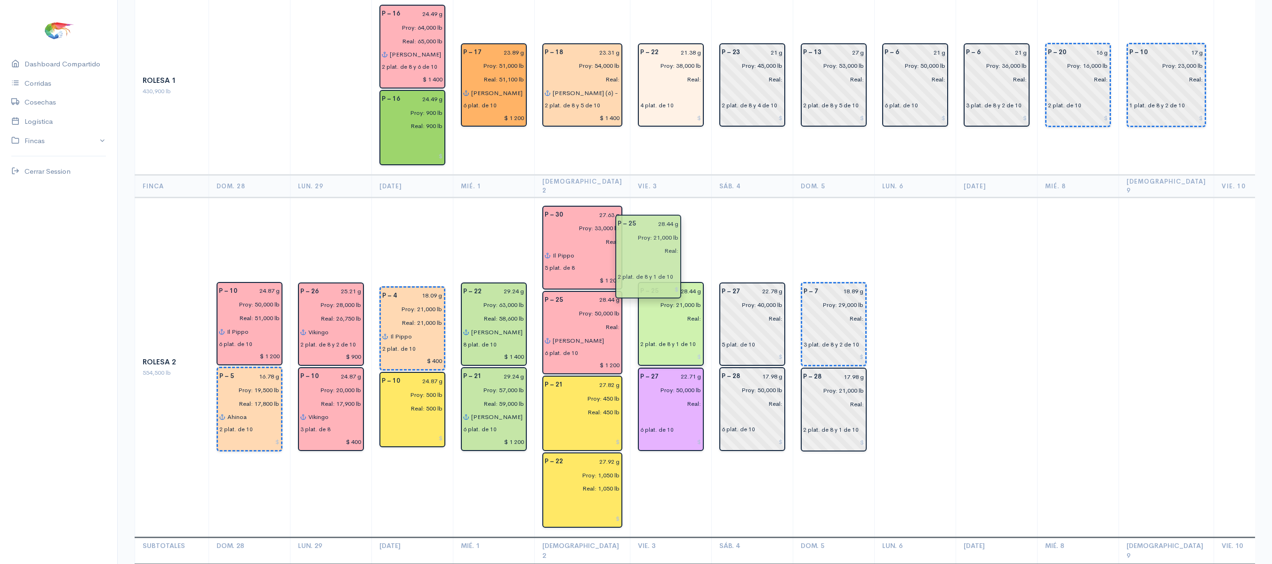
drag, startPoint x: 653, startPoint y: 309, endPoint x: 652, endPoint y: 229, distance: 80.0
click at [669, 197] on td "P – 25 28.44 g Proy: 21,000 lb Real: 2 plat. de 8 y 1 de 10 P – 27 22.71 g Proy…" at bounding box center [670, 367] width 81 height 340
click at [711, 197] on td "P – 27 22.78 g Proy: 40,000 lb Real: 5 plat. de 10 P – 28 17.98 g Proy: 50,000 …" at bounding box center [751, 367] width 81 height 340
click at [666, 197] on td "P – 25 28.44 g Proy: 21,000 lb Real: 2 plat. de 8 y 1 de 10 P – 27 22.71 g Proy…" at bounding box center [670, 367] width 81 height 340
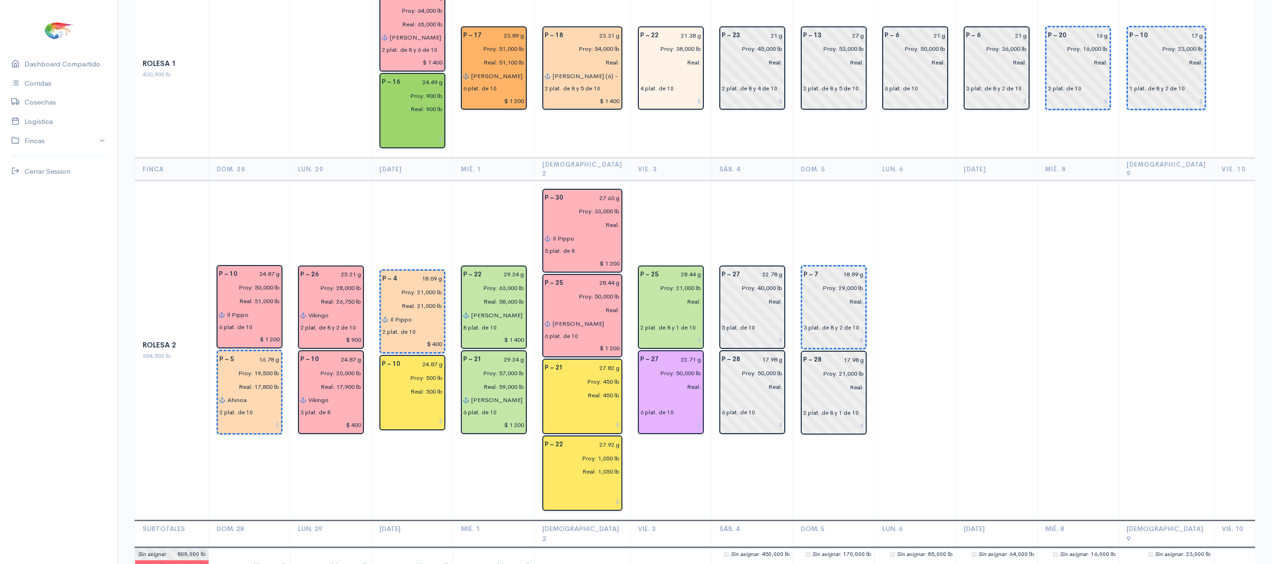
scroll to position [1644, 0]
click at [663, 345] on td "P – 25 28.44 g Proy: 21,000 lb Real: 2 plat. de 8 y 1 de 10 P – 27 22.71 g Proy…" at bounding box center [670, 349] width 81 height 340
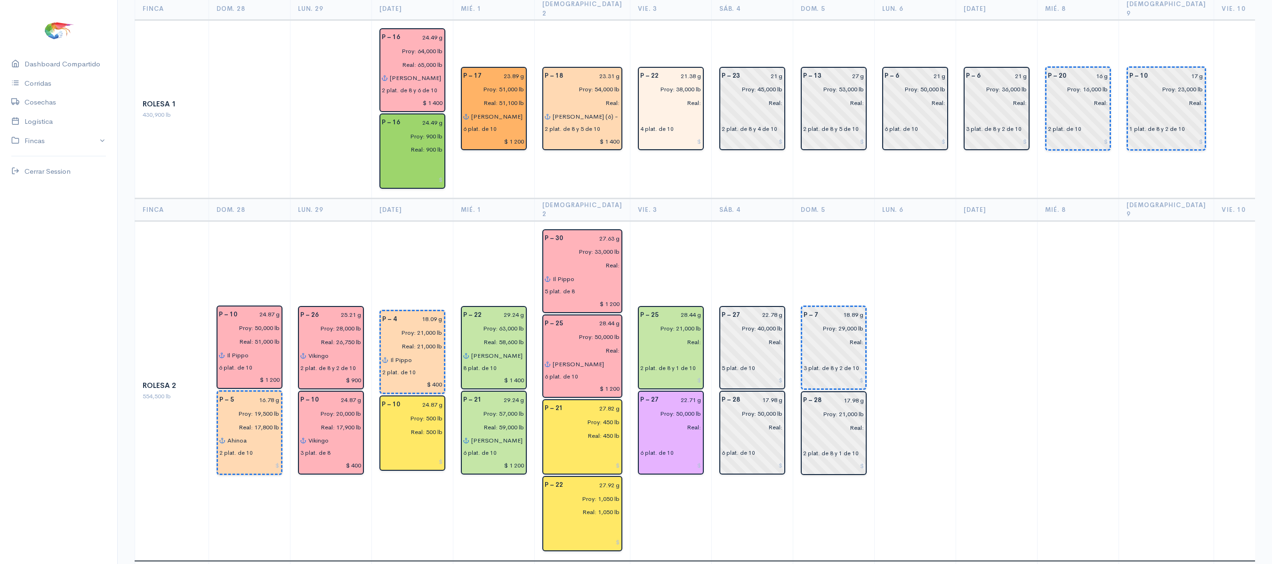
scroll to position [1593, 0]
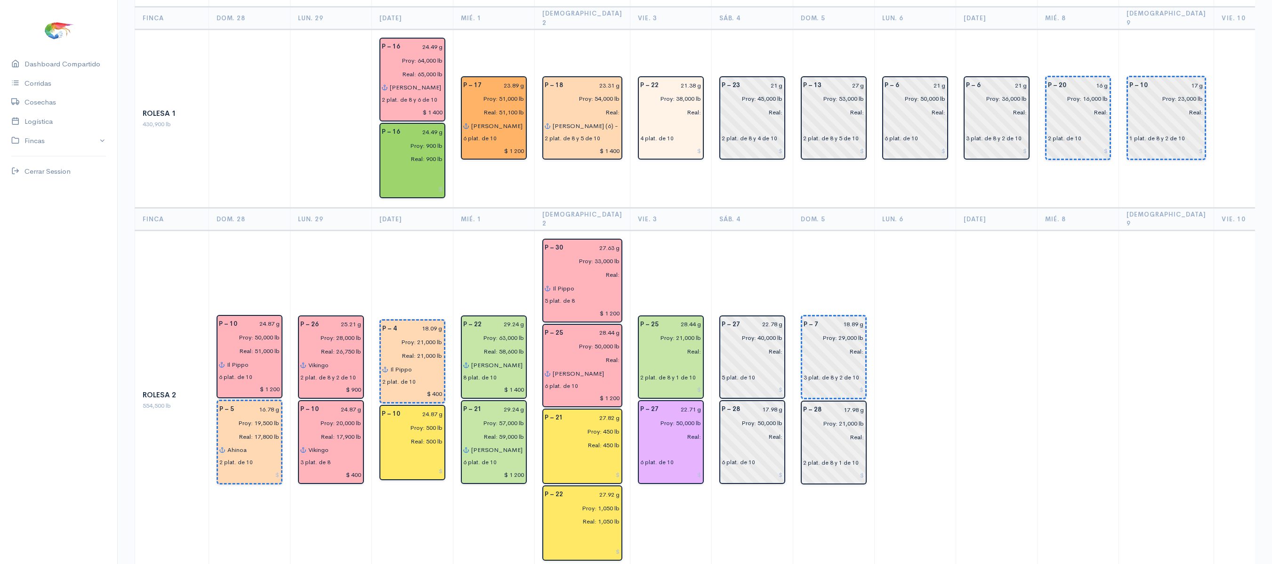
click at [657, 230] on td "P – 25 28.44 g Proy: 21,000 lb Real: 2 plat. de 8 y 1 de 10 P – 27 22.71 g Proy…" at bounding box center [670, 400] width 81 height 340
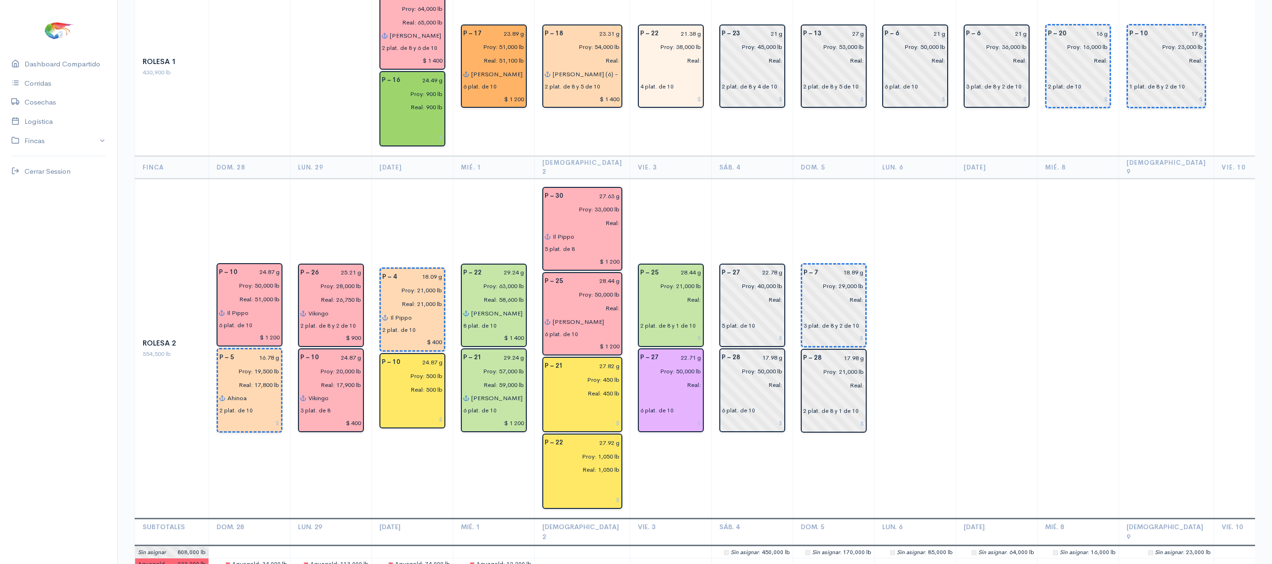
scroll to position [1701, 0]
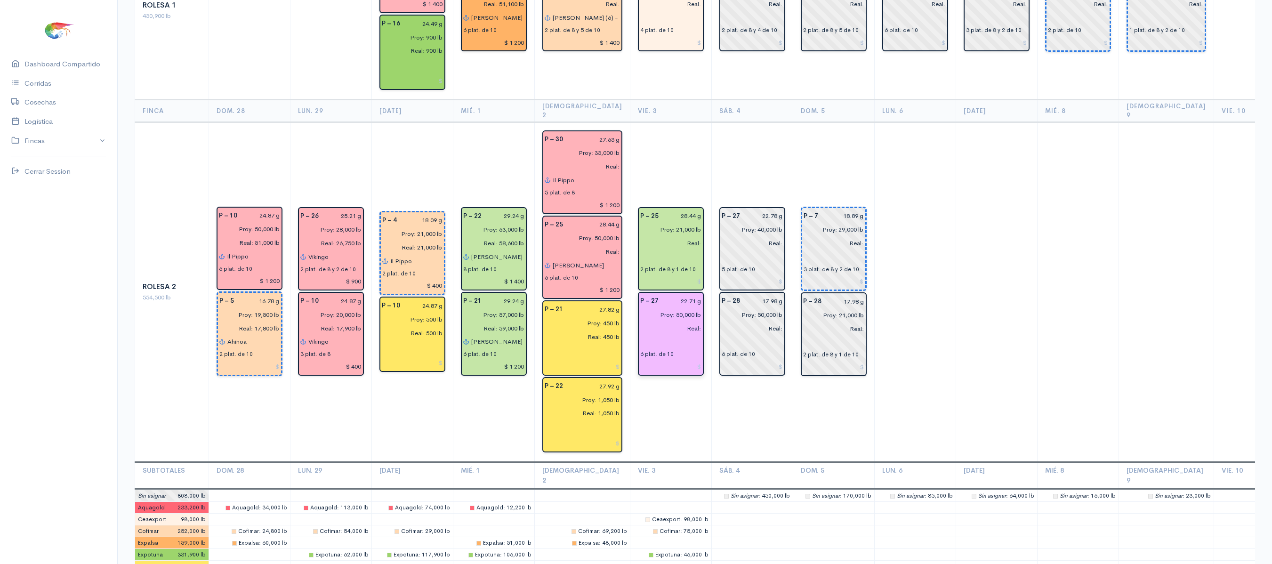
click at [661, 308] on input "Proy: 50,000 lb" at bounding box center [668, 315] width 67 height 14
type input "Proy: 60,000 lb"
click at [711, 122] on td "P – 27 22.78 g Proy: 40,000 lb Real: 5 plat. de 10 P – 28 17.98 g Proy: 50,000 …" at bounding box center [751, 292] width 81 height 340
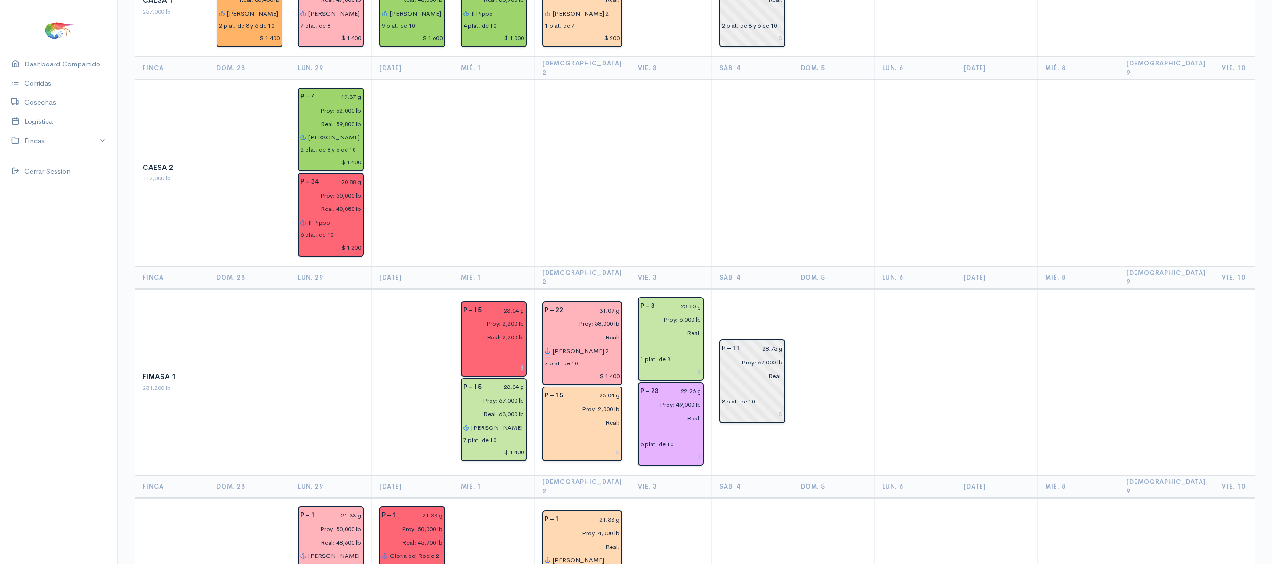
scroll to position [0, 0]
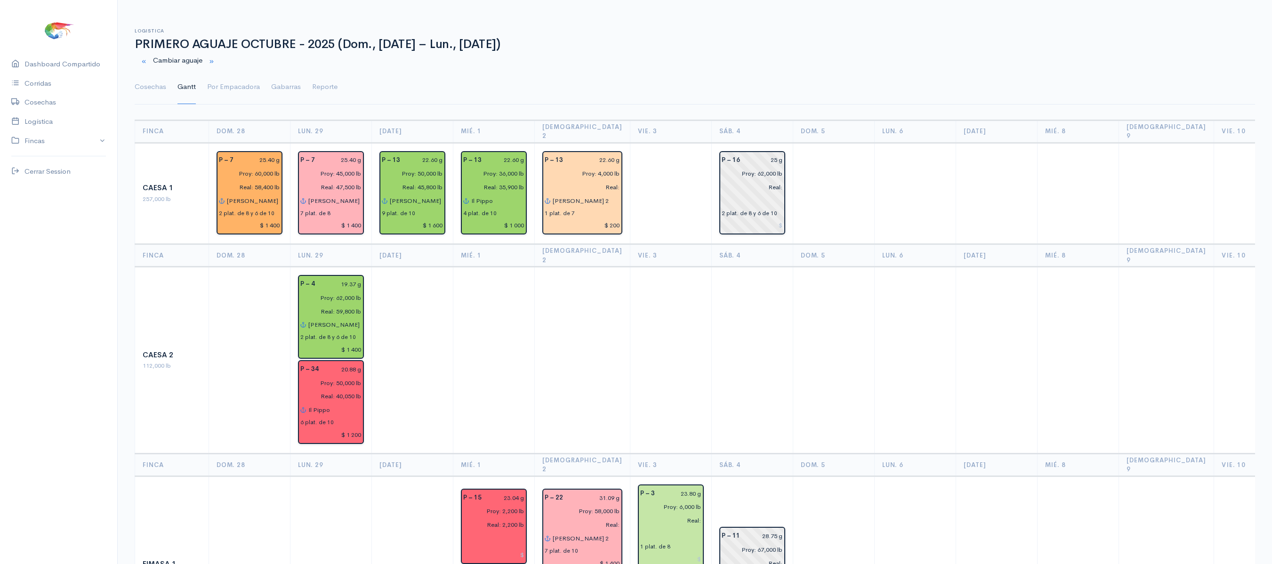
click at [202, 91] on ul "Cosechas Gantt Por Empacadora Gabarras Reporte" at bounding box center [695, 87] width 1120 height 34
click at [227, 97] on link "Por Empacadora" at bounding box center [233, 87] width 53 height 34
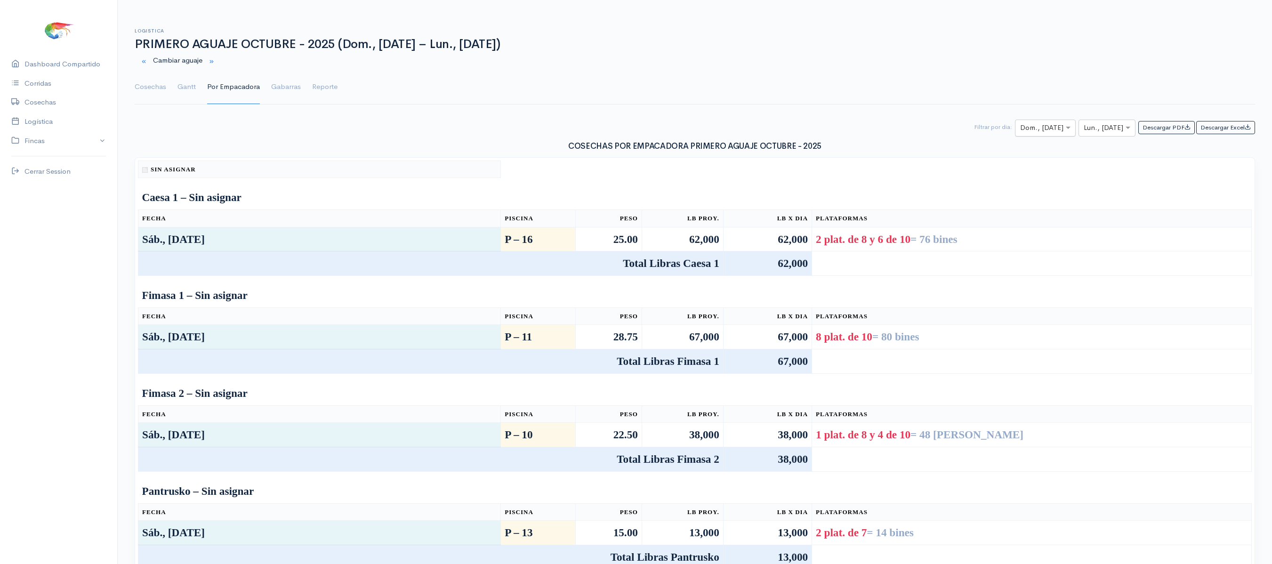
click at [1044, 128] on input "text" at bounding box center [1036, 128] width 33 height 12
type input "3"
click at [1036, 167] on span "Vie., [DATE]" at bounding box center [1029, 165] width 38 height 9
click at [1103, 126] on input "text" at bounding box center [1099, 128] width 30 height 12
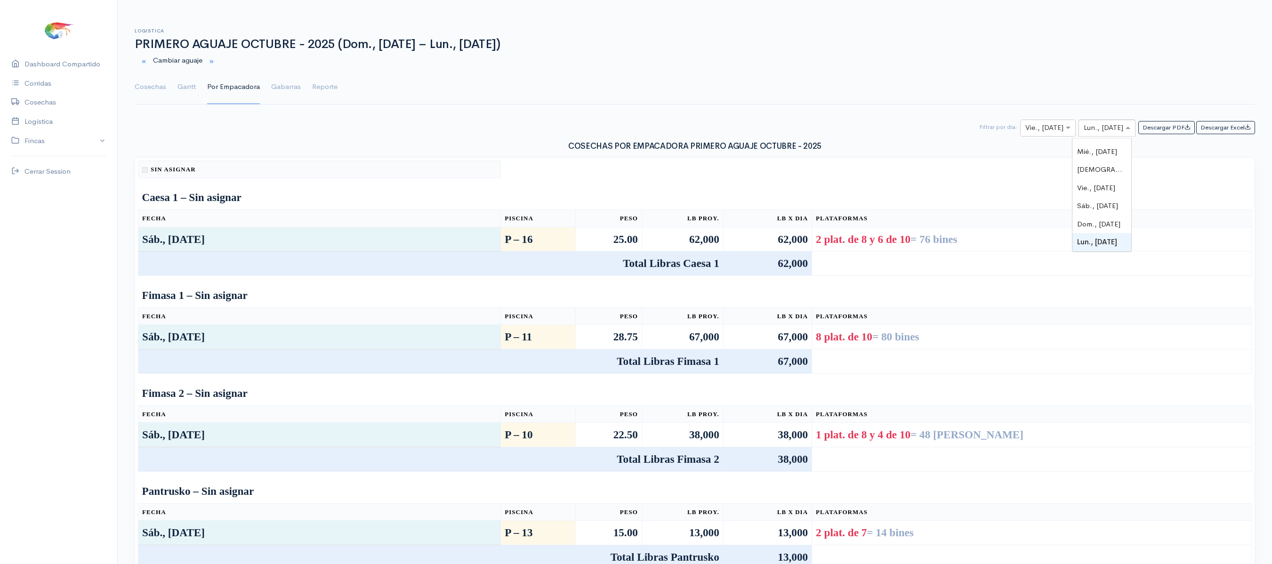
type input "3"
click at [1103, 161] on span "Vie., [DATE]" at bounding box center [1096, 165] width 38 height 9
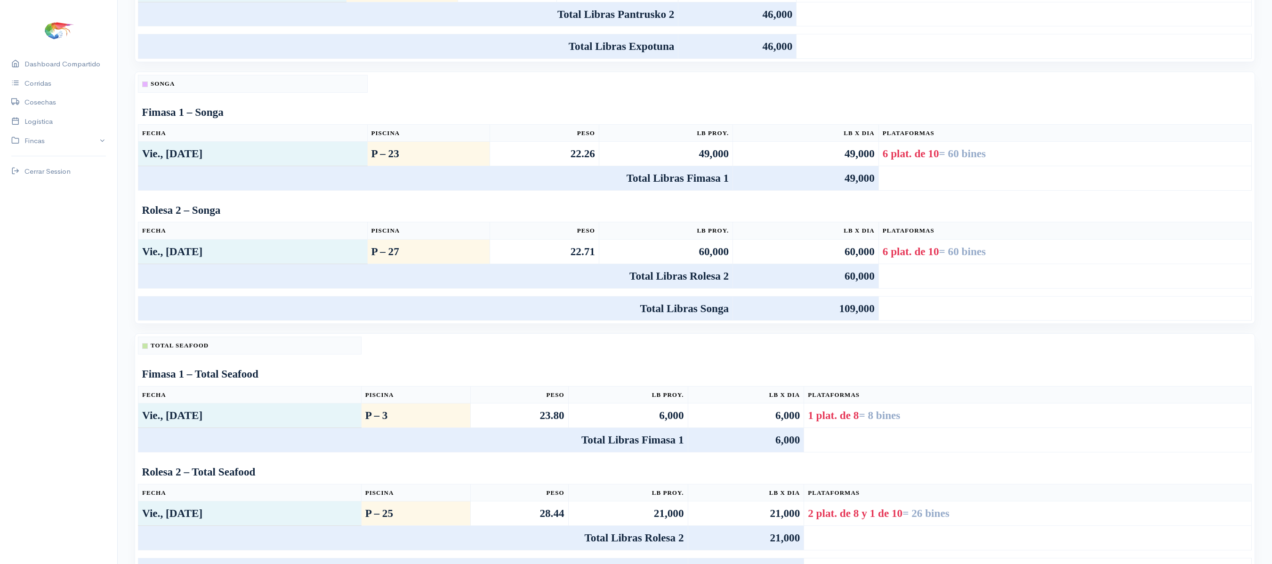
scroll to position [737, 0]
